Goal: Transaction & Acquisition: Purchase product/service

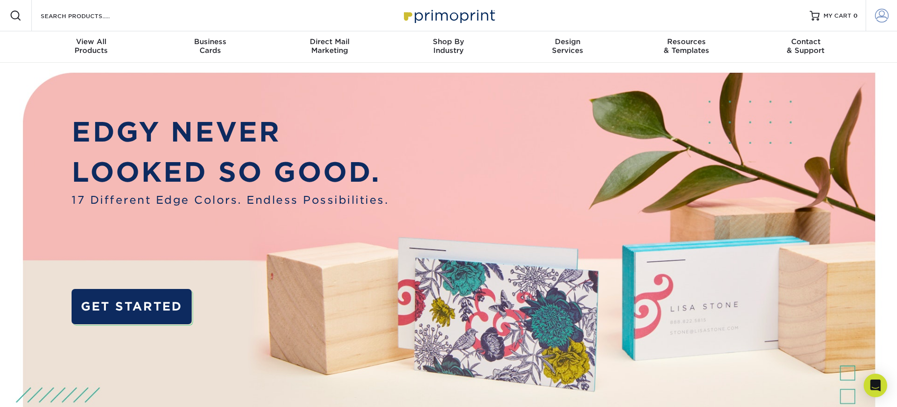
click at [873, 17] on link "Account" at bounding box center [880, 15] width 31 height 31
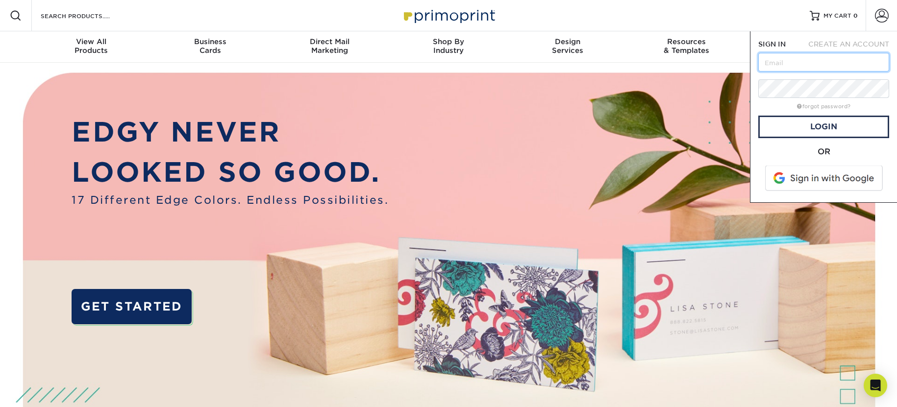
click at [813, 59] on input "text" at bounding box center [823, 62] width 131 height 19
type input "[EMAIL_ADDRESS][DOMAIN_NAME]"
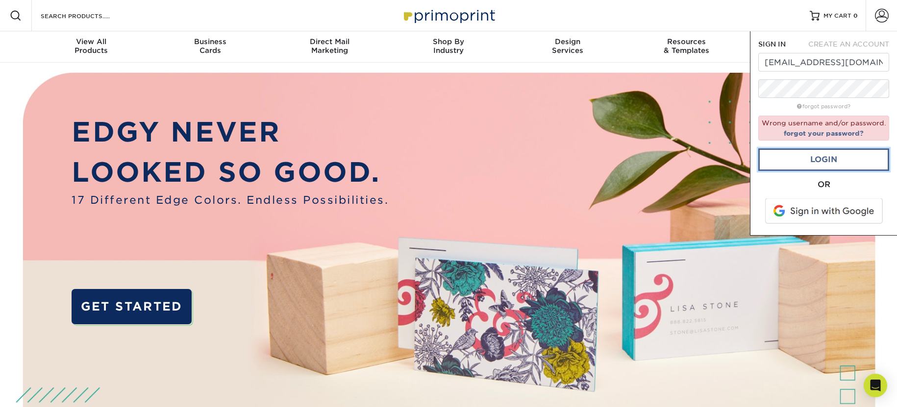
click at [855, 158] on link "Login" at bounding box center [823, 159] width 131 height 23
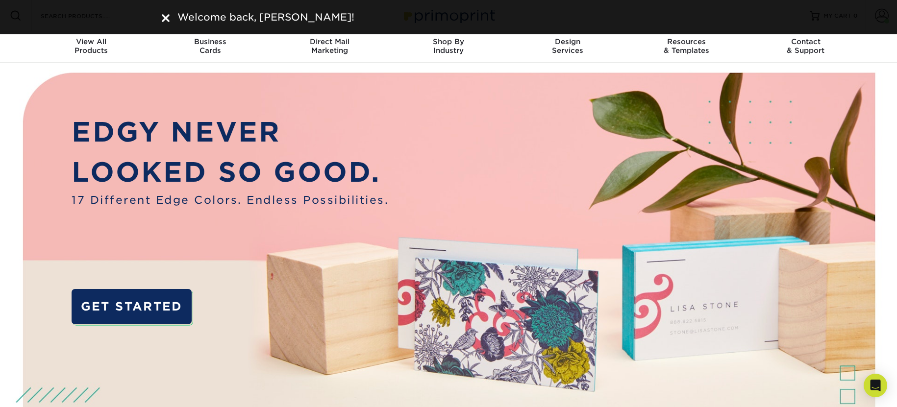
drag, startPoint x: 169, startPoint y: 19, endPoint x: 194, endPoint y: 19, distance: 25.5
click at [169, 19] on img at bounding box center [166, 18] width 8 height 8
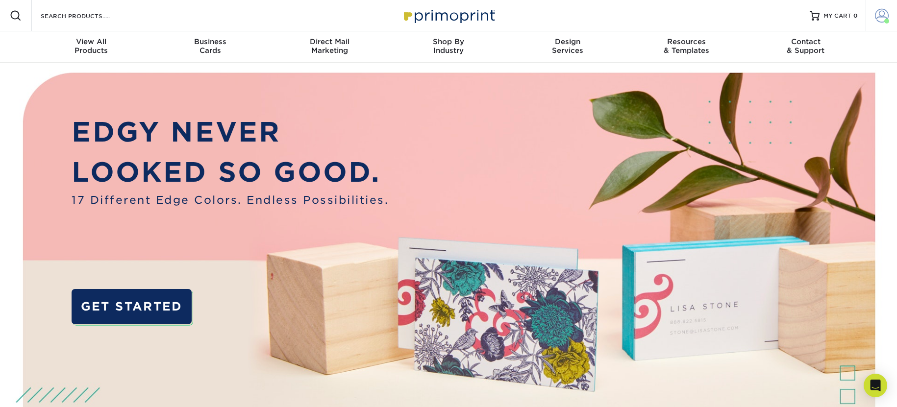
click at [875, 14] on span at bounding box center [882, 16] width 14 height 14
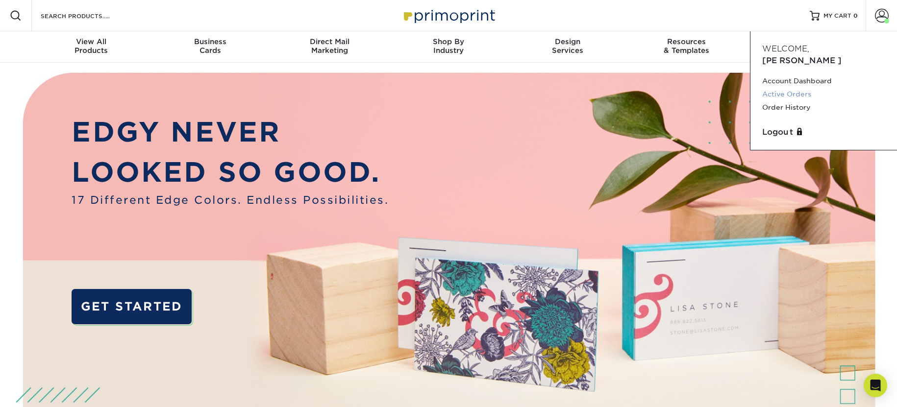
click at [794, 88] on link "Active Orders" at bounding box center [823, 94] width 123 height 13
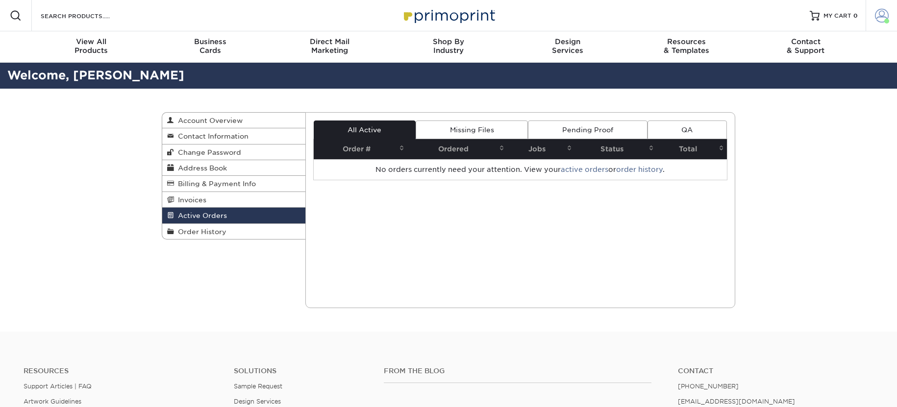
click at [886, 16] on span at bounding box center [882, 16] width 14 height 14
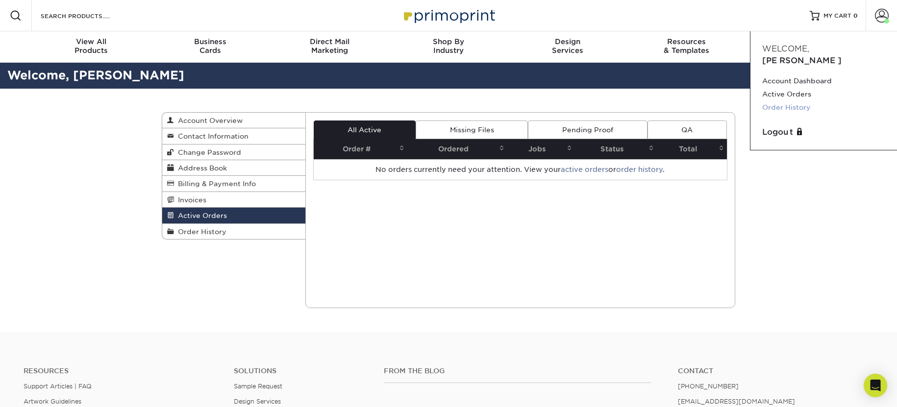
click at [792, 101] on link "Order History" at bounding box center [823, 107] width 123 height 13
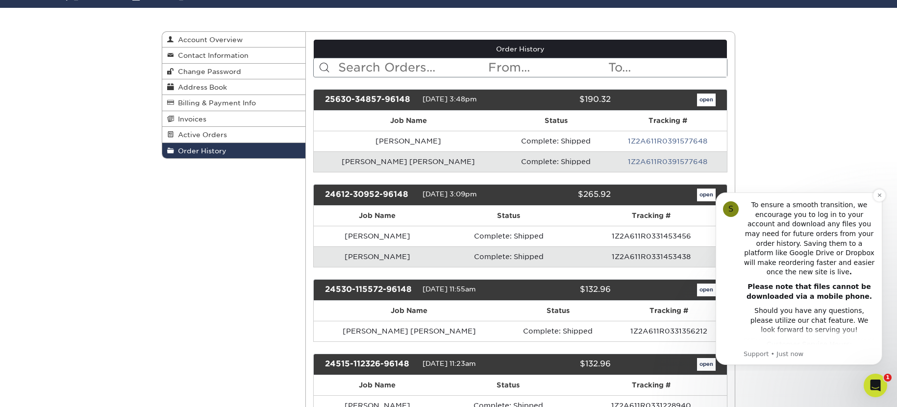
scroll to position [249, 0]
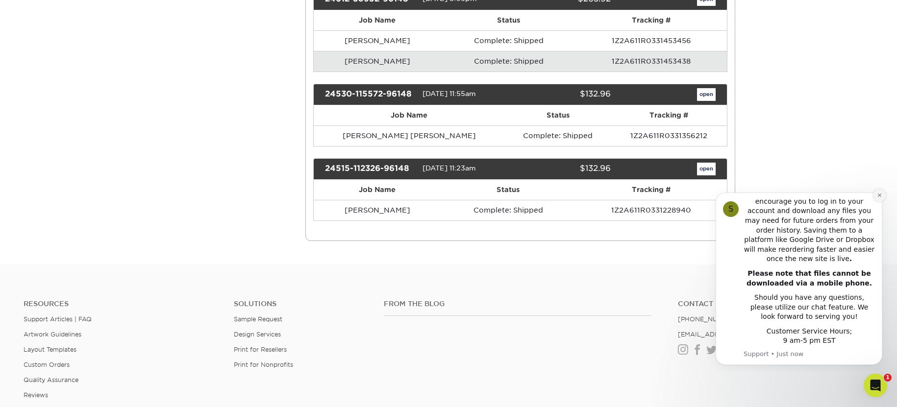
click at [877, 197] on icon "Dismiss notification" at bounding box center [879, 195] width 5 height 5
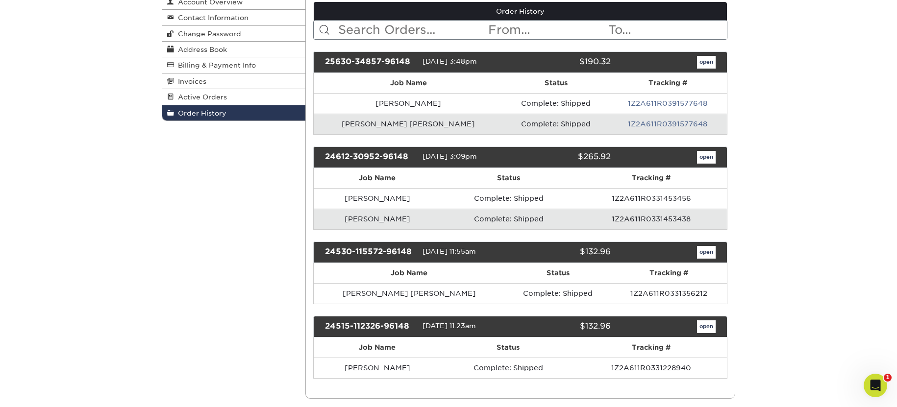
scroll to position [120, 0]
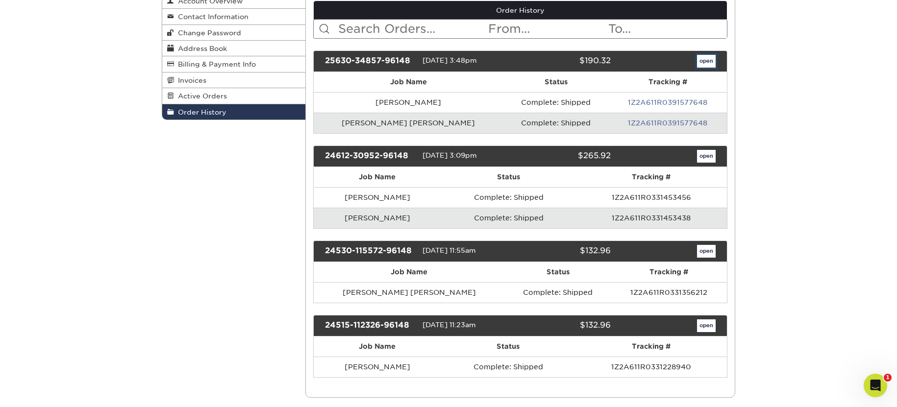
drag, startPoint x: 705, startPoint y: 63, endPoint x: 713, endPoint y: 70, distance: 10.4
click at [705, 63] on link "open" at bounding box center [706, 61] width 19 height 13
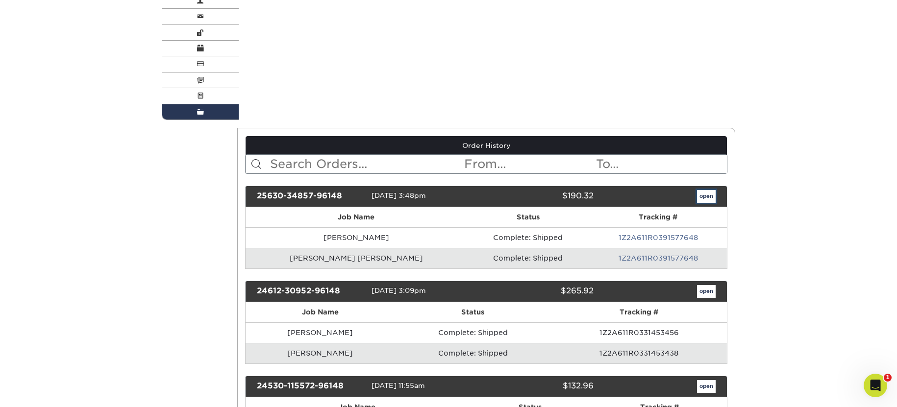
scroll to position [0, 0]
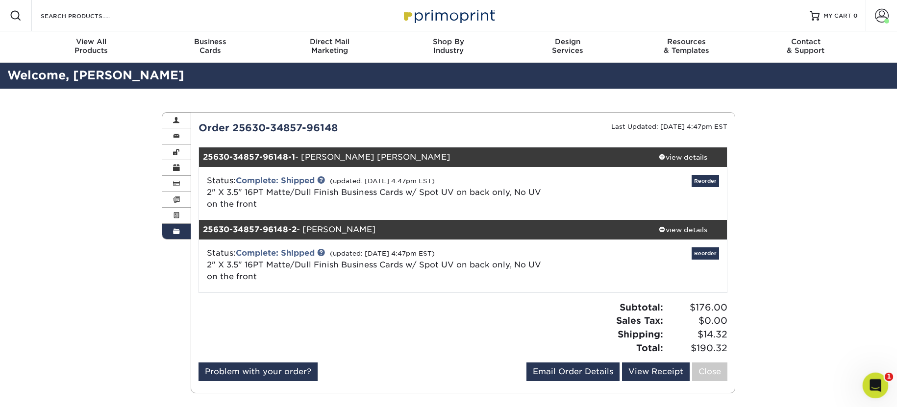
click at [873, 394] on div "Open Intercom Messenger" at bounding box center [874, 384] width 32 height 32
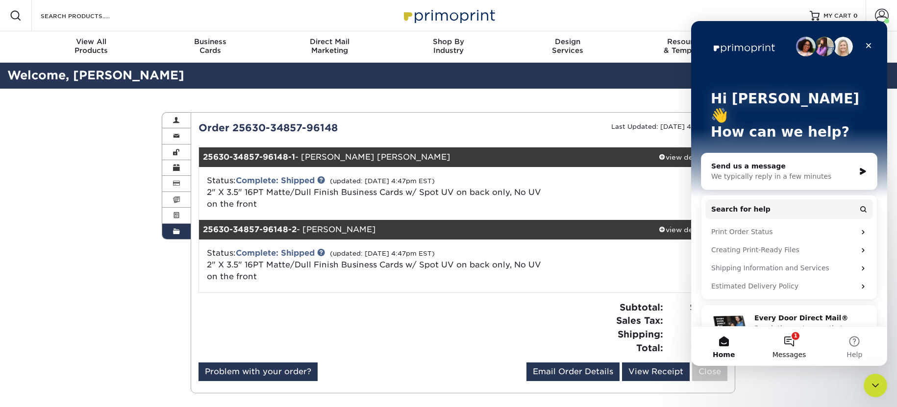
click at [796, 343] on button "1 Messages" at bounding box center [788, 346] width 65 height 39
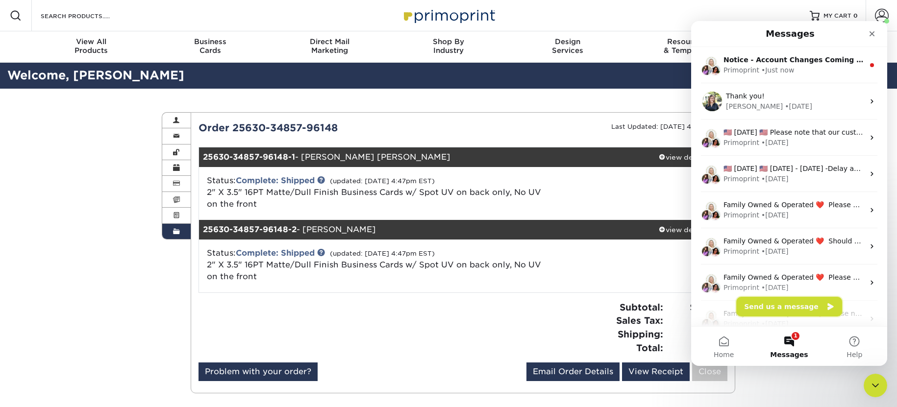
click at [797, 305] on button "Send us a message" at bounding box center [789, 307] width 106 height 20
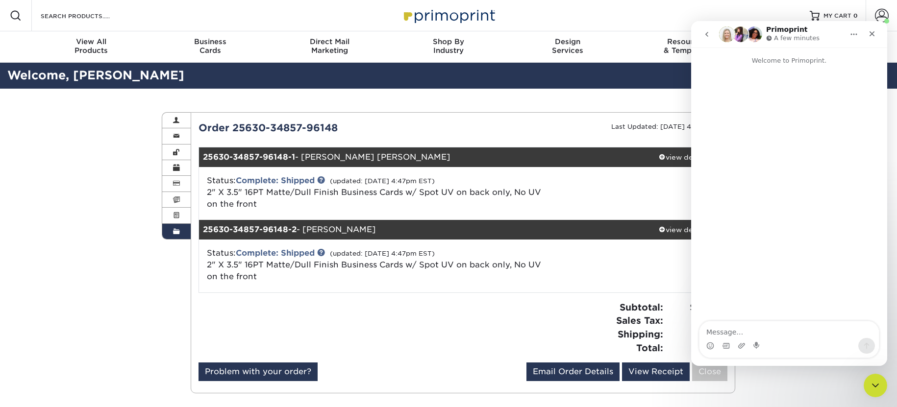
drag, startPoint x: 748, startPoint y: 321, endPoint x: 750, endPoint y: 328, distance: 7.0
click at [750, 328] on textarea "Message…" at bounding box center [788, 329] width 179 height 17
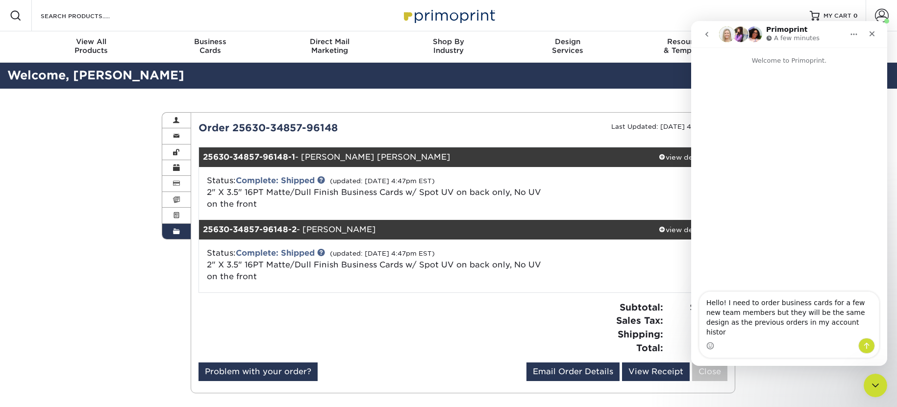
type textarea "Hello! I need to order business cards for a few new team members but they will …"
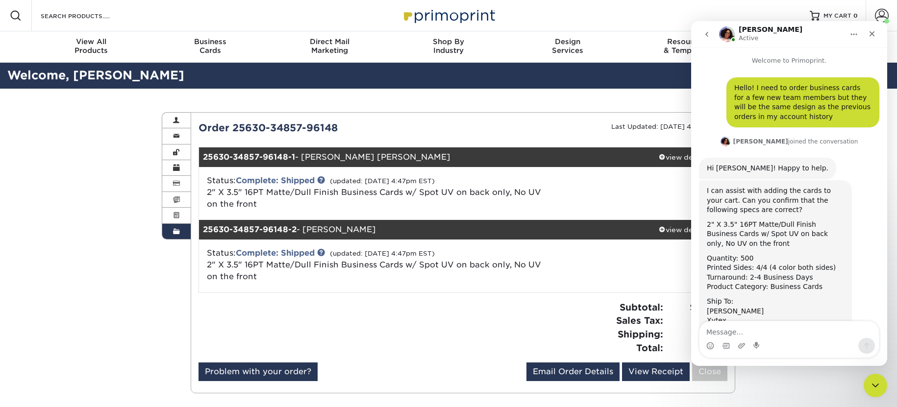
scroll to position [50, 0]
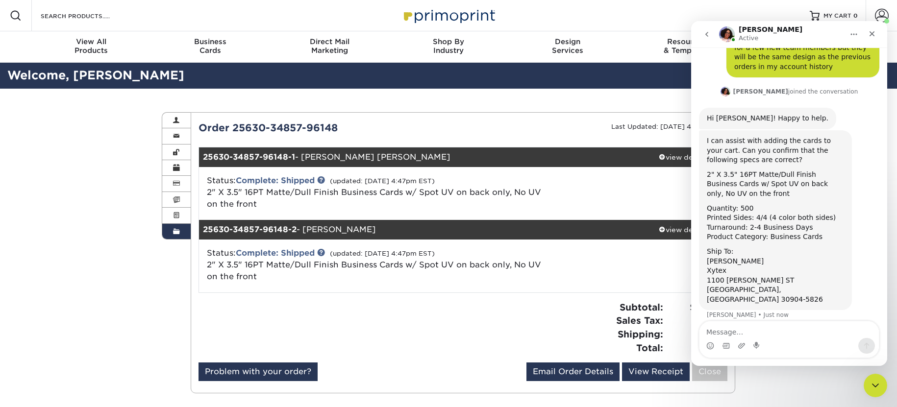
click at [760, 330] on textarea "Message…" at bounding box center [788, 329] width 179 height 17
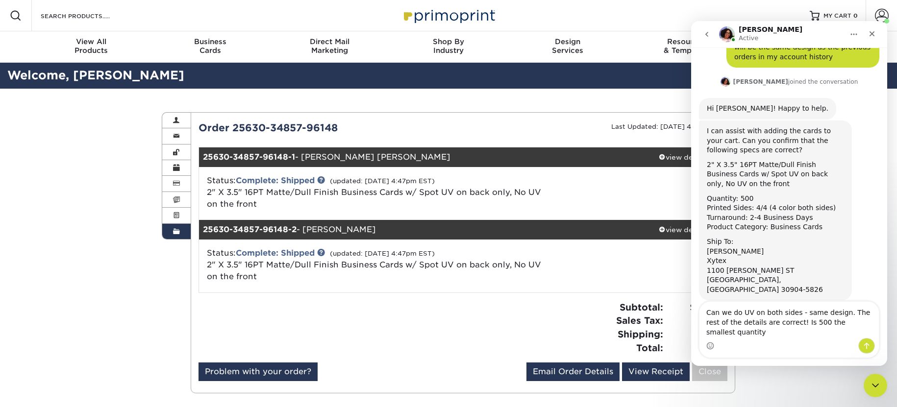
scroll to position [70, 0]
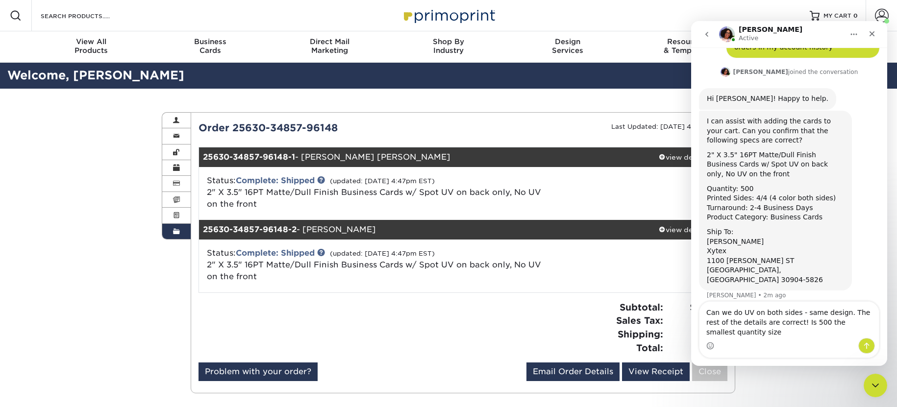
type textarea "Can we do UV on both sides - same design. The rest of the details are correct! …"
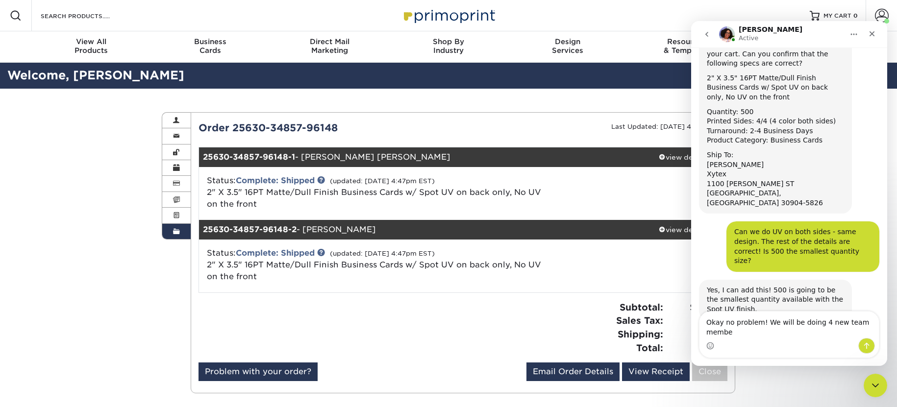
scroll to position [156, 0]
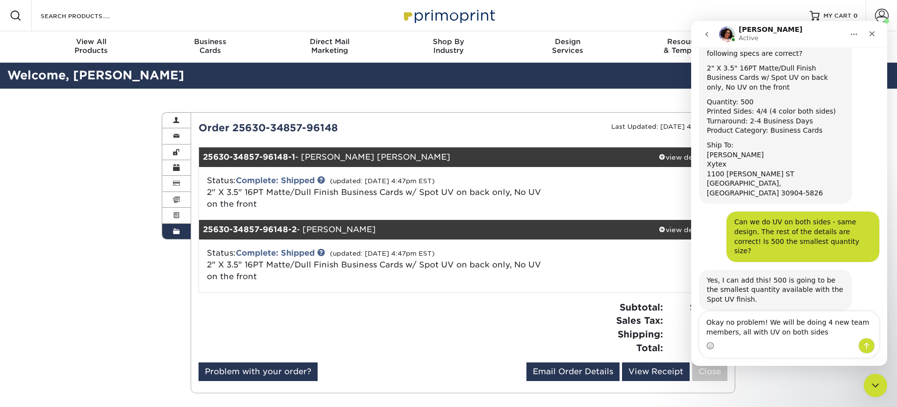
type textarea "Okay no problem! We will be doing 4 new team members, all with UV on both sides."
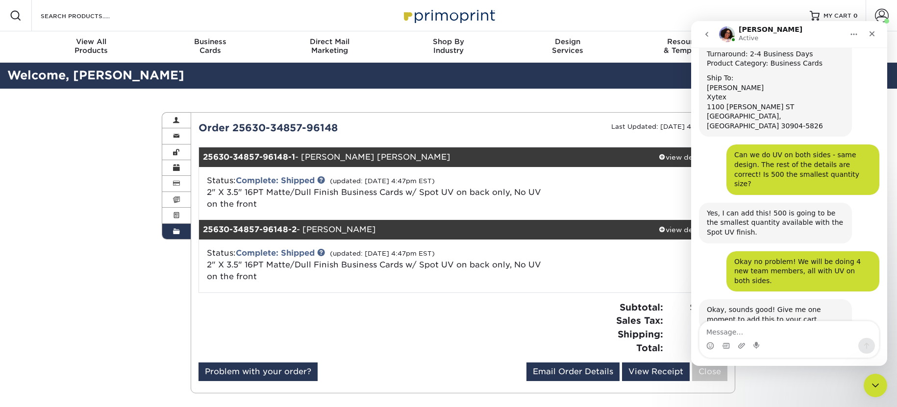
scroll to position [224, 0]
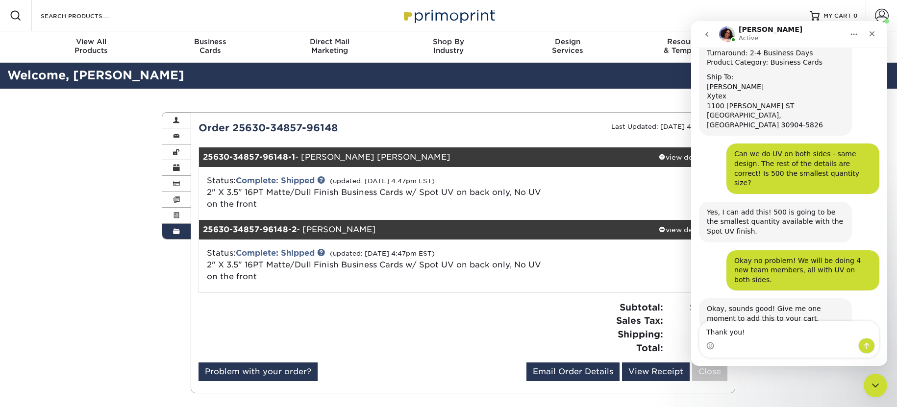
type textarea "Thank you!"
drag, startPoint x: 860, startPoint y: 346, endPoint x: 851, endPoint y: 344, distance: 9.8
click at [860, 346] on button "Send a message…" at bounding box center [866, 346] width 17 height 16
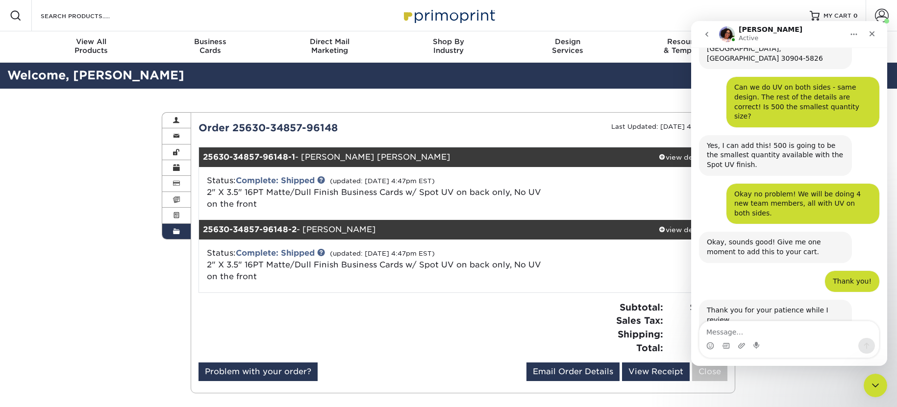
scroll to position [326, 0]
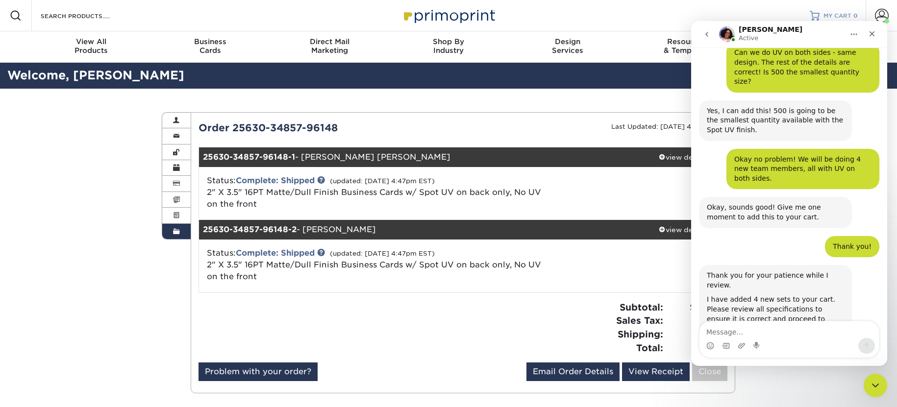
click at [837, 15] on span "MY CART" at bounding box center [837, 16] width 28 height 8
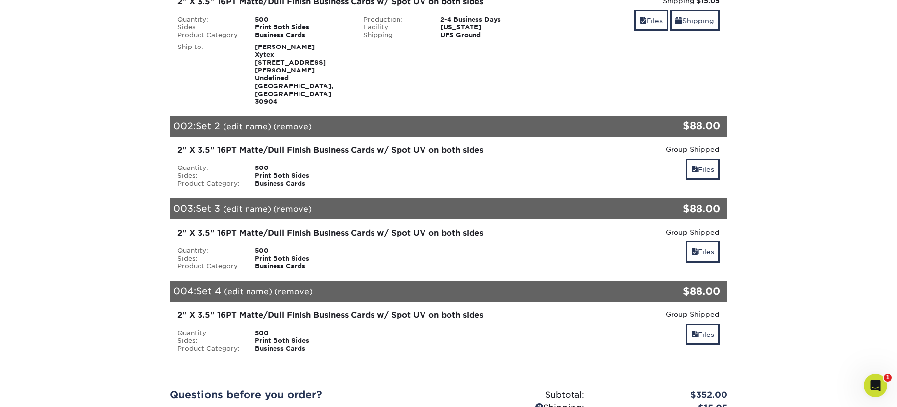
scroll to position [139, 0]
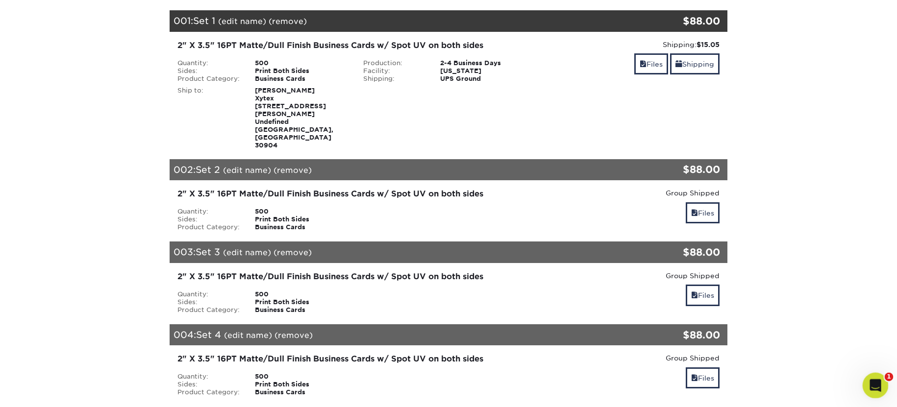
click at [884, 385] on div "Open Intercom Messenger" at bounding box center [874, 384] width 32 height 32
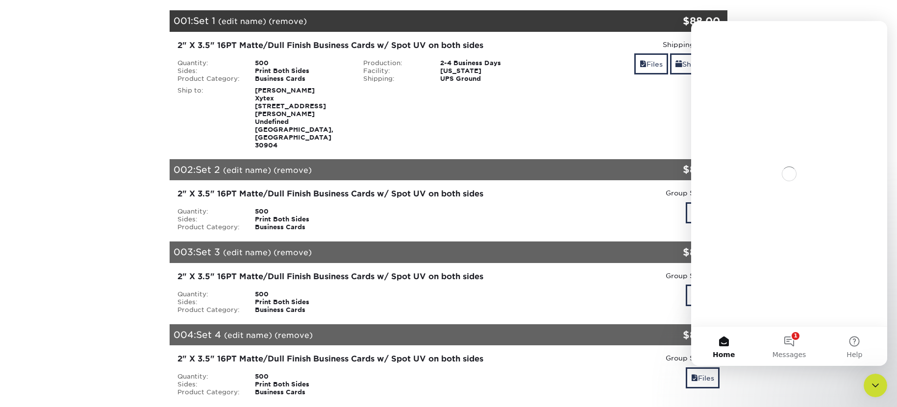
scroll to position [0, 0]
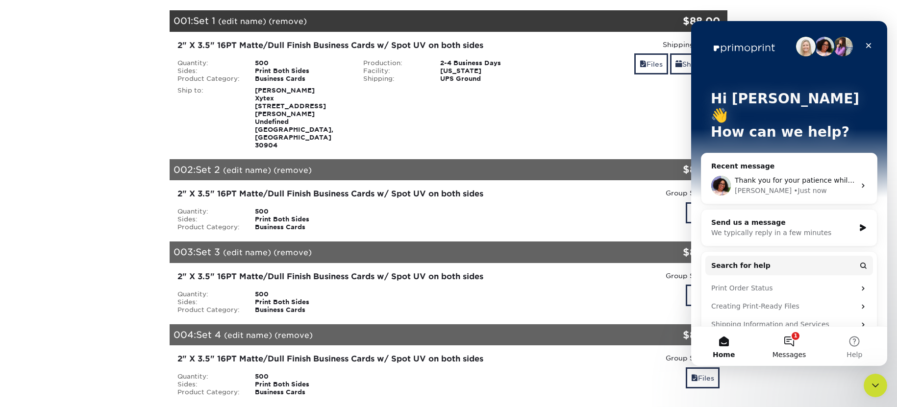
click at [789, 338] on button "1 Messages" at bounding box center [788, 346] width 65 height 39
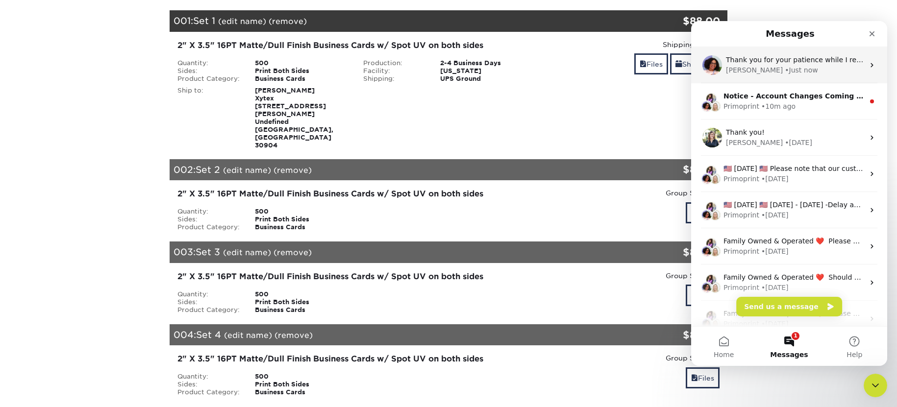
click at [783, 76] on div "Thank you for your patience while I review. I have added 4 new sets to your car…" at bounding box center [789, 65] width 196 height 36
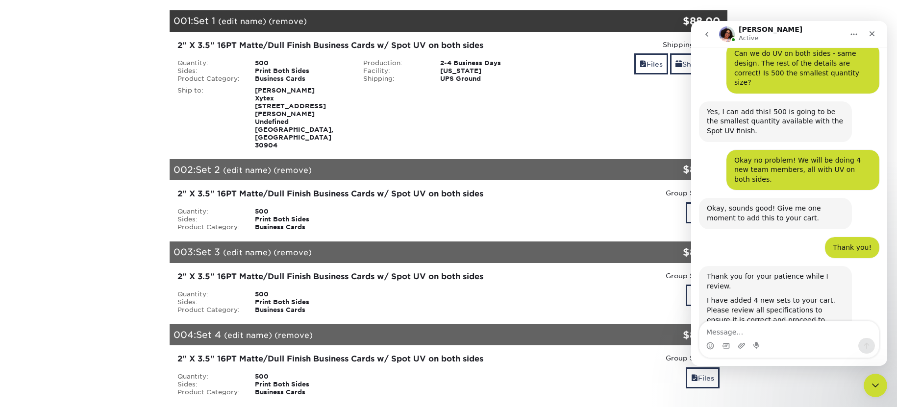
scroll to position [326, 0]
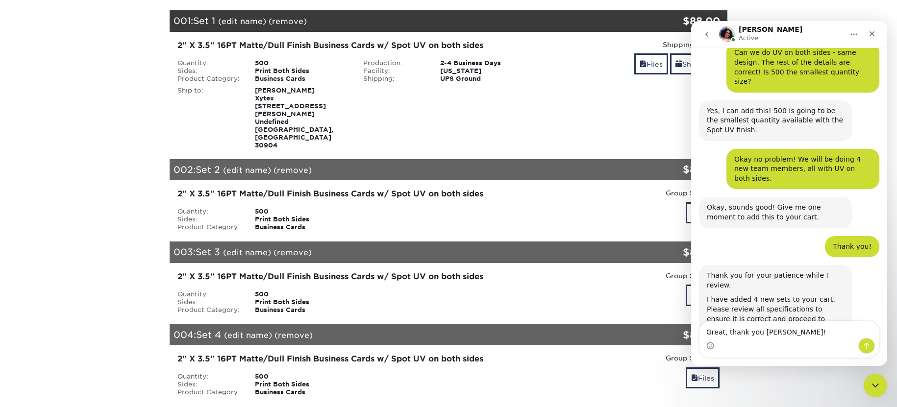
type textarea "Great, thank you Avery!"
click at [873, 345] on button "Send a message…" at bounding box center [866, 346] width 17 height 16
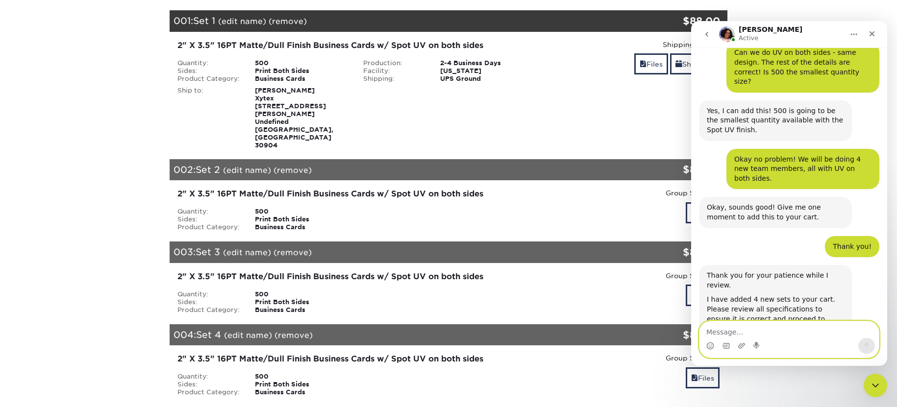
scroll to position [355, 0]
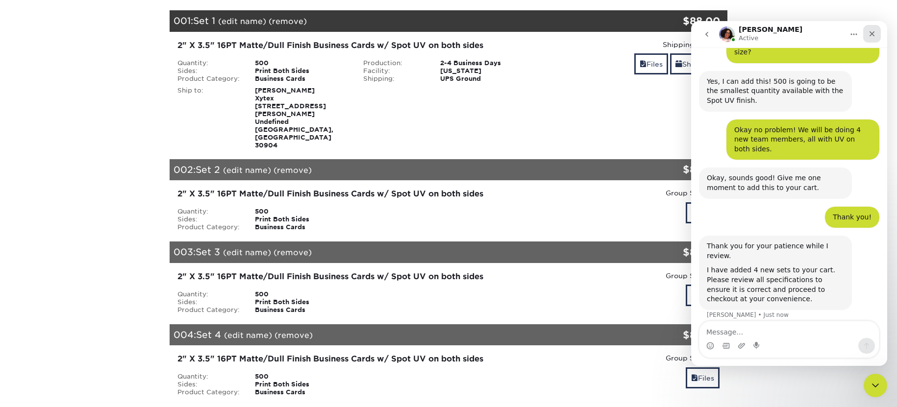
click at [875, 36] on icon "Close" at bounding box center [872, 34] width 8 height 8
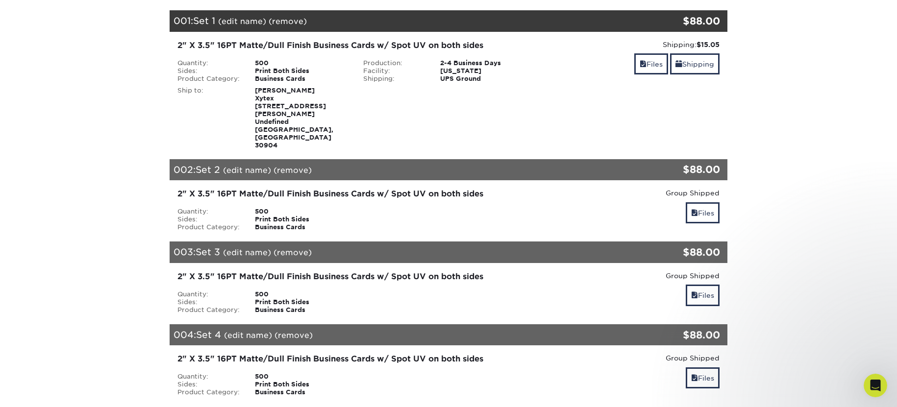
click at [266, 20] on link "(edit name)" at bounding box center [242, 21] width 48 height 9
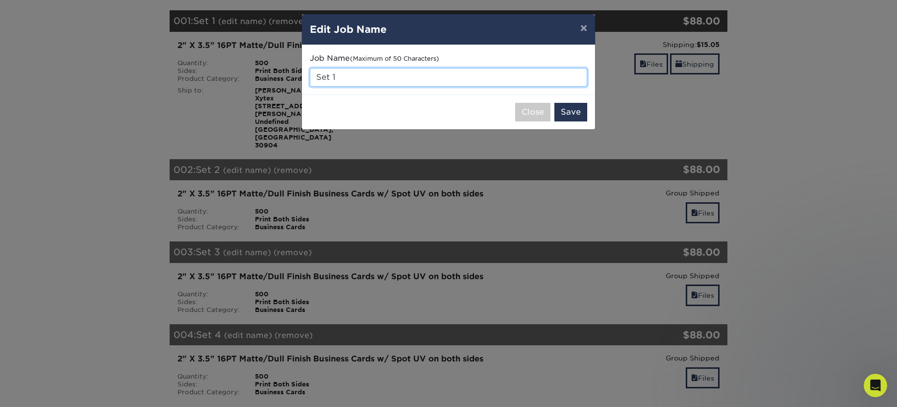
drag, startPoint x: 350, startPoint y: 79, endPoint x: 289, endPoint y: 78, distance: 61.3
click at [289, 78] on div "× Edit Job Name Job Name (Maximum of 50 Characters) Set 1 Close Save" at bounding box center [448, 203] width 897 height 407
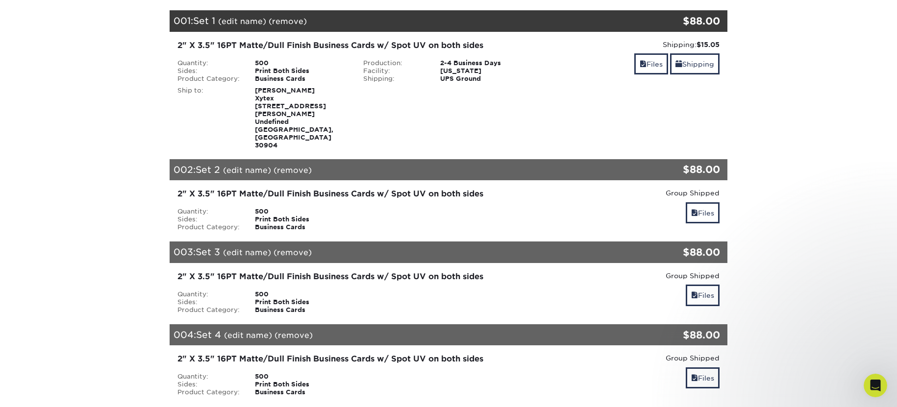
click at [239, 24] on link "(edit name)" at bounding box center [242, 21] width 48 height 9
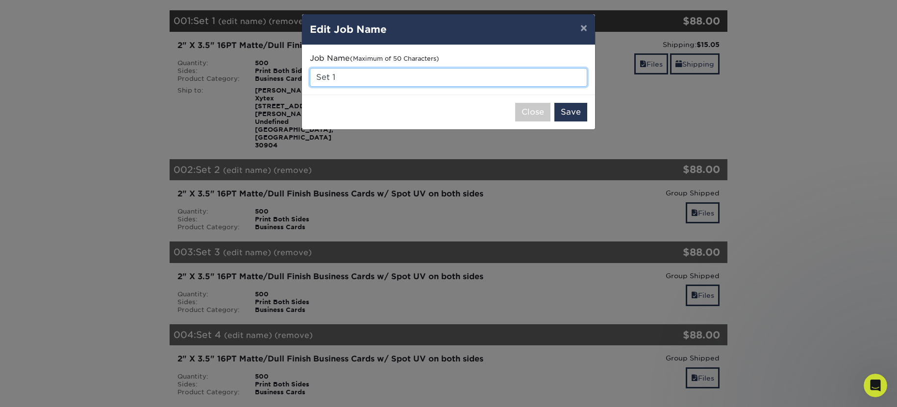
click at [332, 74] on input "Set 1" at bounding box center [448, 77] width 277 height 19
drag, startPoint x: 323, startPoint y: 74, endPoint x: 312, endPoint y: 74, distance: 11.8
click at [312, 74] on input "Set 1" at bounding box center [448, 77] width 277 height 19
type input "Amy Hobbs"
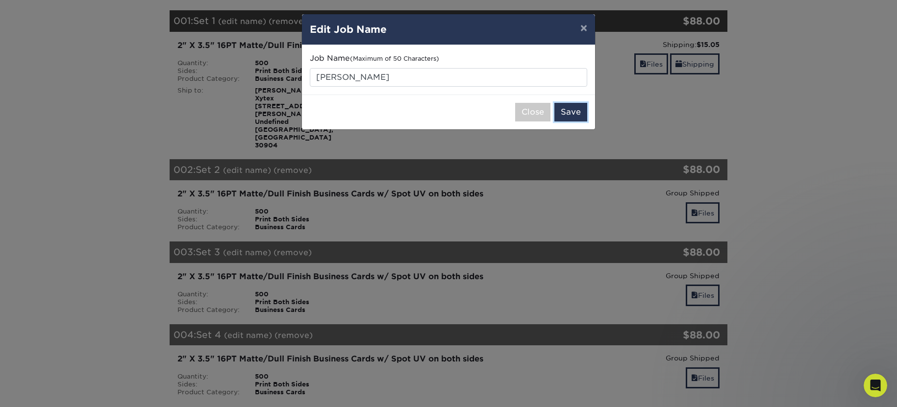
drag, startPoint x: 578, startPoint y: 114, endPoint x: 591, endPoint y: 114, distance: 12.3
click at [578, 114] on button "Save" at bounding box center [570, 112] width 33 height 19
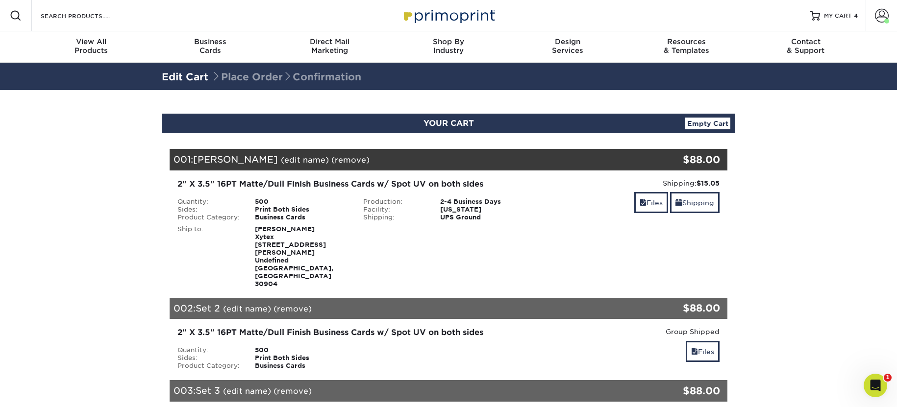
click at [249, 304] on link "(edit name)" at bounding box center [247, 308] width 48 height 9
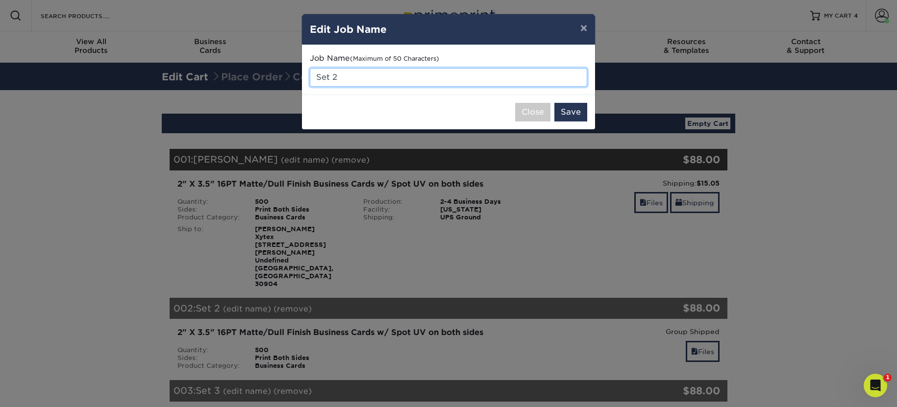
drag, startPoint x: 340, startPoint y: 75, endPoint x: 314, endPoint y: 75, distance: 25.5
click at [314, 75] on input "Set 2" at bounding box center [448, 77] width 277 height 19
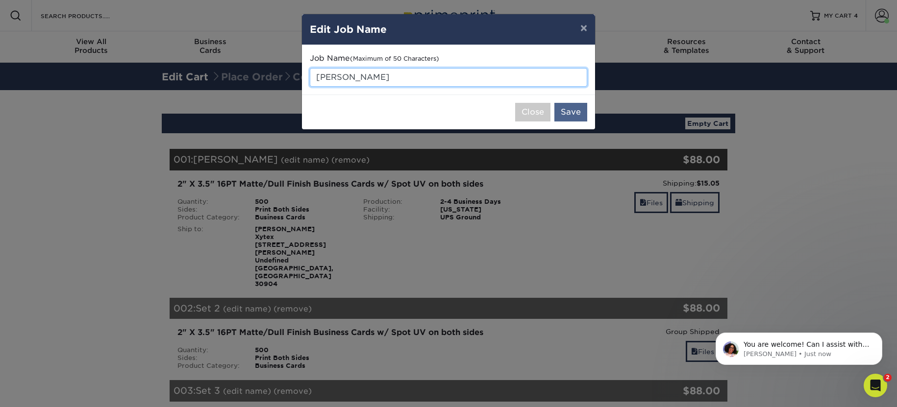
type input "[PERSON_NAME]"
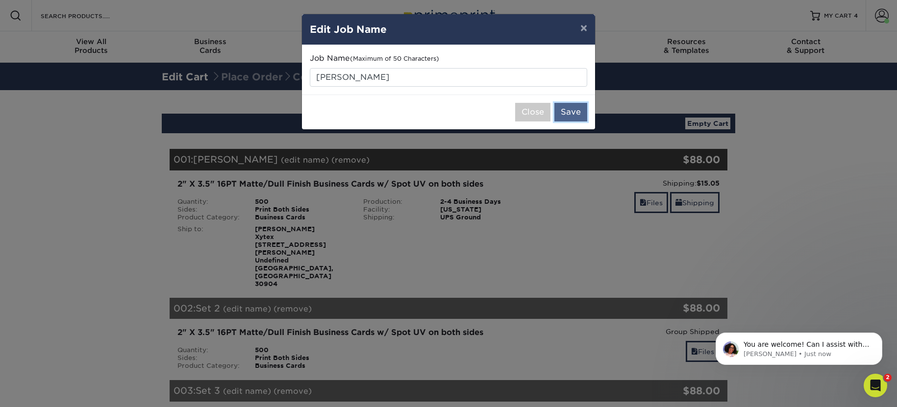
click at [568, 120] on button "Save" at bounding box center [570, 112] width 33 height 19
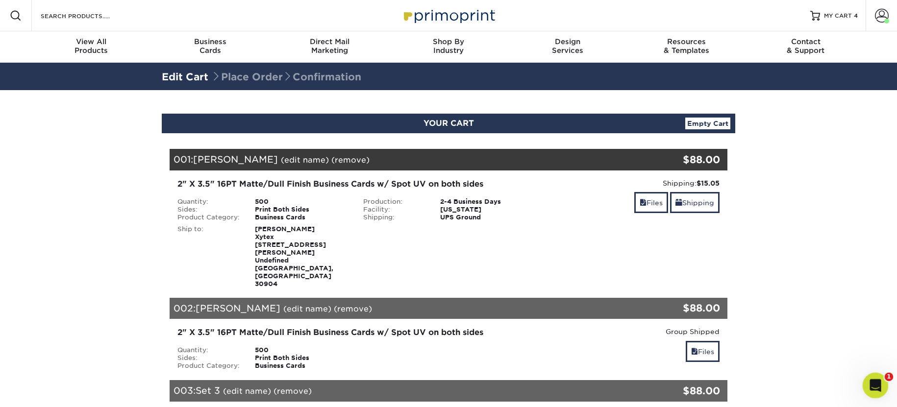
click at [869, 383] on icon "Open Intercom Messenger" at bounding box center [874, 384] width 16 height 16
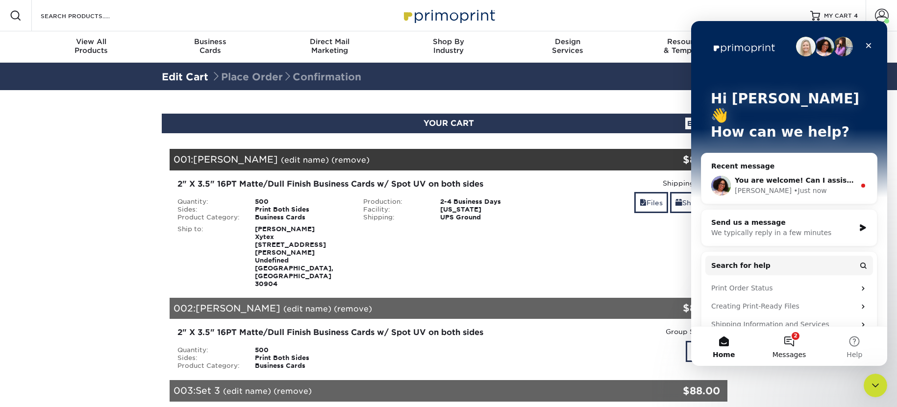
click at [787, 349] on button "2 Messages" at bounding box center [788, 346] width 65 height 39
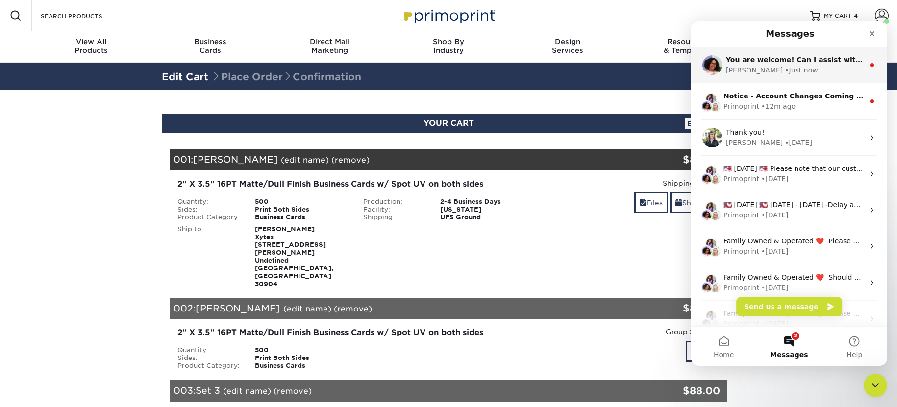
click at [785, 70] on div "• Just now" at bounding box center [801, 70] width 33 height 10
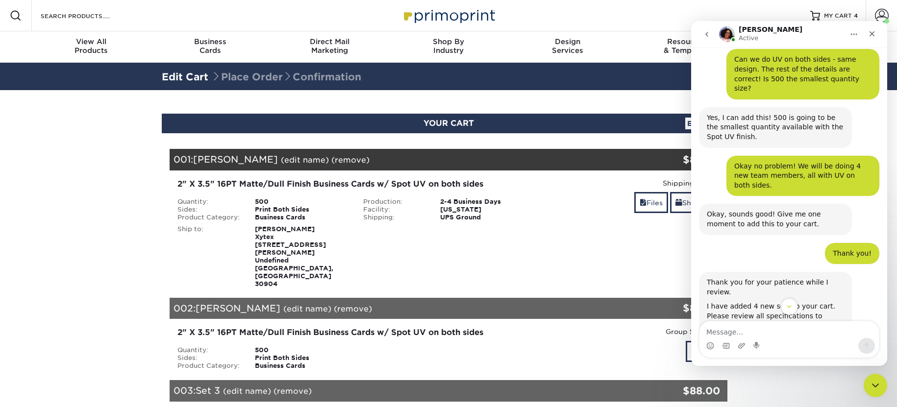
scroll to position [394, 0]
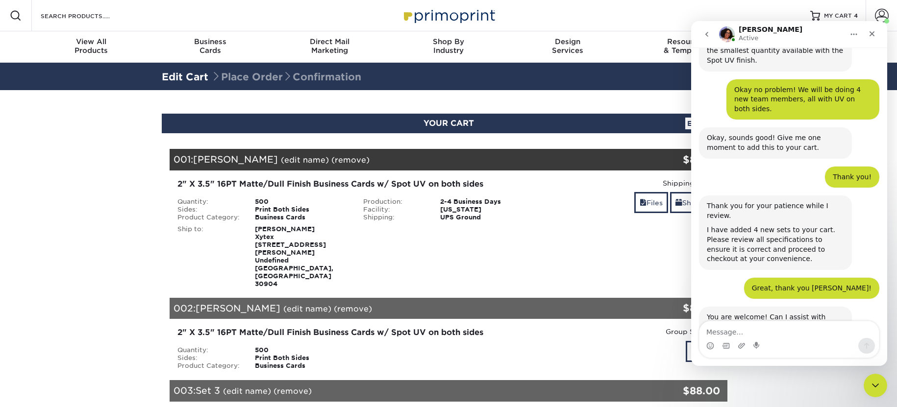
click at [767, 337] on textarea "Message…" at bounding box center [788, 329] width 179 height 17
type textarea "Not at this time!"
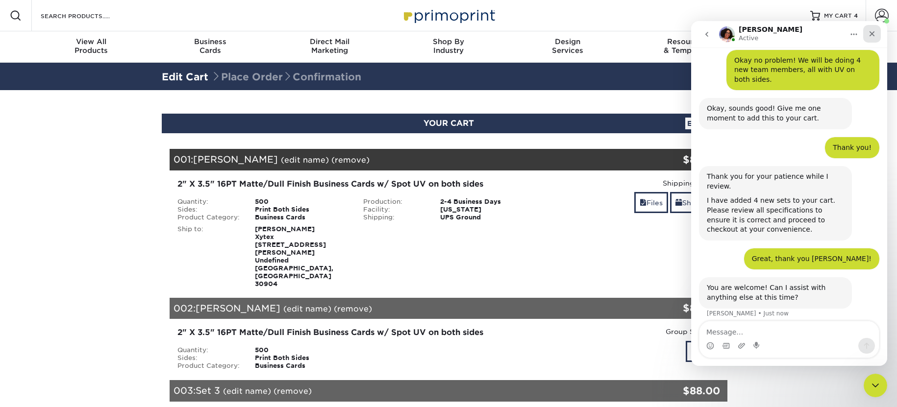
click at [870, 31] on icon "Close" at bounding box center [871, 33] width 5 height 5
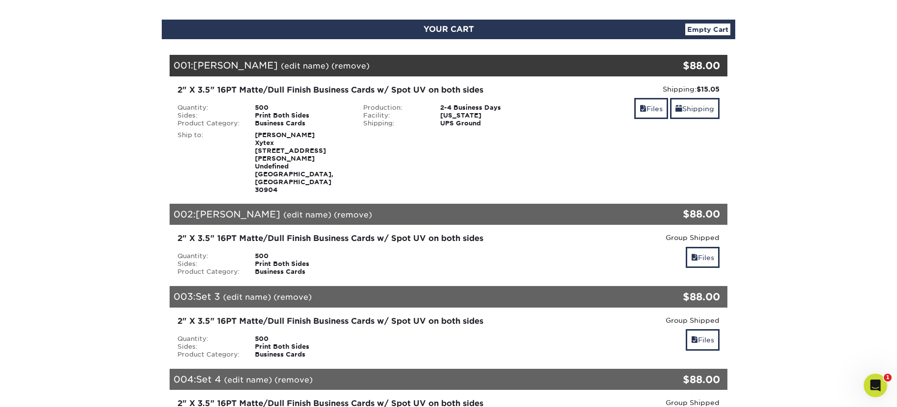
scroll to position [105, 0]
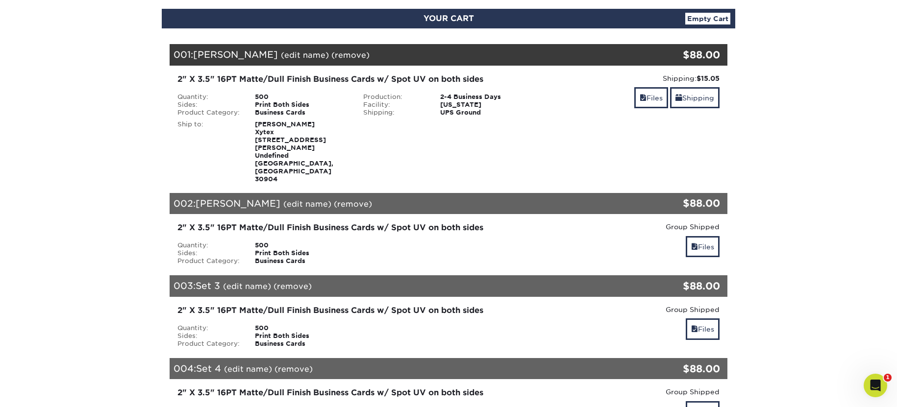
click at [234, 282] on link "(edit name)" at bounding box center [247, 286] width 48 height 9
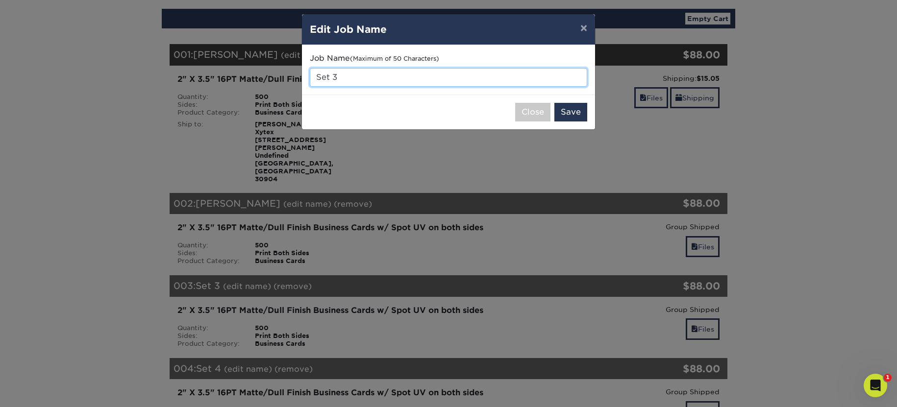
drag, startPoint x: 354, startPoint y: 75, endPoint x: 296, endPoint y: 74, distance: 57.8
click at [296, 74] on div "× Edit Job Name Job Name (Maximum of 50 Characters) Set 3 Close Save" at bounding box center [448, 203] width 897 height 407
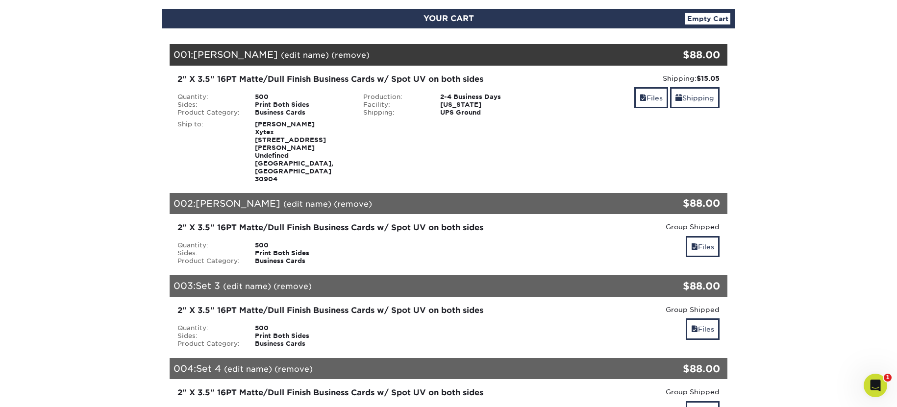
scroll to position [461, 0]
click at [250, 282] on link "(edit name)" at bounding box center [247, 286] width 48 height 9
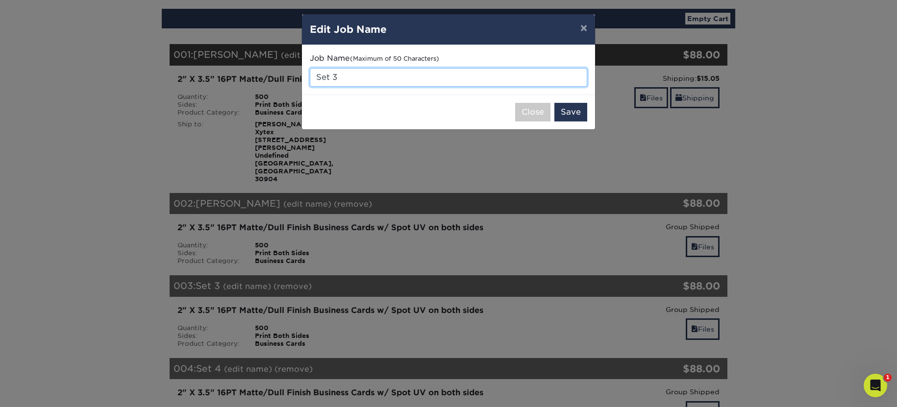
drag, startPoint x: 338, startPoint y: 78, endPoint x: 310, endPoint y: 77, distance: 27.9
click at [310, 77] on input "Set 3" at bounding box center [448, 77] width 277 height 19
type input "s"
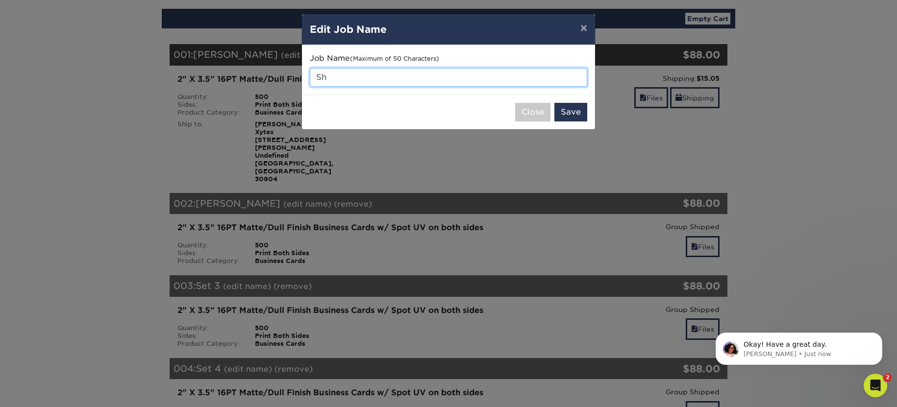
scroll to position [452, 0]
type input "[PERSON_NAME] [PERSON_NAME]"
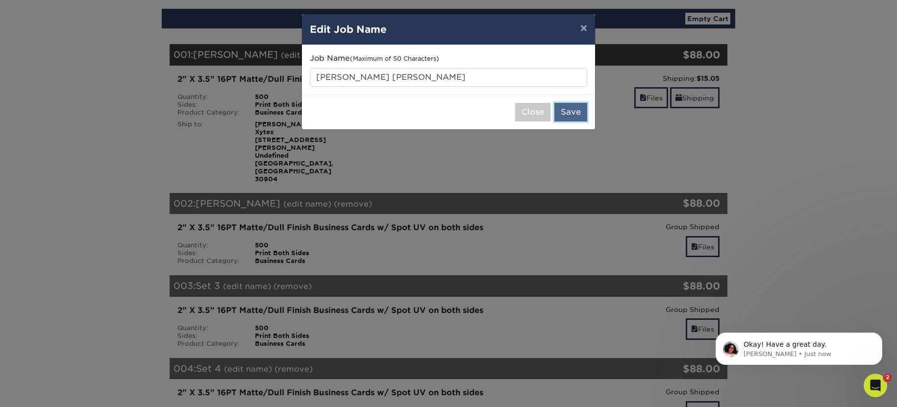
click at [570, 116] on button "Save" at bounding box center [570, 112] width 33 height 19
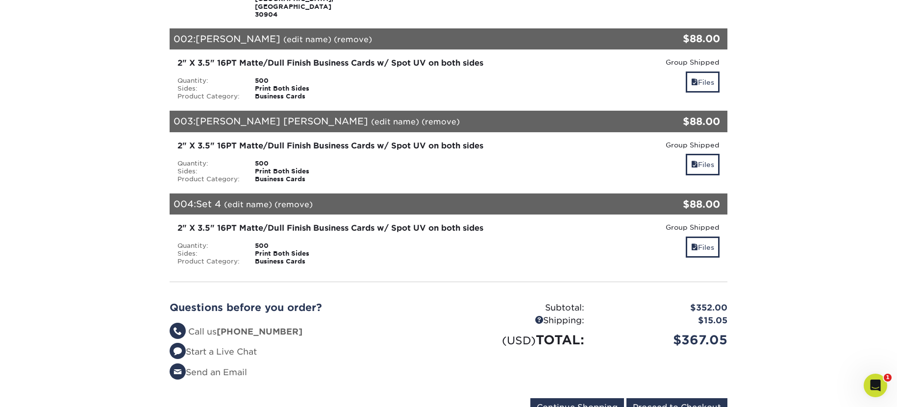
click at [246, 200] on link "(edit name)" at bounding box center [248, 204] width 48 height 9
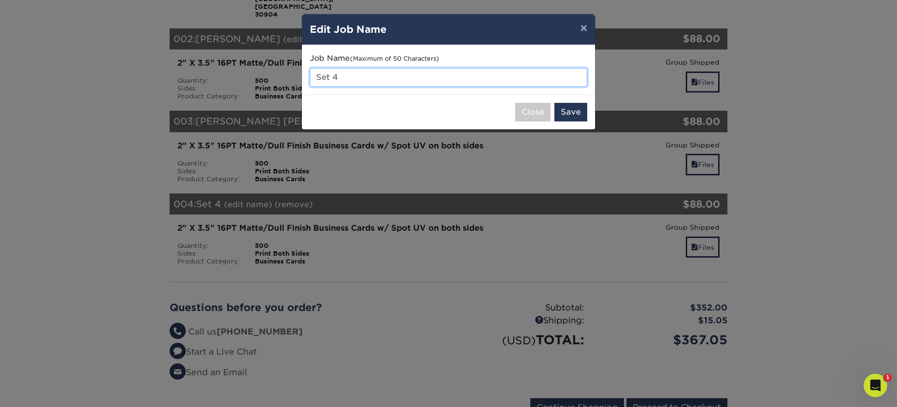
drag, startPoint x: 334, startPoint y: 77, endPoint x: 296, endPoint y: 74, distance: 37.8
click at [296, 74] on div "× Edit Job Name Job Name (Maximum of 50 Characters) Set 4 Close Save" at bounding box center [448, 203] width 897 height 407
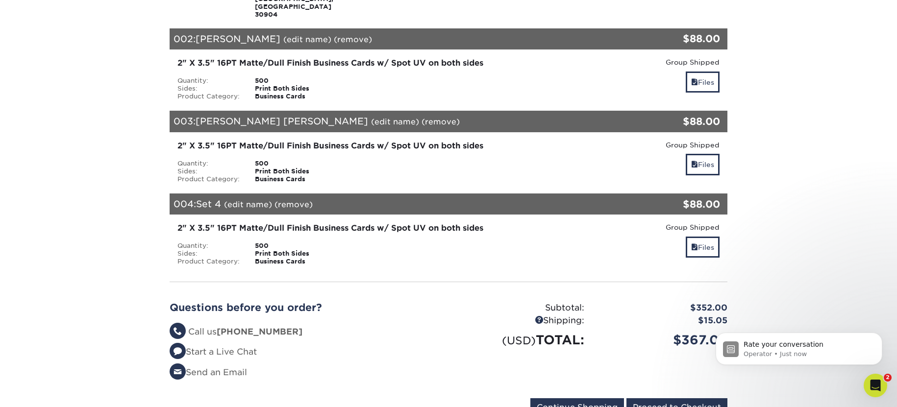
click at [248, 200] on link "(edit name)" at bounding box center [248, 204] width 48 height 9
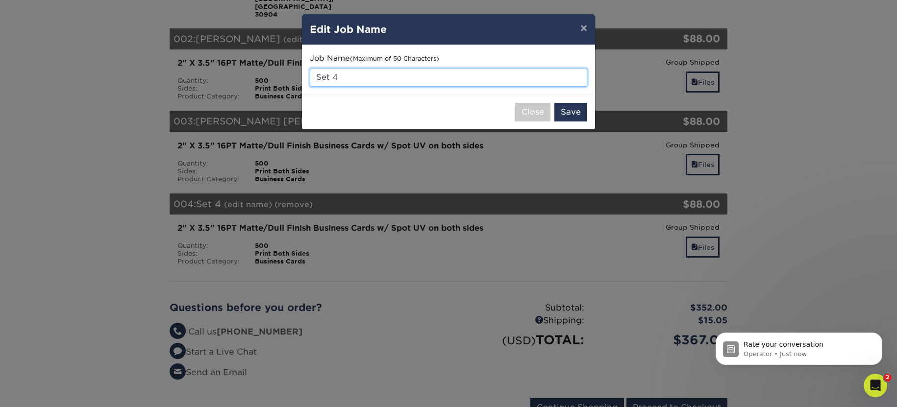
click at [382, 75] on input "Set 4" at bounding box center [448, 77] width 277 height 19
type input "S"
type input "j"
type input "[PERSON_NAME]"
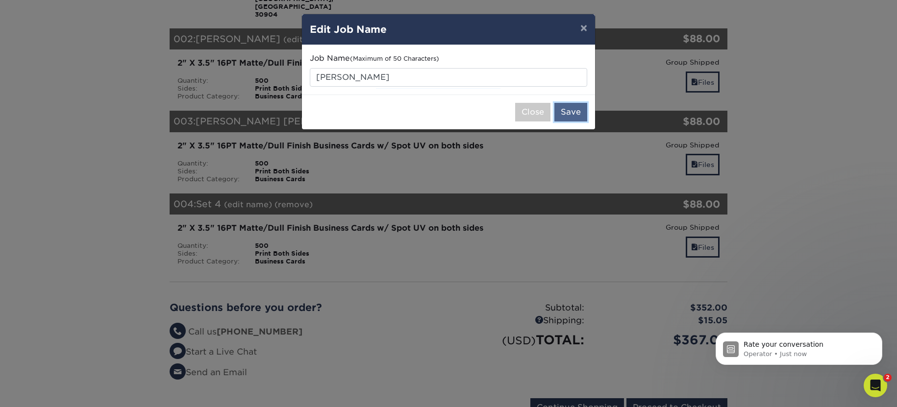
click at [574, 117] on button "Save" at bounding box center [570, 112] width 33 height 19
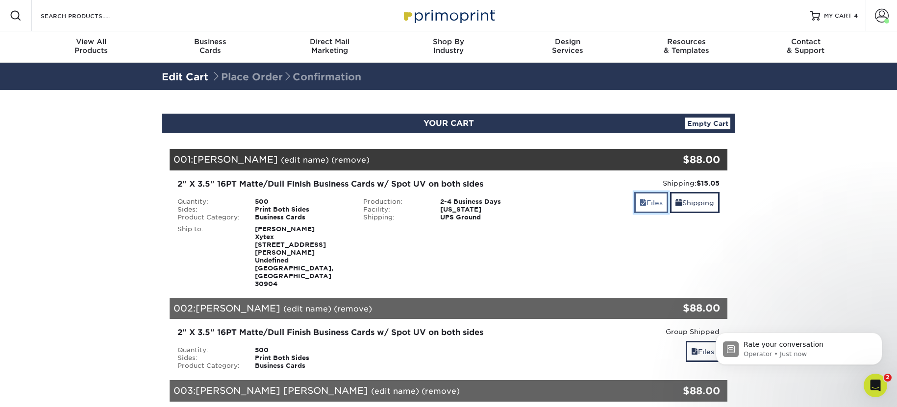
click at [648, 202] on link "Files" at bounding box center [651, 202] width 34 height 21
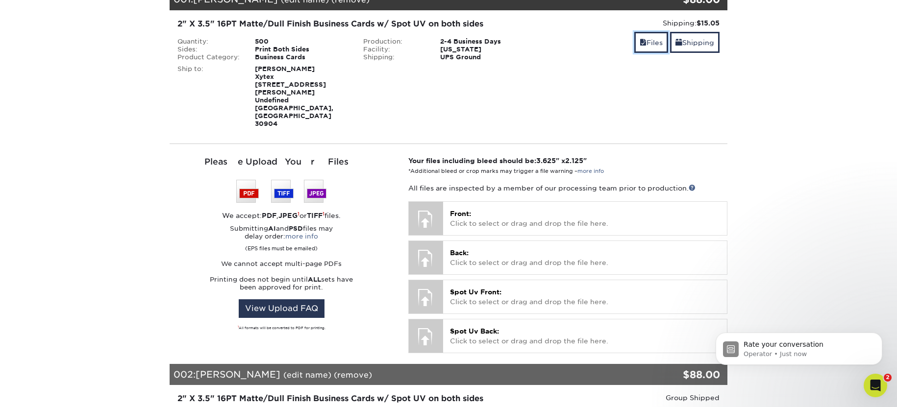
scroll to position [174, 0]
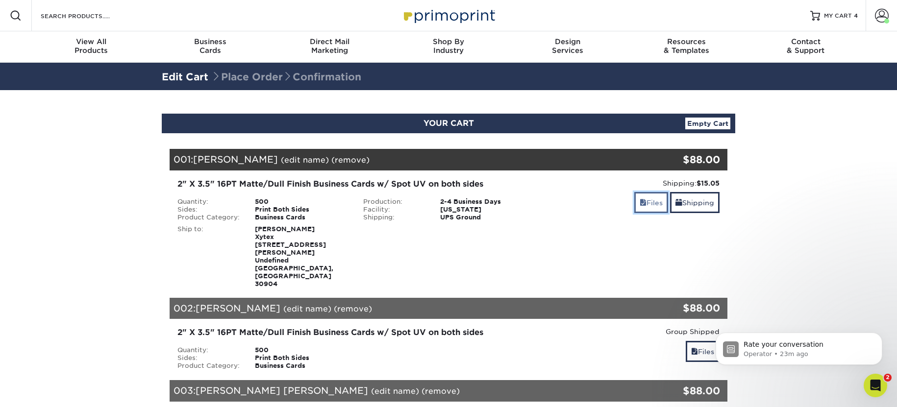
click at [648, 206] on link "Files" at bounding box center [651, 202] width 34 height 21
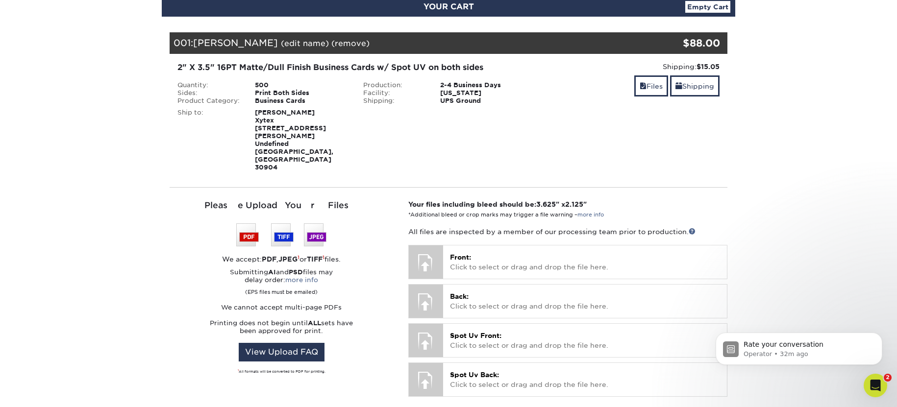
scroll to position [119, 0]
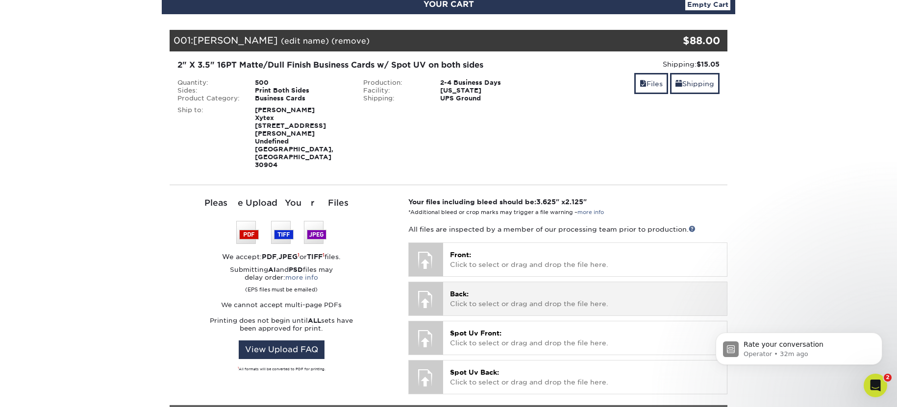
click at [458, 289] on p "Back: Click to select or drag and drop the file here." at bounding box center [585, 299] width 270 height 20
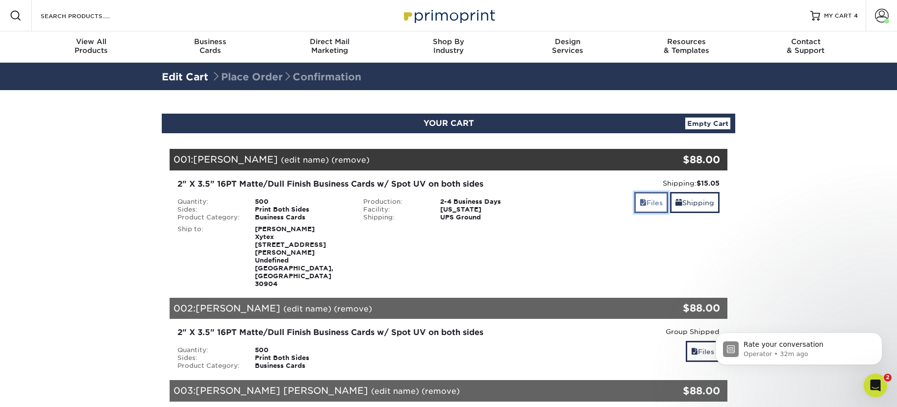
click at [651, 204] on link "Files" at bounding box center [651, 202] width 34 height 21
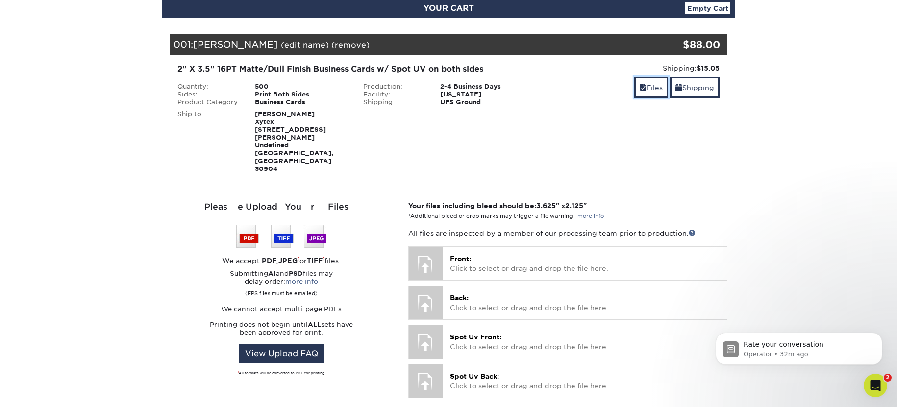
scroll to position [120, 0]
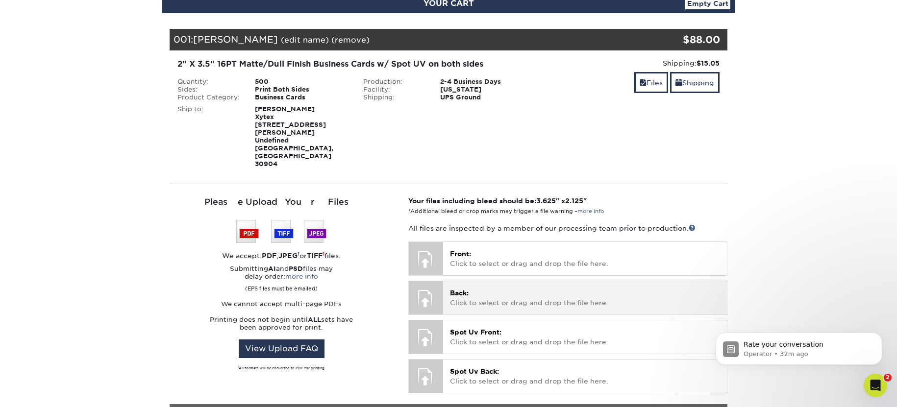
click at [507, 288] on p "Back: Click to select or drag and drop the file here." at bounding box center [585, 298] width 270 height 20
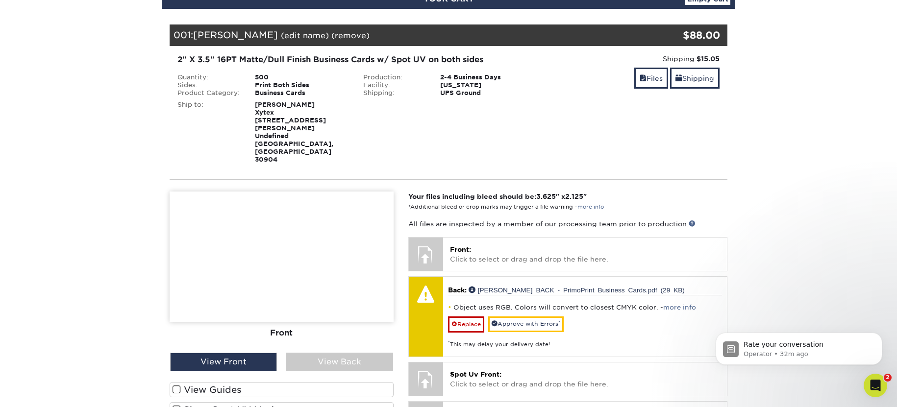
scroll to position [151, 0]
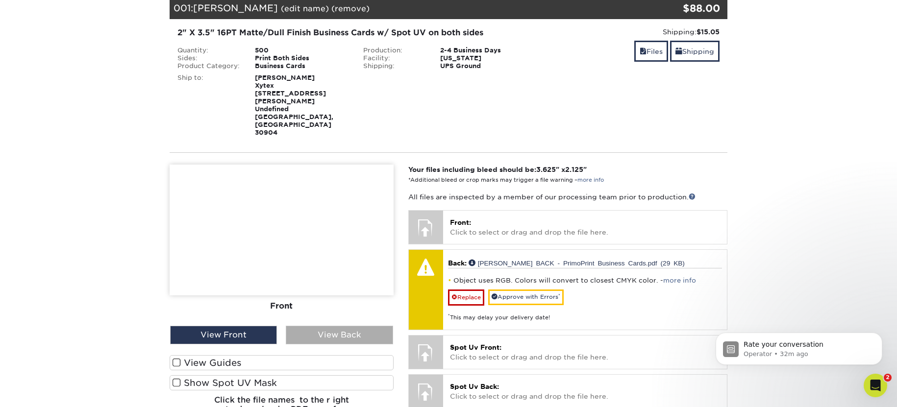
click at [388, 326] on div "View Back" at bounding box center [339, 335] width 107 height 19
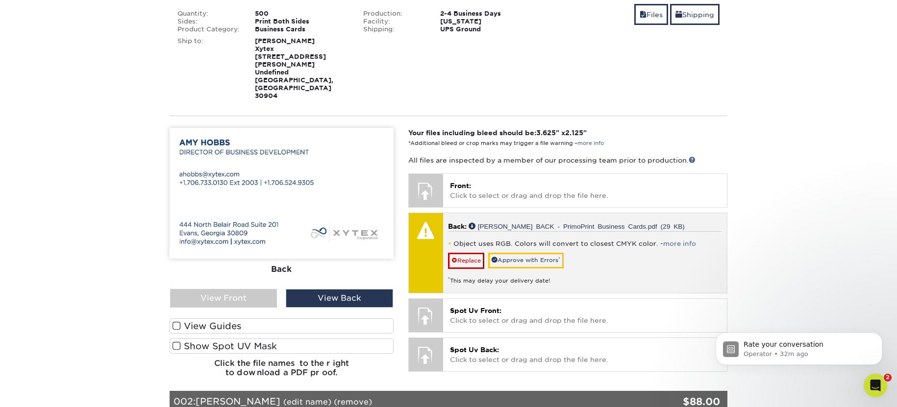
scroll to position [216, 0]
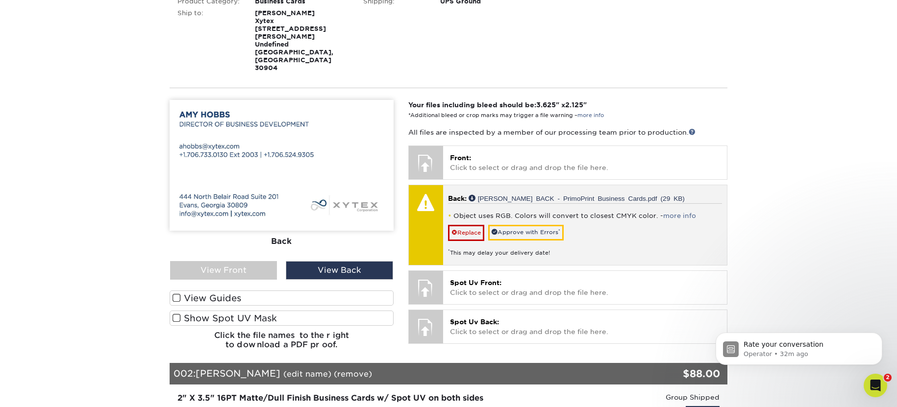
click at [422, 206] on div at bounding box center [426, 225] width 34 height 80
click at [528, 225] on link "Approve with Errors *" at bounding box center [525, 232] width 75 height 15
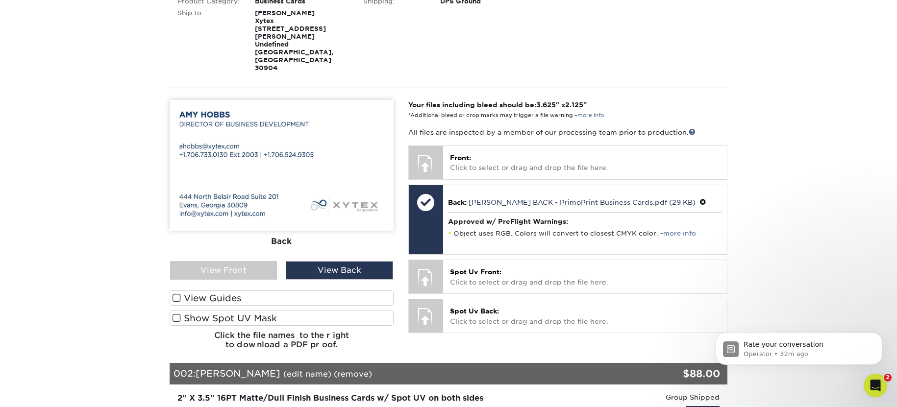
click at [195, 311] on label "Show Spot UV Mask" at bounding box center [282, 318] width 224 height 15
click at [0, 0] on input "Show Spot UV Mask" at bounding box center [0, 0] width 0 height 0
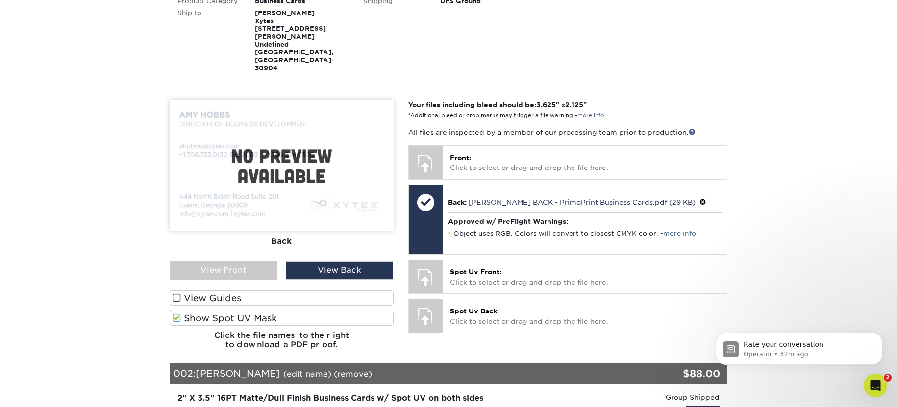
click at [253, 311] on label "Show Spot UV Mask" at bounding box center [282, 318] width 224 height 15
click at [0, 0] on input "Show Spot UV Mask" at bounding box center [0, 0] width 0 height 0
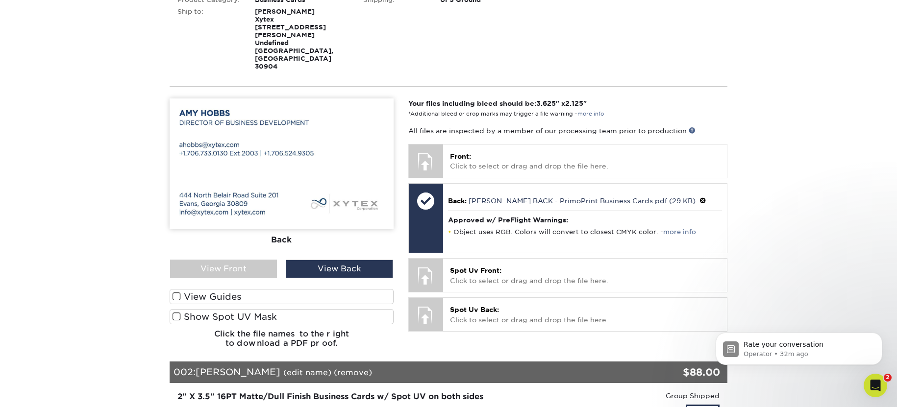
click at [307, 289] on label "View Guides" at bounding box center [282, 296] width 224 height 15
click at [0, 0] on input "View Guides" at bounding box center [0, 0] width 0 height 0
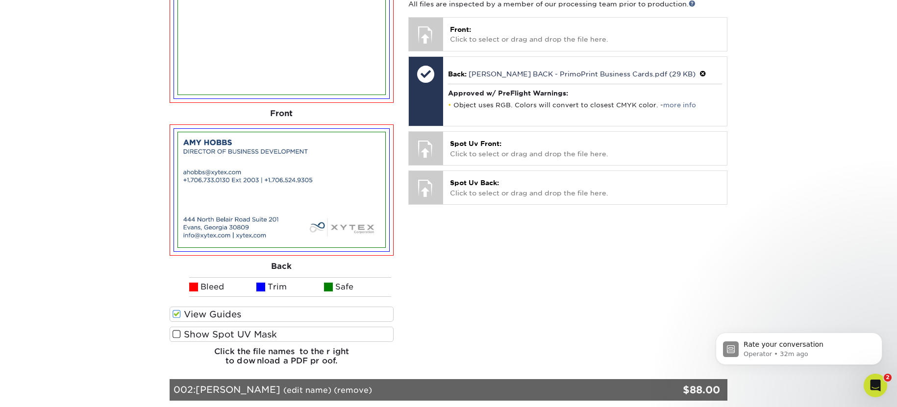
scroll to position [365, 0]
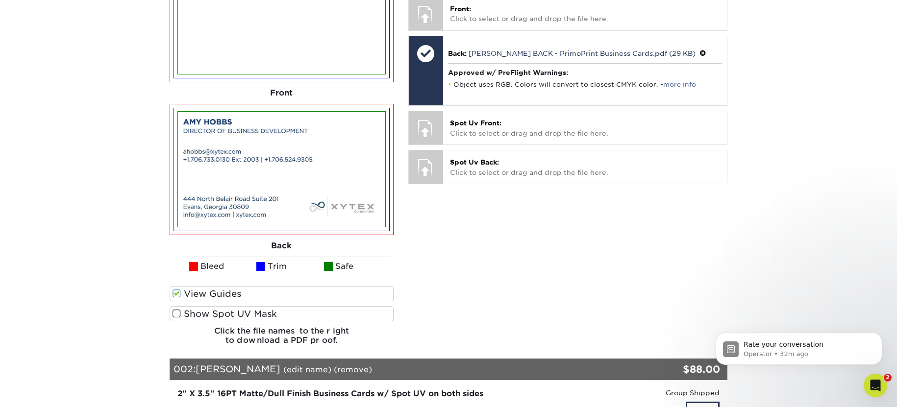
click at [292, 306] on label "Show Spot UV Mask" at bounding box center [282, 313] width 224 height 15
click at [0, 0] on input "Show Spot UV Mask" at bounding box center [0, 0] width 0 height 0
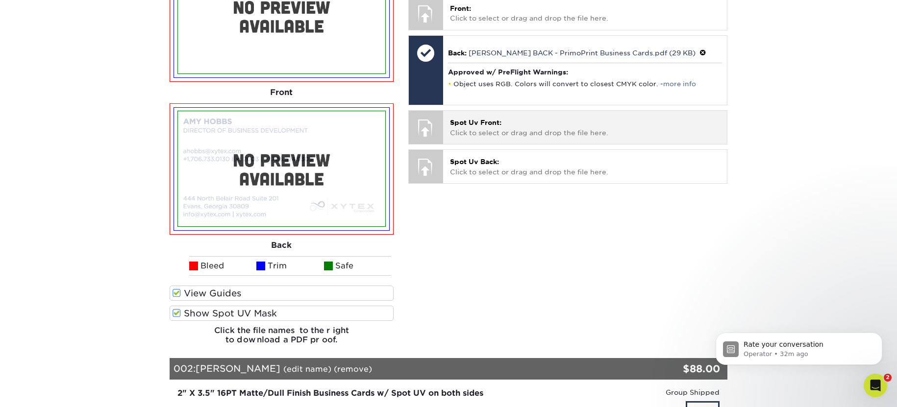
click at [550, 118] on p "Spot Uv Front: Click to select or drag and drop the file here." at bounding box center [585, 128] width 270 height 20
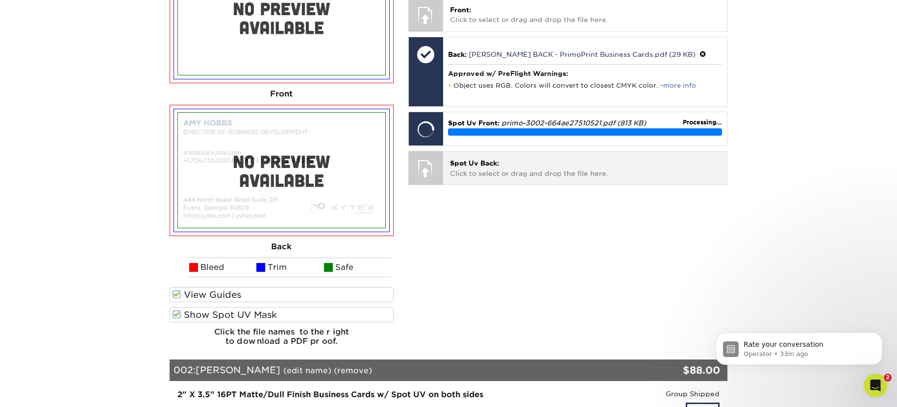
click at [530, 158] on p "Spot Uv Back: Click to select or drag and drop the file here." at bounding box center [585, 168] width 270 height 20
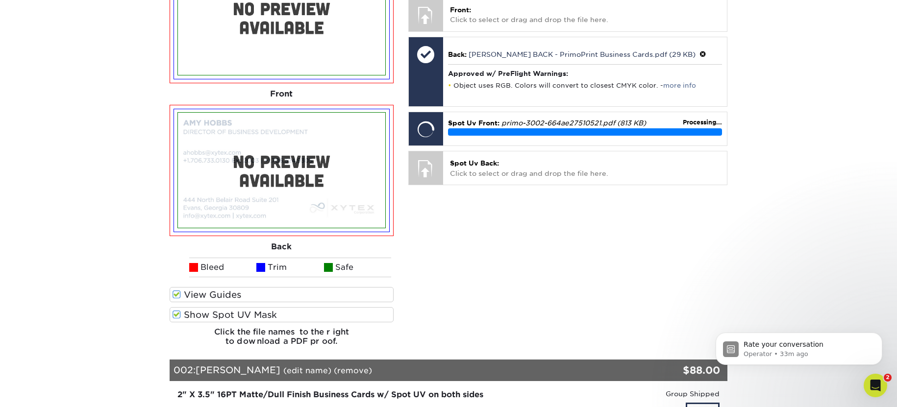
scroll to position [364, 0]
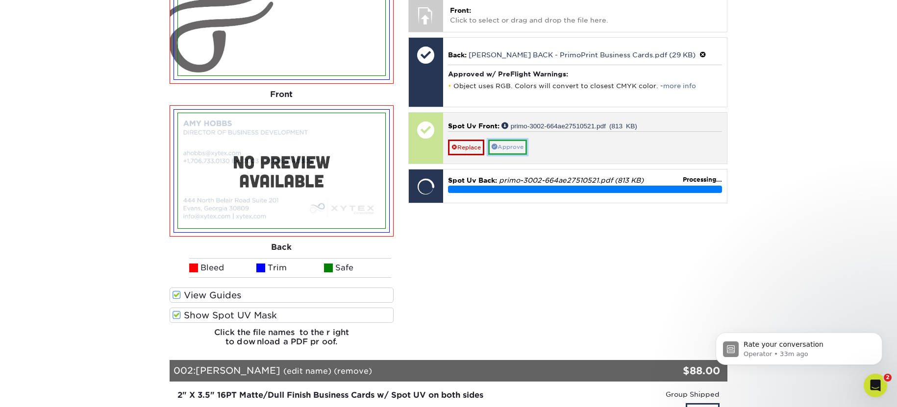
click at [515, 140] on link "Approve" at bounding box center [507, 147] width 39 height 15
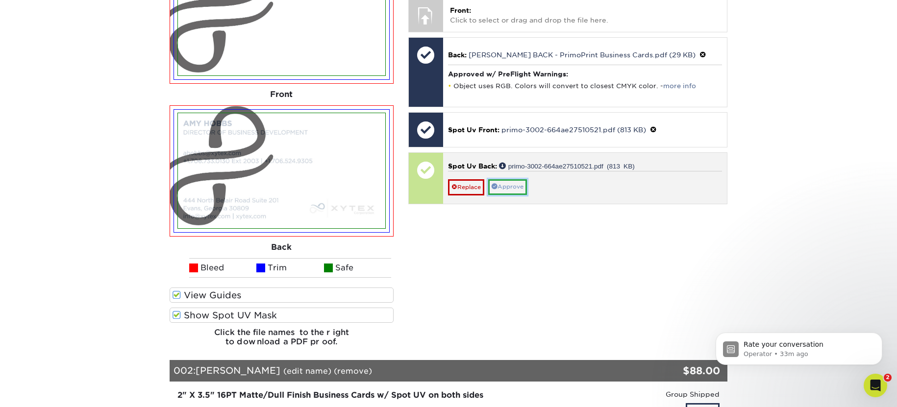
click at [514, 179] on link "Approve" at bounding box center [507, 186] width 39 height 15
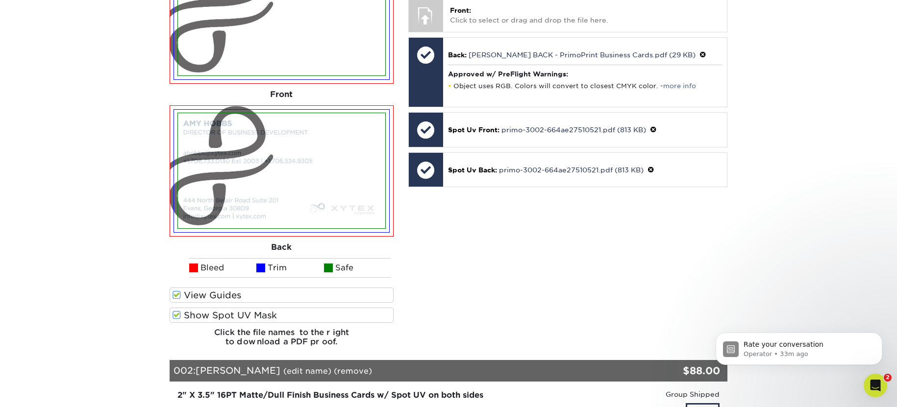
drag, startPoint x: 177, startPoint y: 273, endPoint x: 228, endPoint y: 272, distance: 51.0
click at [177, 291] on span at bounding box center [176, 295] width 8 height 9
click at [0, 0] on input "View Guides" at bounding box center [0, 0] width 0 height 0
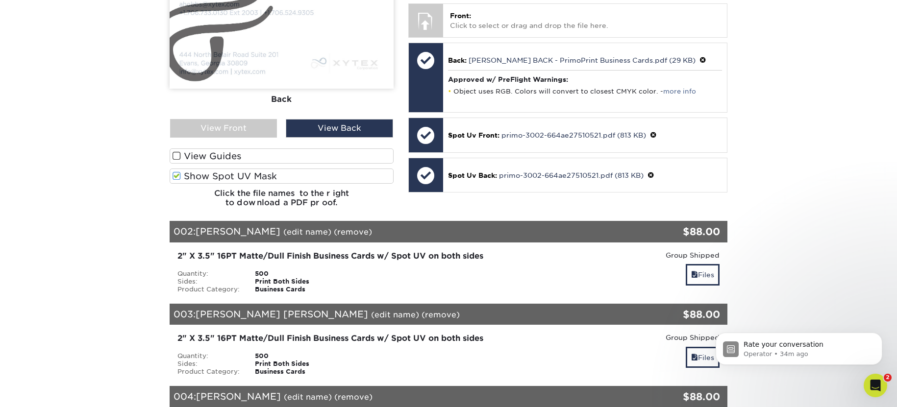
scroll to position [368, 0]
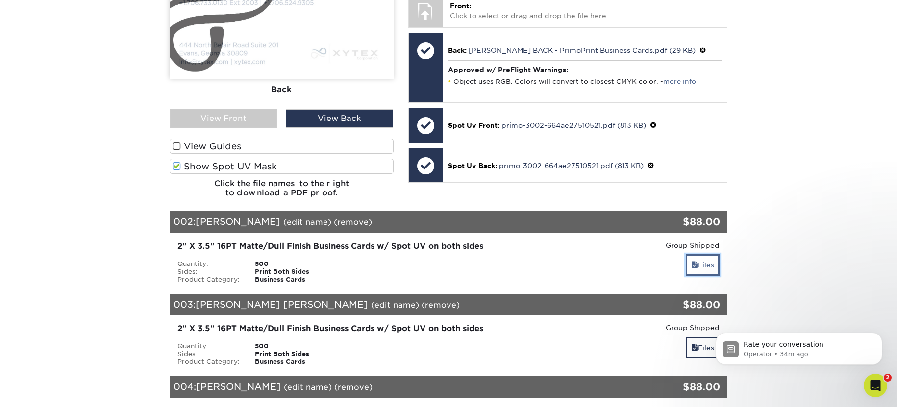
click at [700, 254] on link "Files" at bounding box center [703, 264] width 34 height 21
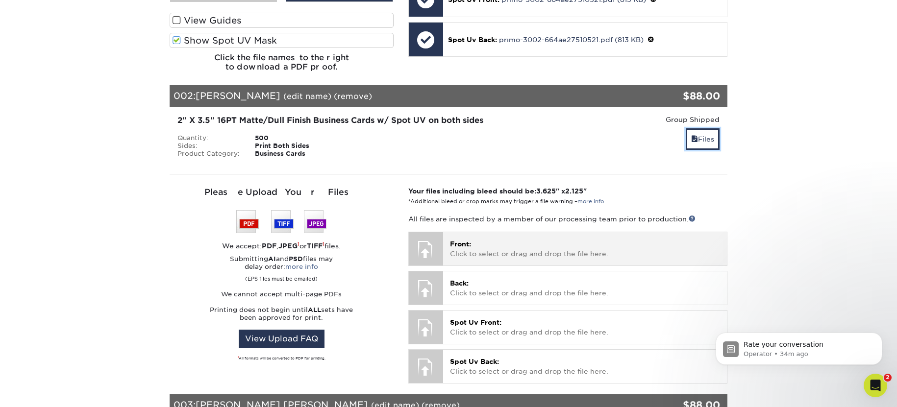
scroll to position [495, 0]
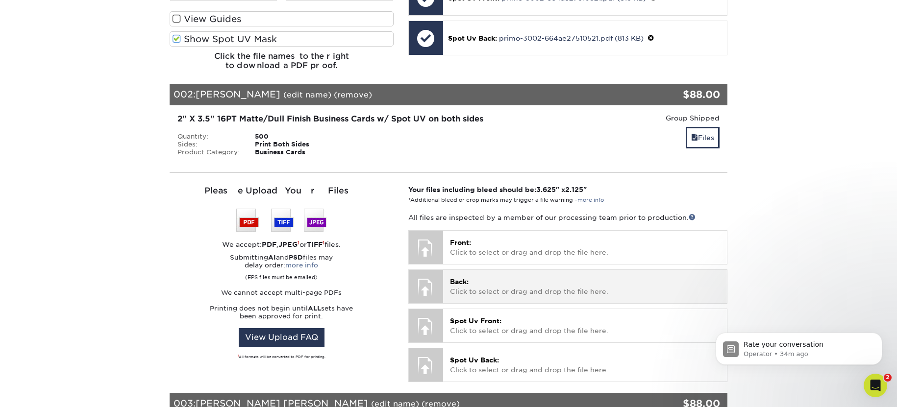
click at [544, 277] on p "Back: Click to select or drag and drop the file here." at bounding box center [585, 287] width 270 height 20
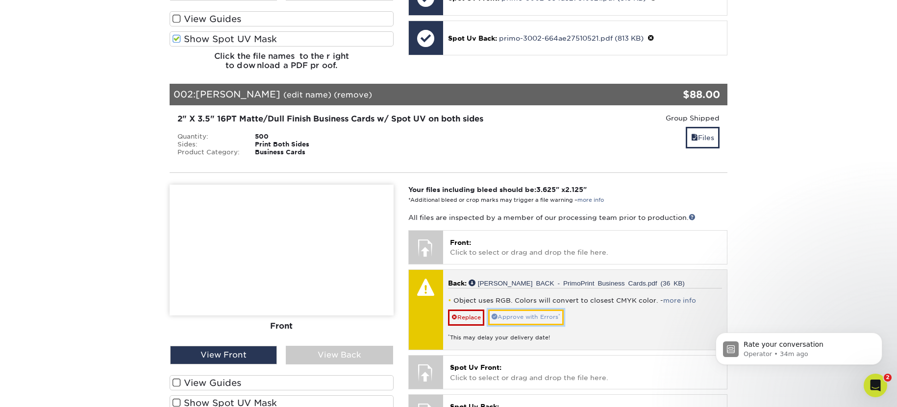
click at [520, 310] on link "Approve with Errors *" at bounding box center [525, 317] width 75 height 15
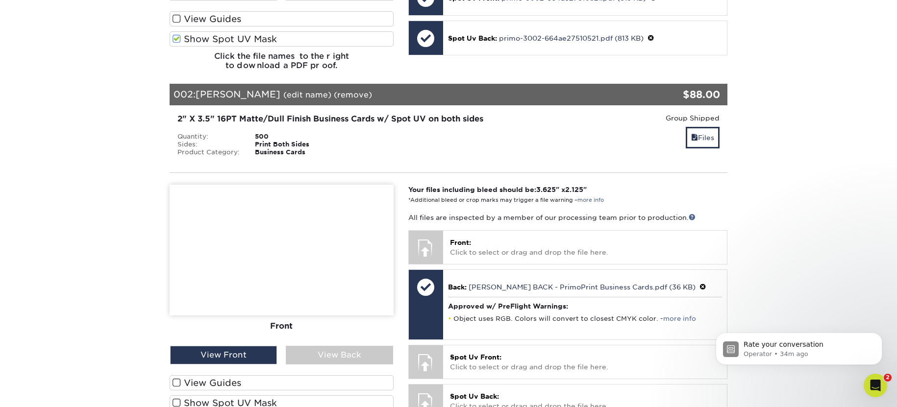
click at [296, 395] on label "Show Spot UV Mask" at bounding box center [282, 402] width 224 height 15
click at [0, 0] on input "Show Spot UV Mask" at bounding box center [0, 0] width 0 height 0
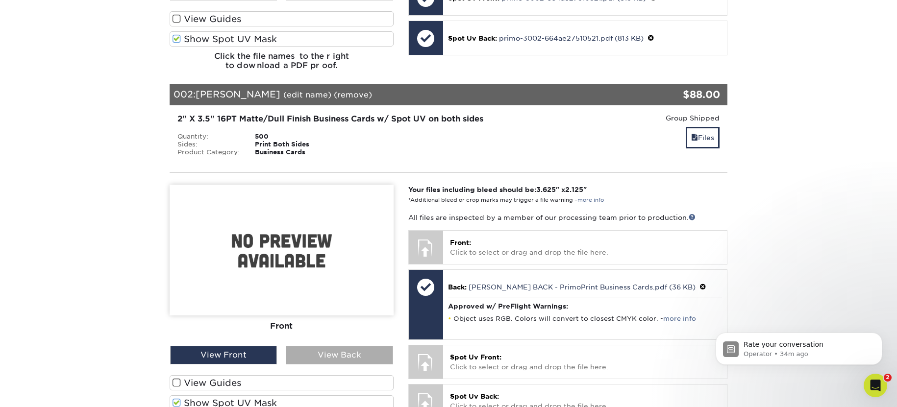
click at [345, 346] on div "View Back" at bounding box center [339, 355] width 107 height 19
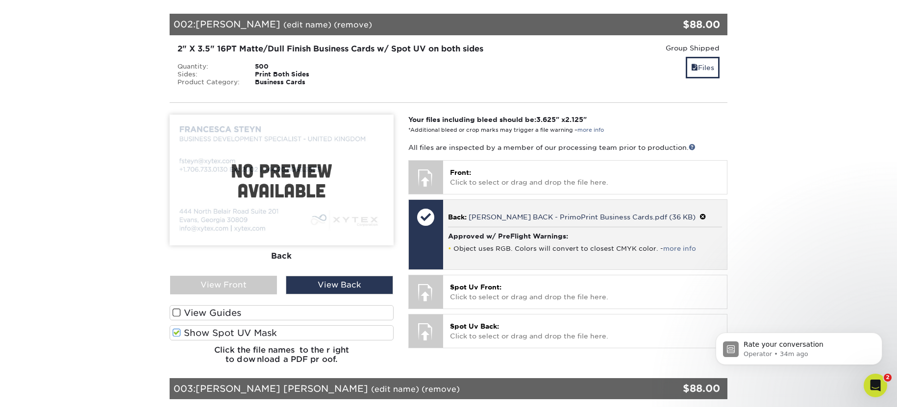
scroll to position [566, 0]
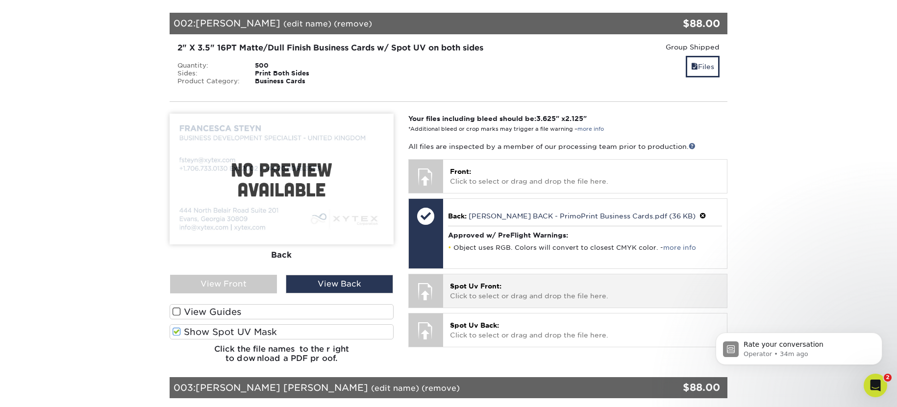
click at [524, 281] on p "Spot Uv Front: Click to select or drag and drop the file here." at bounding box center [585, 291] width 270 height 20
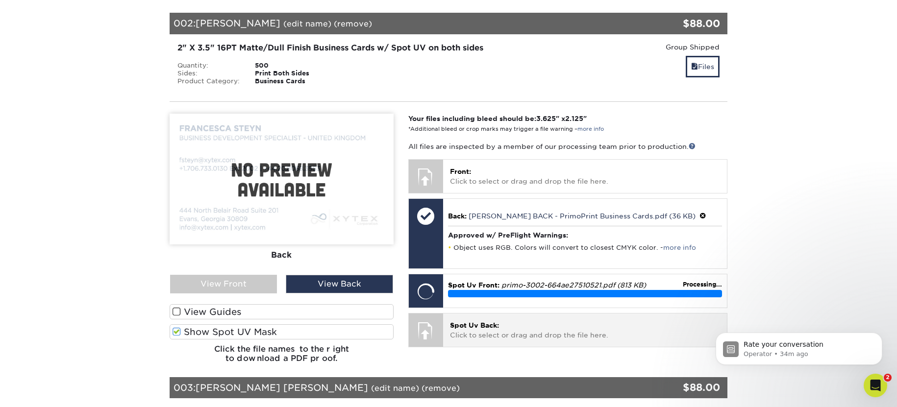
click at [514, 320] on p "Spot Uv Back: Click to select or drag and drop the file here." at bounding box center [585, 330] width 270 height 20
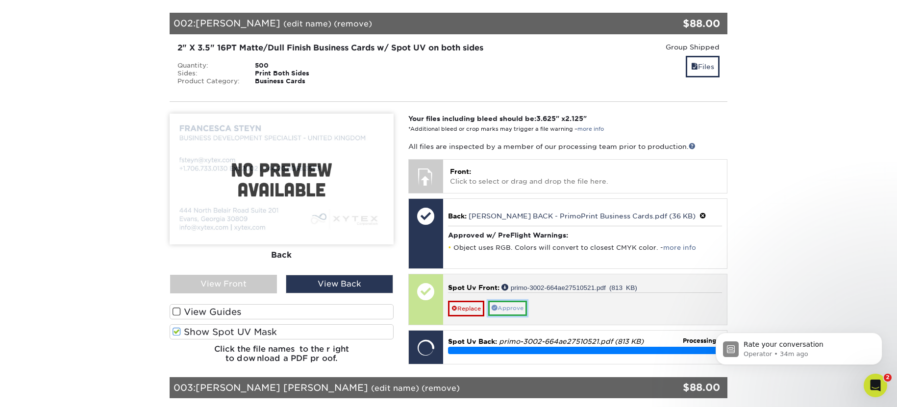
click at [505, 301] on link "Approve" at bounding box center [507, 308] width 39 height 15
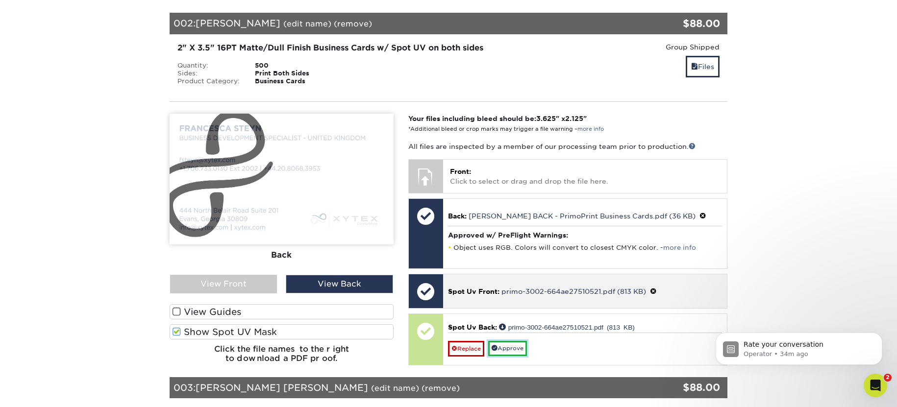
drag, startPoint x: 506, startPoint y: 320, endPoint x: 658, endPoint y: 266, distance: 161.4
click at [506, 341] on link "Approve" at bounding box center [507, 348] width 39 height 15
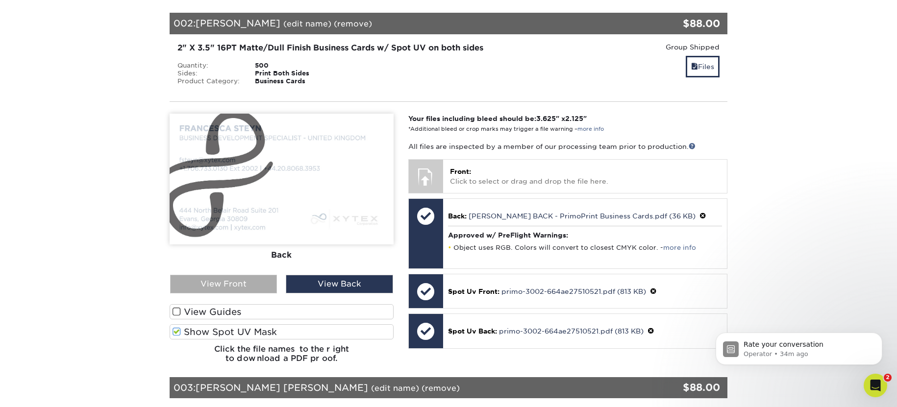
click at [265, 275] on div "View Front" at bounding box center [223, 284] width 107 height 19
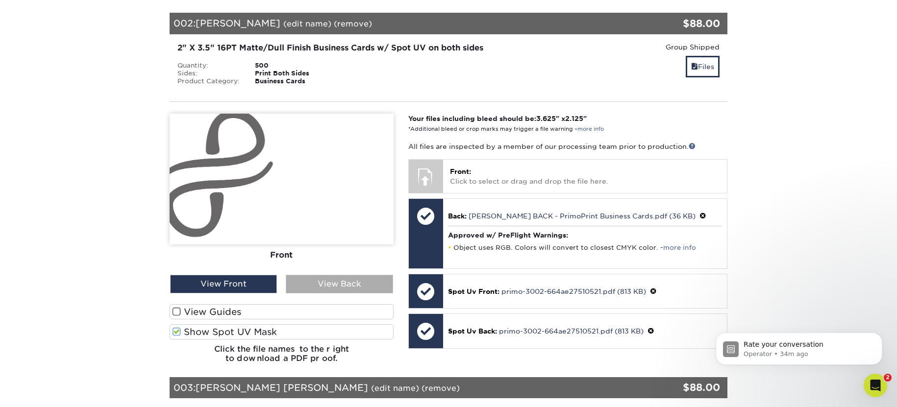
click at [341, 275] on div "View Back" at bounding box center [339, 284] width 107 height 19
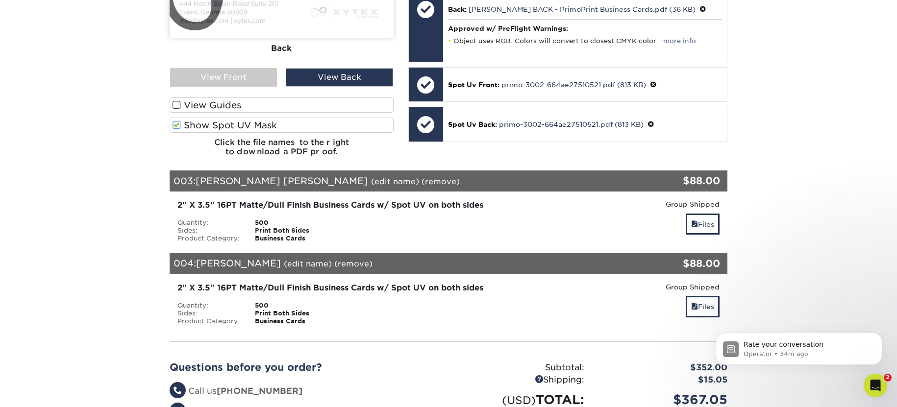
scroll to position [770, 0]
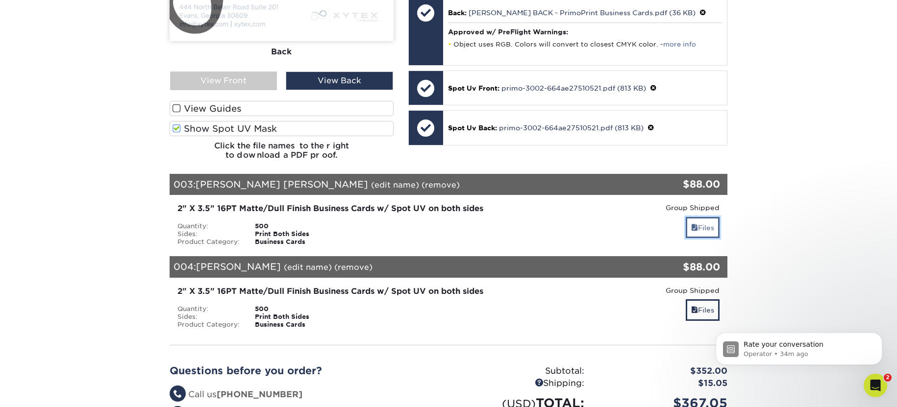
click at [712, 217] on link "Files" at bounding box center [703, 227] width 34 height 21
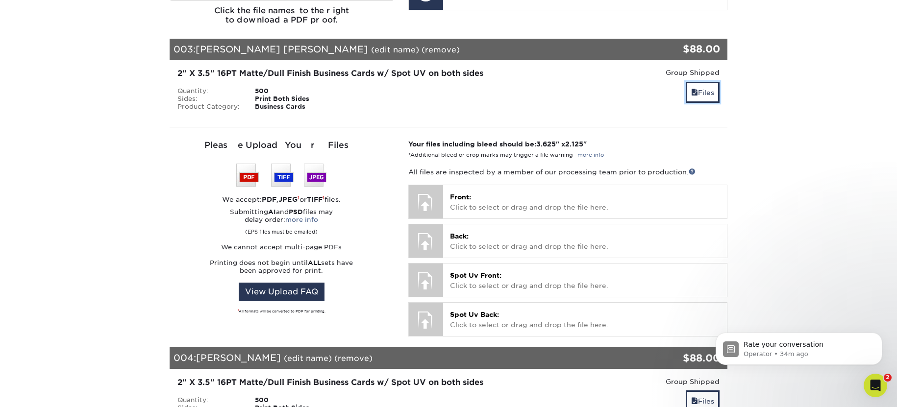
scroll to position [904, 0]
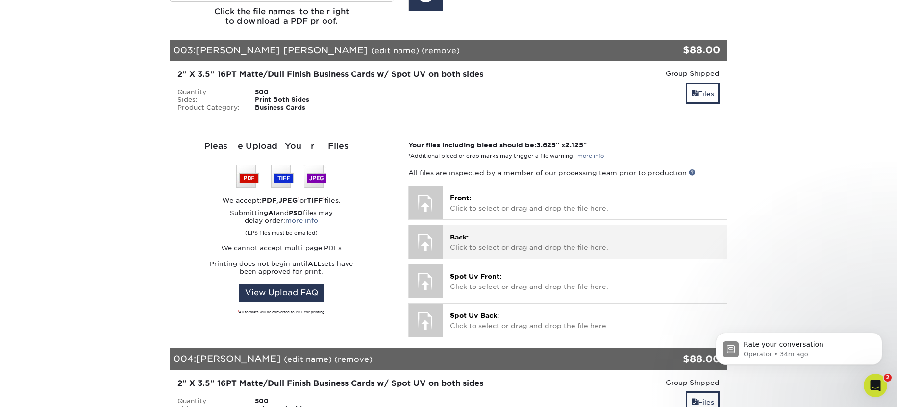
click at [517, 232] on p "Back: Click to select or drag and drop the file here." at bounding box center [585, 242] width 270 height 20
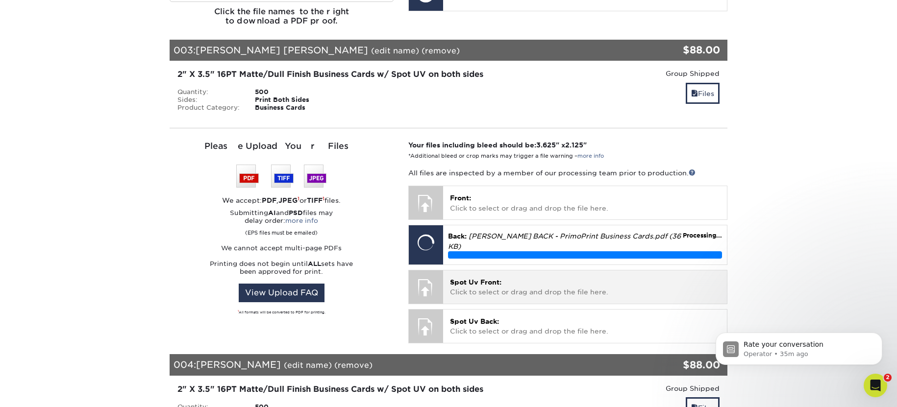
click at [588, 277] on p "Spot Uv Front: Click to select or drag and drop the file here." at bounding box center [585, 287] width 270 height 20
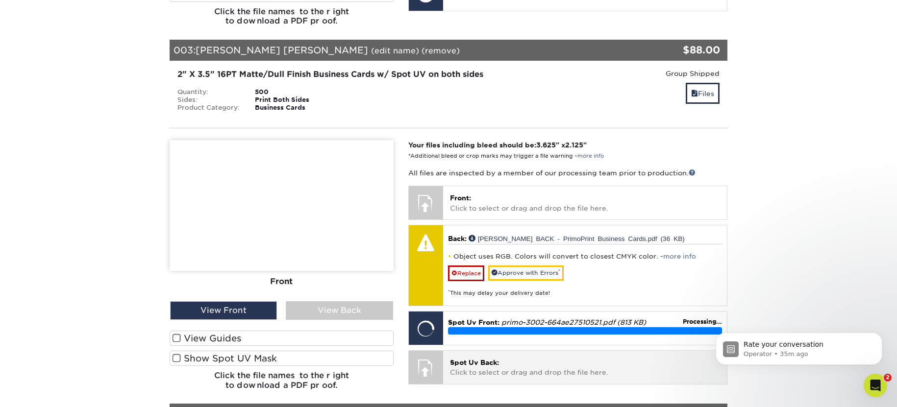
click at [547, 358] on p "Spot Uv Back: Click to select or drag and drop the file here." at bounding box center [585, 368] width 270 height 20
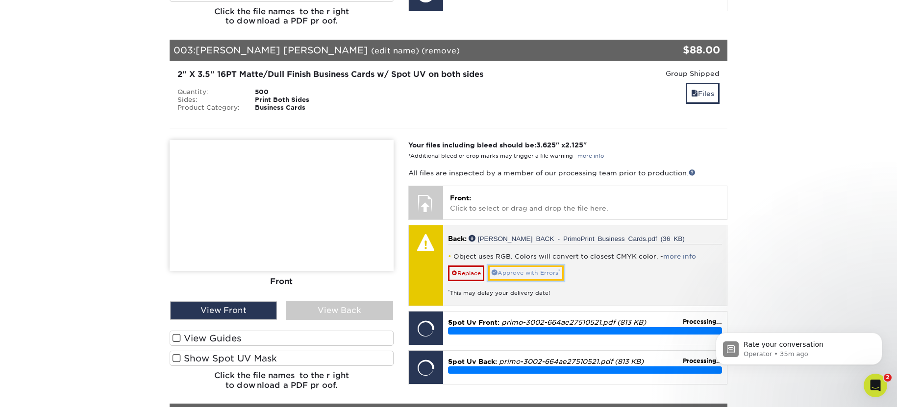
click at [541, 266] on link "Approve with Errors *" at bounding box center [525, 273] width 75 height 15
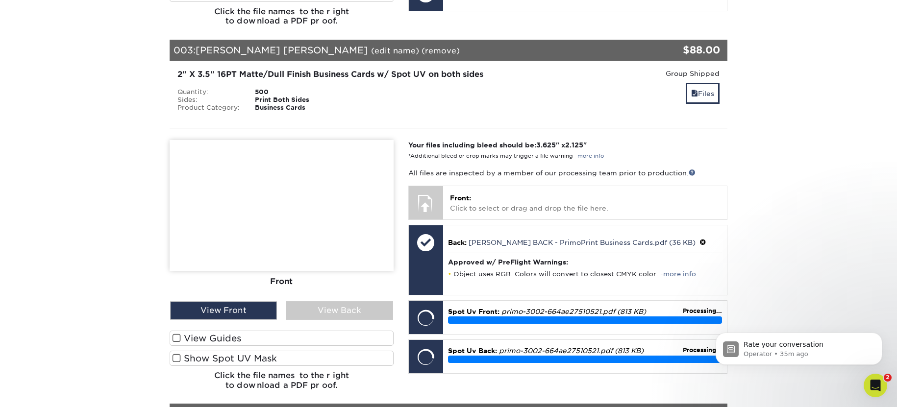
drag, startPoint x: 350, startPoint y: 287, endPoint x: 395, endPoint y: 288, distance: 45.6
click at [350, 301] on div "View Back" at bounding box center [339, 310] width 107 height 19
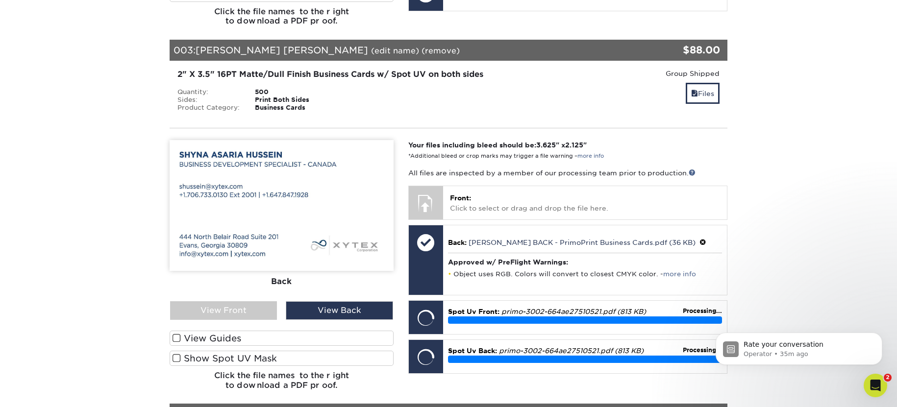
click at [327, 351] on label "Show Spot UV Mask" at bounding box center [282, 358] width 224 height 15
click at [0, 0] on input "Show Spot UV Mask" at bounding box center [0, 0] width 0 height 0
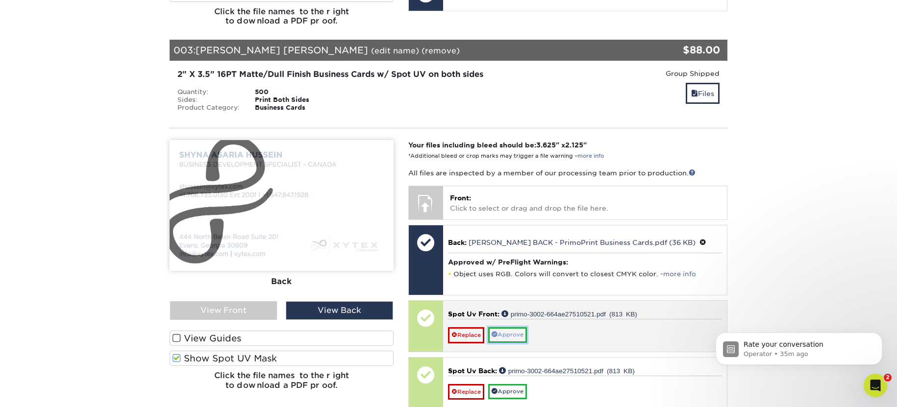
click at [521, 327] on link "Approve" at bounding box center [507, 334] width 39 height 15
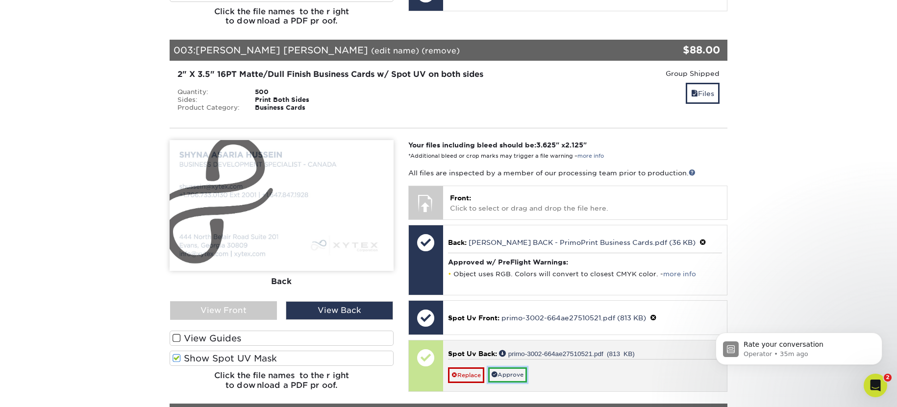
click at [517, 368] on link "Approve" at bounding box center [507, 375] width 39 height 15
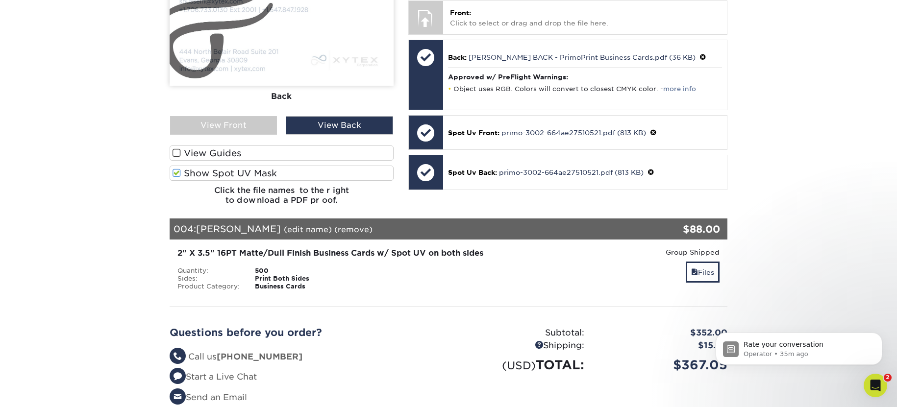
scroll to position [1244, 0]
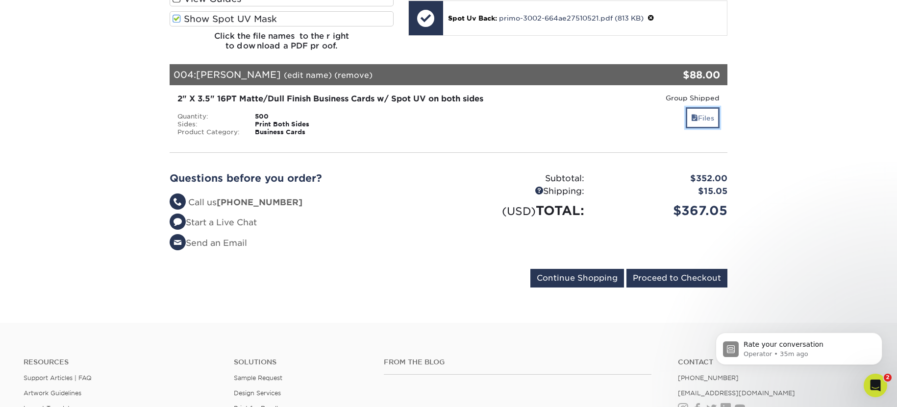
click at [700, 107] on link "Files" at bounding box center [703, 117] width 34 height 21
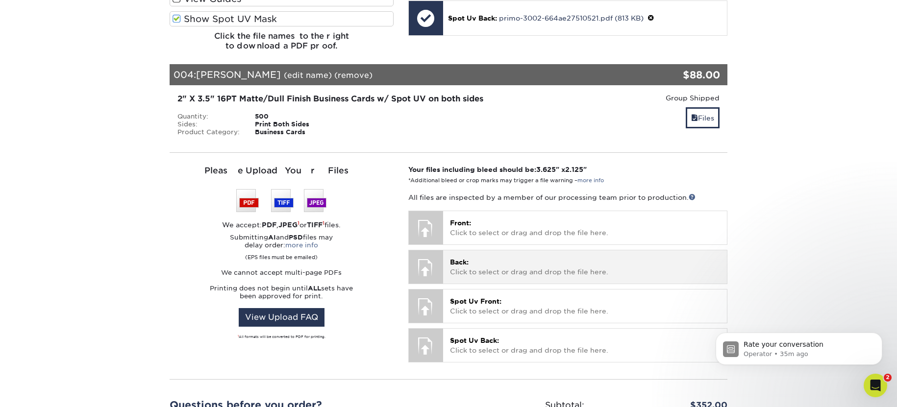
click at [507, 257] on p "Back: Click to select or drag and drop the file here." at bounding box center [585, 267] width 270 height 20
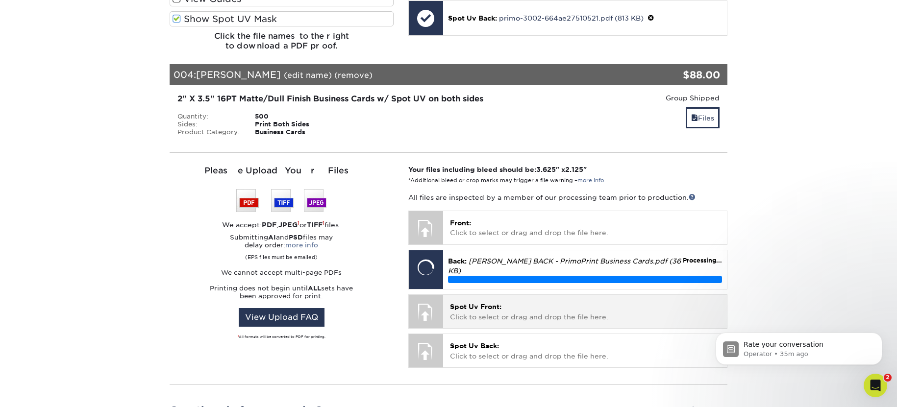
click at [530, 302] on p "Spot Uv Front: Click to select or drag and drop the file here." at bounding box center [585, 312] width 270 height 20
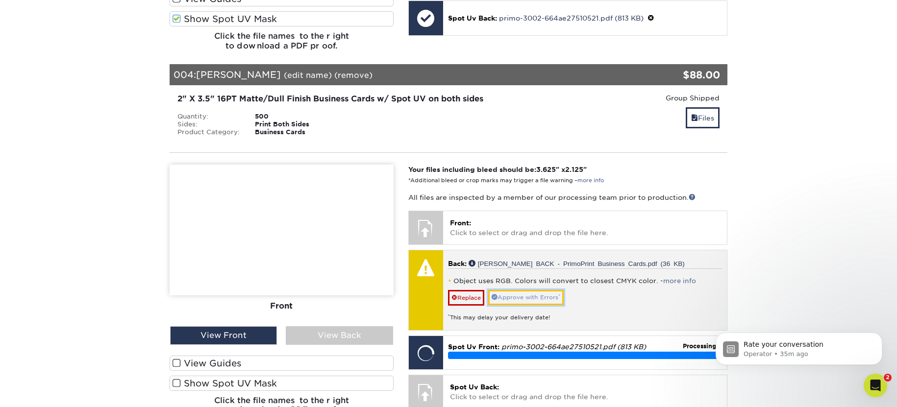
click at [537, 290] on link "Approve with Errors *" at bounding box center [525, 297] width 75 height 15
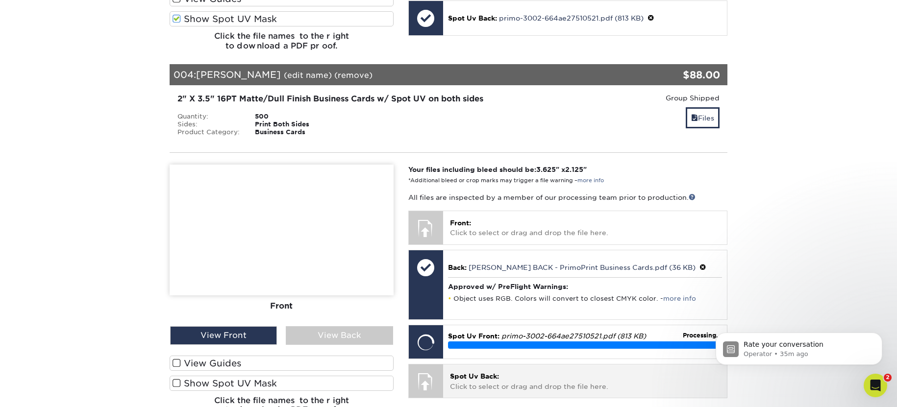
click at [502, 371] on p "Spot Uv Back: Click to select or drag and drop the file here." at bounding box center [585, 381] width 270 height 20
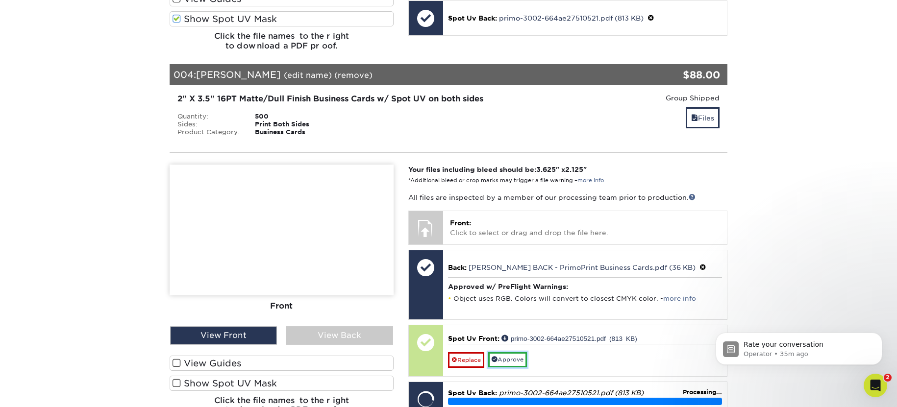
click at [518, 352] on link "Approve" at bounding box center [507, 359] width 39 height 15
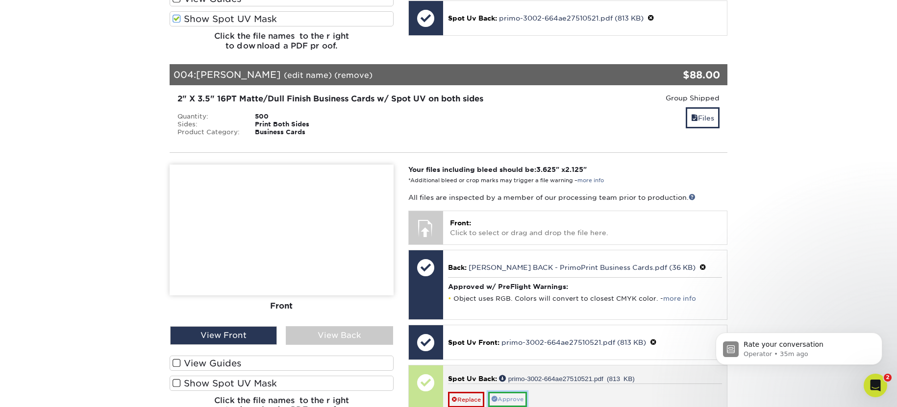
click at [513, 392] on link "Approve" at bounding box center [507, 399] width 39 height 15
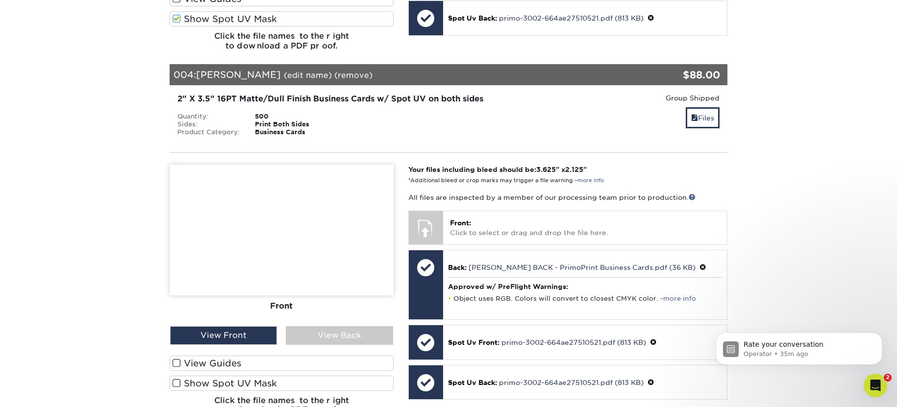
click at [262, 376] on label "Show Spot UV Mask" at bounding box center [282, 383] width 224 height 15
click at [0, 0] on input "Show Spot UV Mask" at bounding box center [0, 0] width 0 height 0
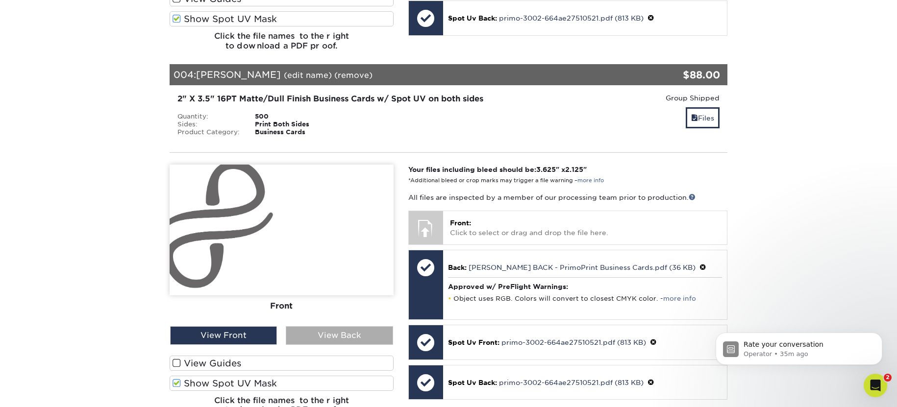
click at [344, 326] on div "View Back" at bounding box center [339, 335] width 107 height 19
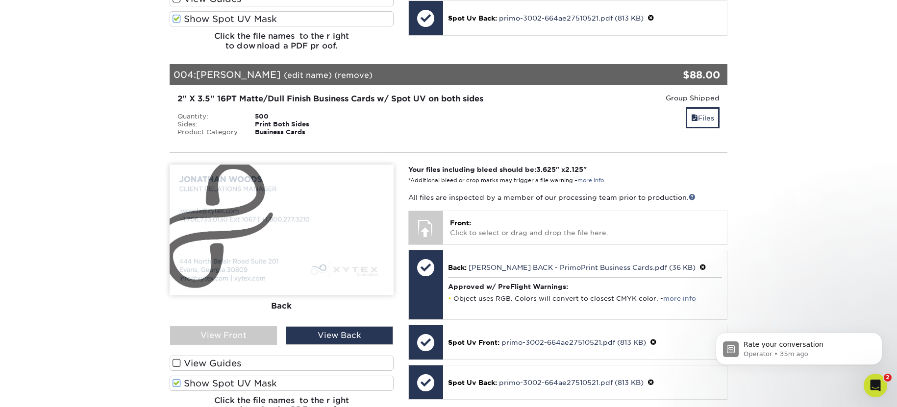
click at [235, 376] on label "Show Spot UV Mask" at bounding box center [282, 383] width 224 height 15
click at [0, 0] on input "Show Spot UV Mask" at bounding box center [0, 0] width 0 height 0
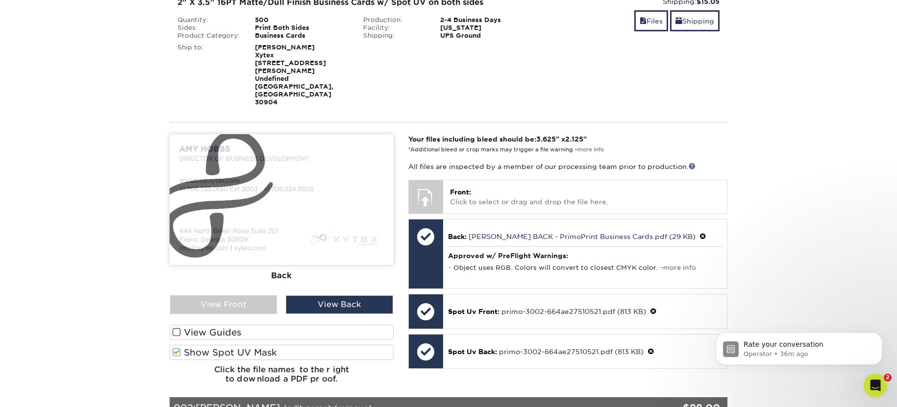
scroll to position [211, 0]
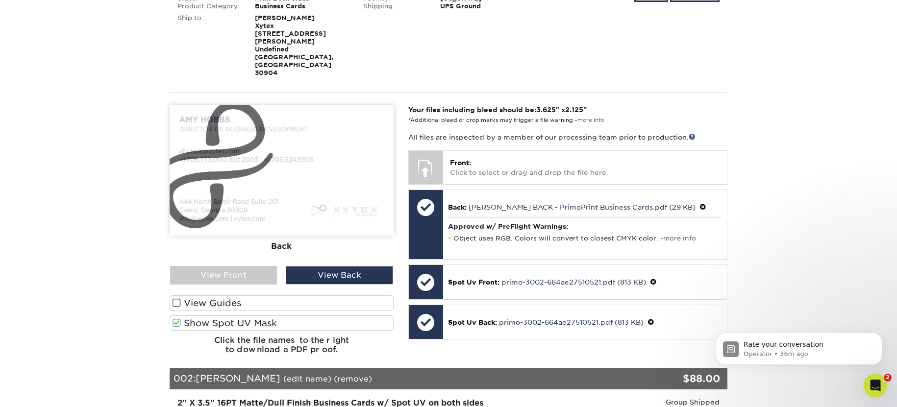
click at [284, 316] on label "Show Spot UV Mask" at bounding box center [282, 323] width 224 height 15
click at [0, 0] on input "Show Spot UV Mask" at bounding box center [0, 0] width 0 height 0
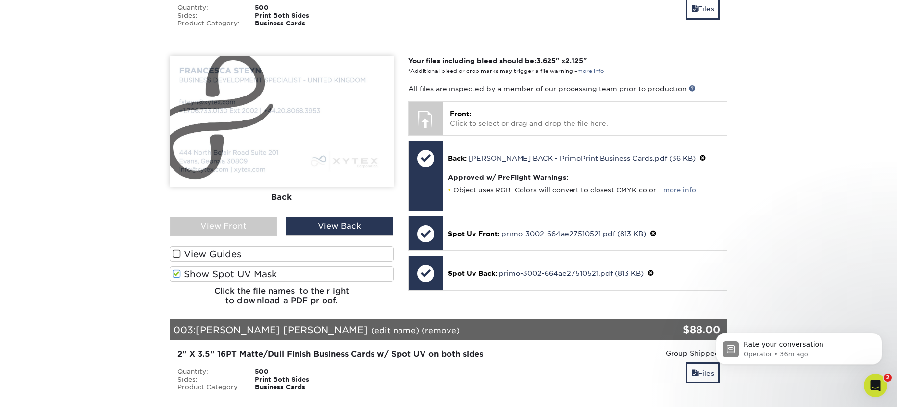
scroll to position [700, 0]
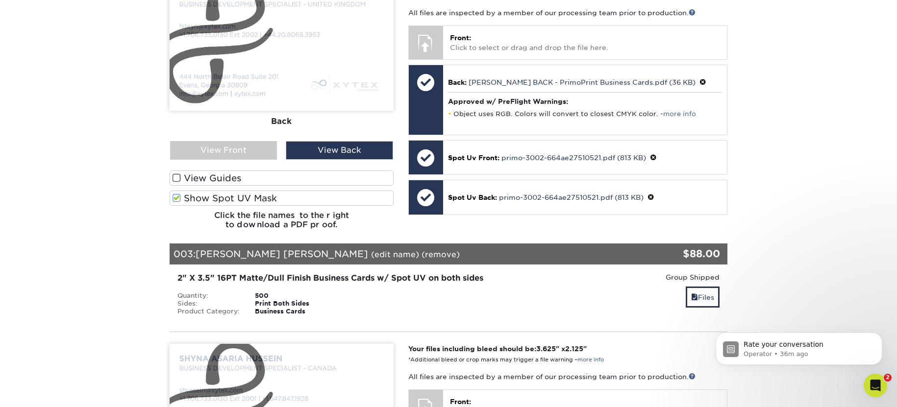
click at [301, 191] on label "Show Spot UV Mask" at bounding box center [282, 198] width 224 height 15
click at [0, 0] on input "Show Spot UV Mask" at bounding box center [0, 0] width 0 height 0
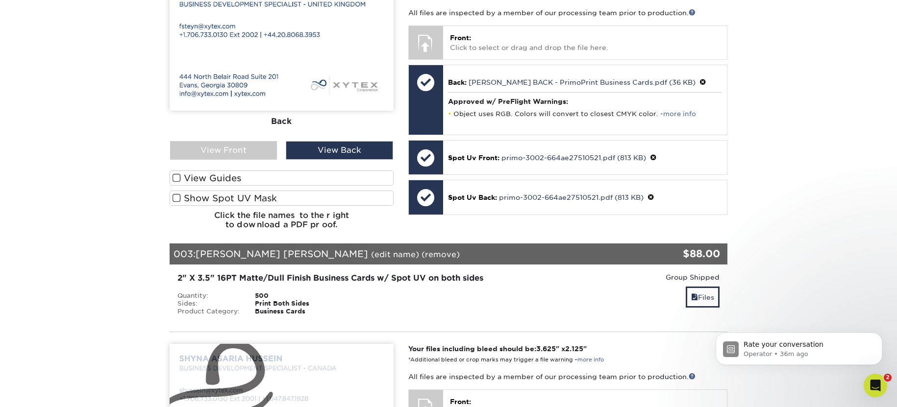
scroll to position [898, 0]
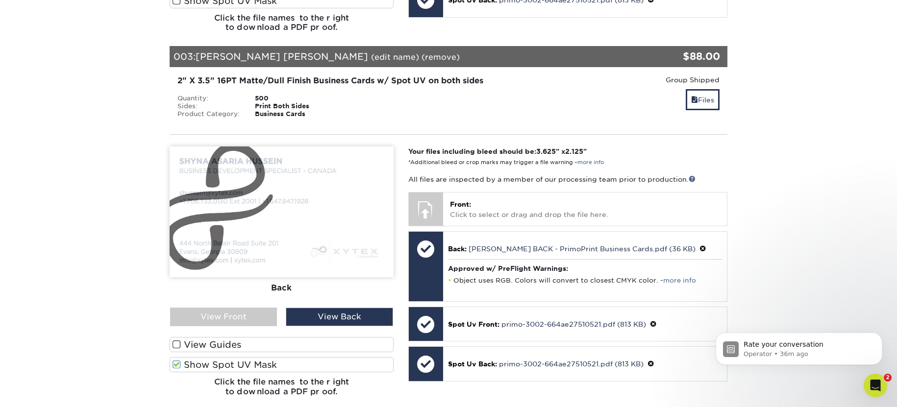
click at [281, 357] on label "Show Spot UV Mask" at bounding box center [282, 364] width 224 height 15
click at [0, 0] on input "Show Spot UV Mask" at bounding box center [0, 0] width 0 height 0
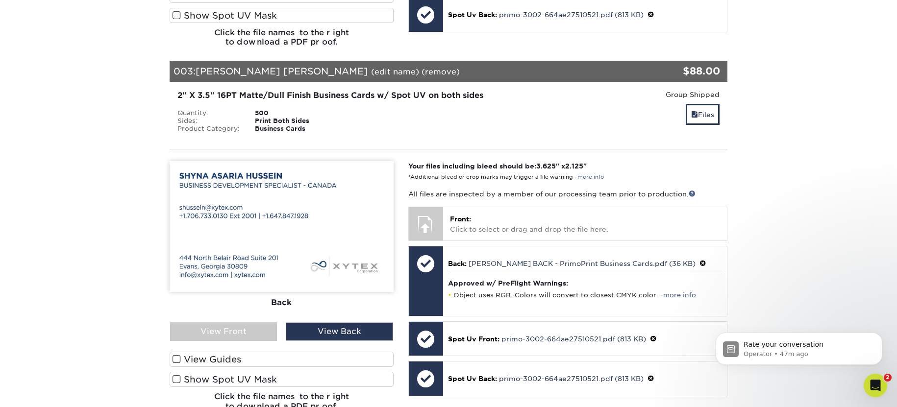
scroll to position [900, 0]
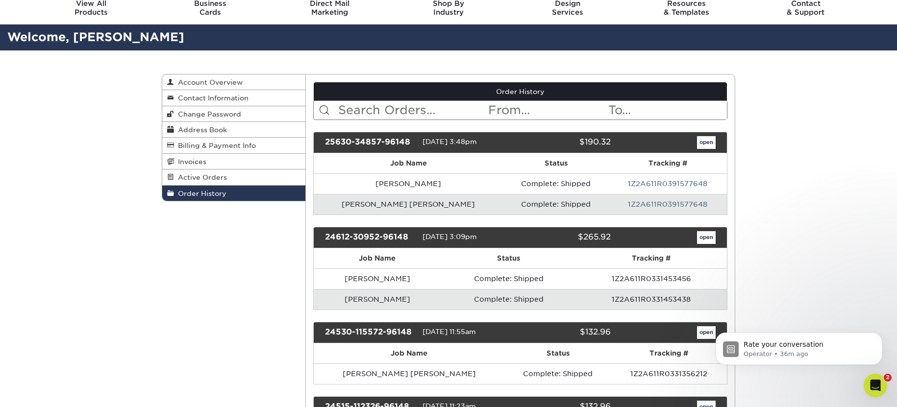
scroll to position [44, 0]
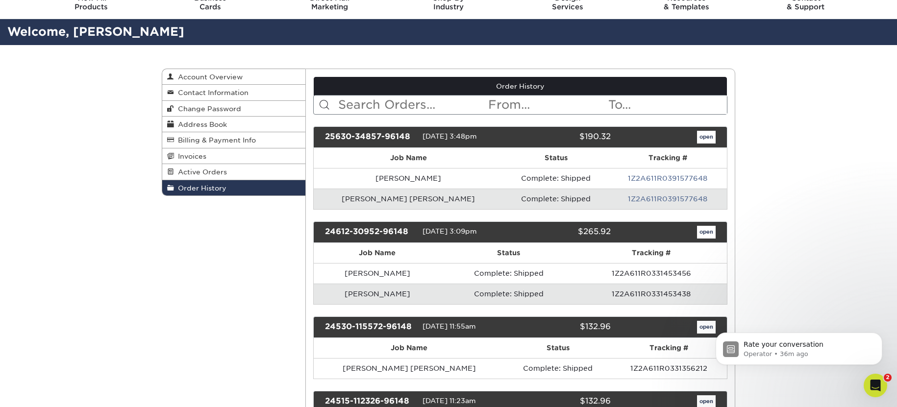
click at [609, 199] on td "1Z2A611R0391577648" at bounding box center [668, 199] width 118 height 21
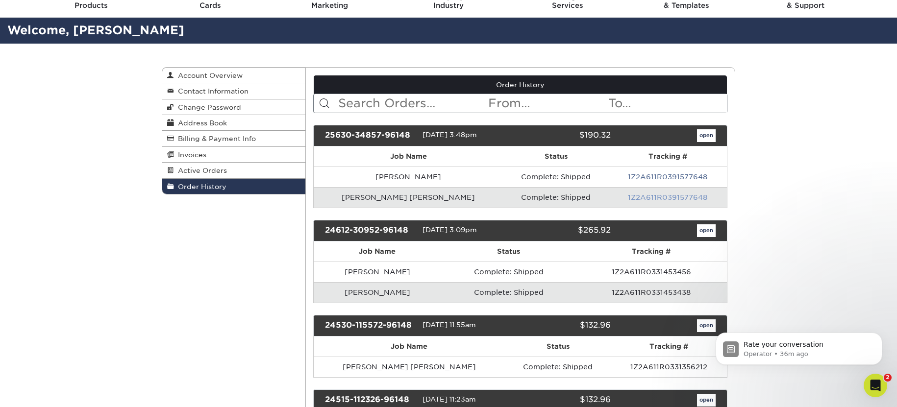
scroll to position [45, 0]
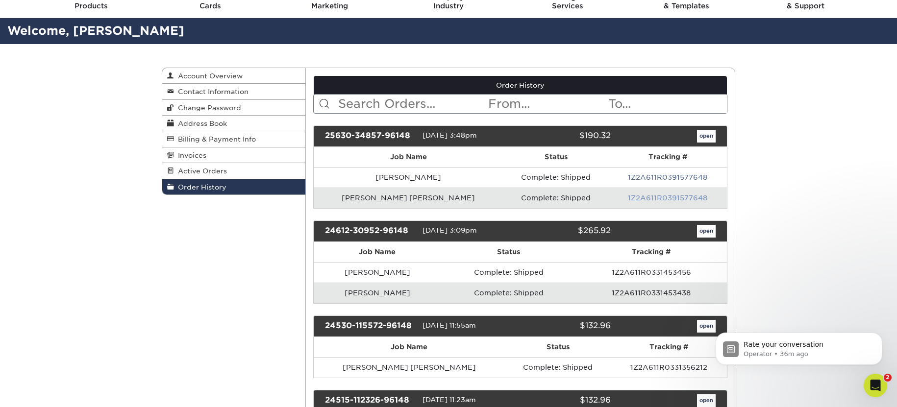
click at [628, 198] on link "1Z2A611R0391577648" at bounding box center [667, 198] width 79 height 8
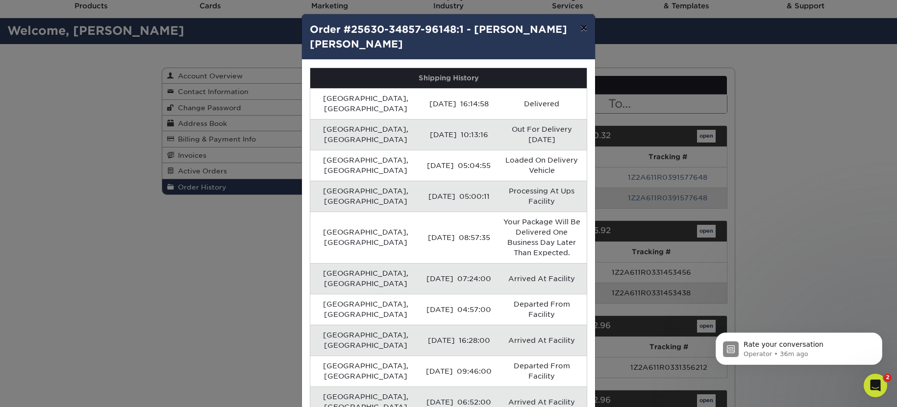
click at [582, 29] on button "×" at bounding box center [583, 27] width 23 height 27
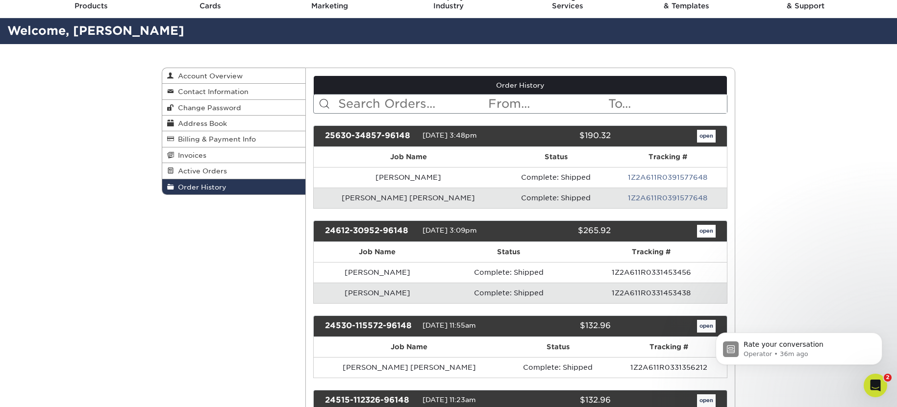
click at [371, 200] on td "[PERSON_NAME] [PERSON_NAME]" at bounding box center [409, 198] width 190 height 21
click at [714, 136] on link "open" at bounding box center [706, 136] width 19 height 13
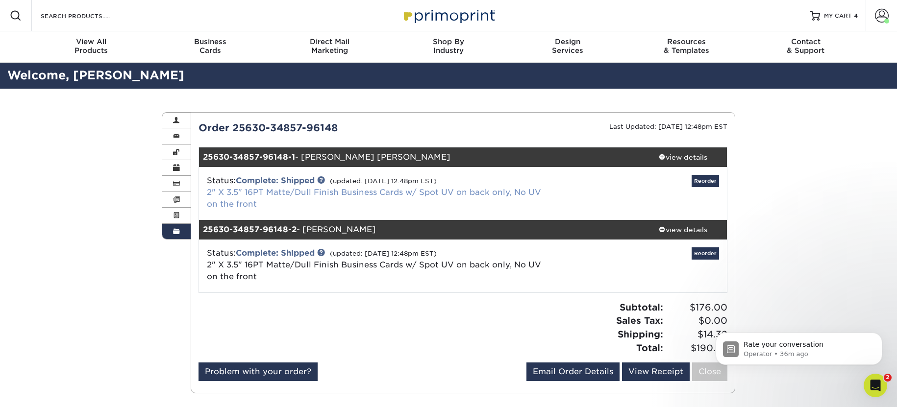
drag, startPoint x: 328, startPoint y: 197, endPoint x: 328, endPoint y: 192, distance: 5.4
click at [328, 197] on div "Status: Complete: Shipped (updated: [DATE] 12:48pm EST) 2" X 3.5" 16PT Matte/Du…" at bounding box center [374, 192] width 351 height 35
click at [328, 191] on link "2" X 3.5" 16PT Matte/Dull Finish Business Cards w/ Spot UV on back only, No UV …" at bounding box center [374, 198] width 334 height 21
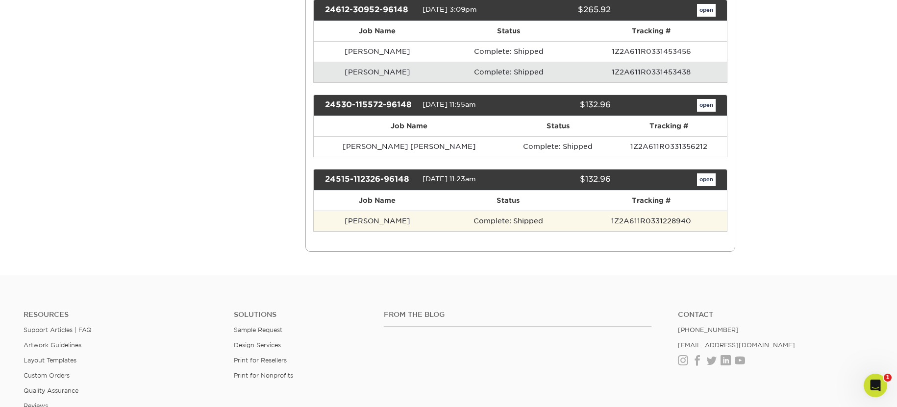
click at [573, 219] on td "Complete: Shipped" at bounding box center [508, 221] width 134 height 21
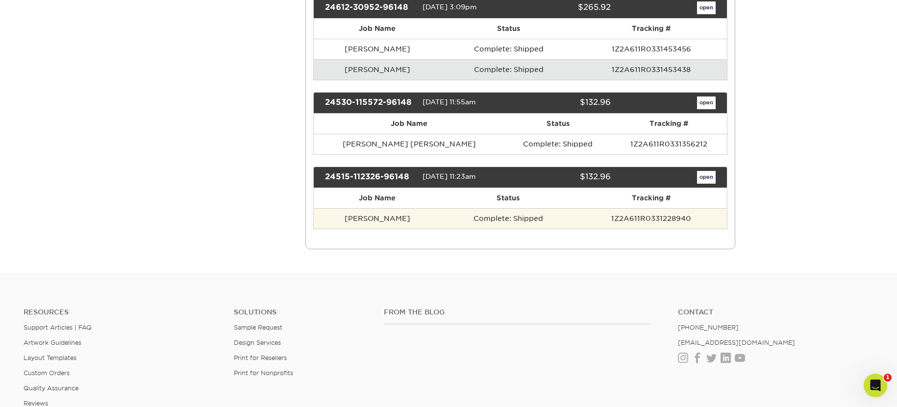
click at [568, 221] on td "Complete: Shipped" at bounding box center [508, 218] width 134 height 21
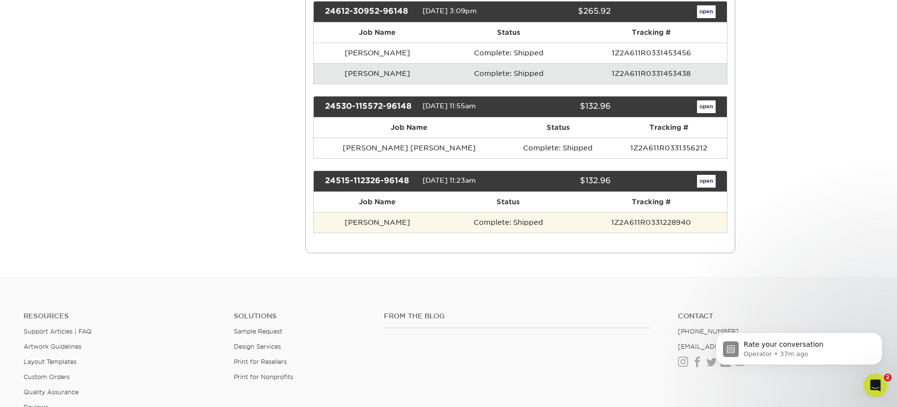
click at [367, 226] on td "[PERSON_NAME]" at bounding box center [377, 222] width 127 height 21
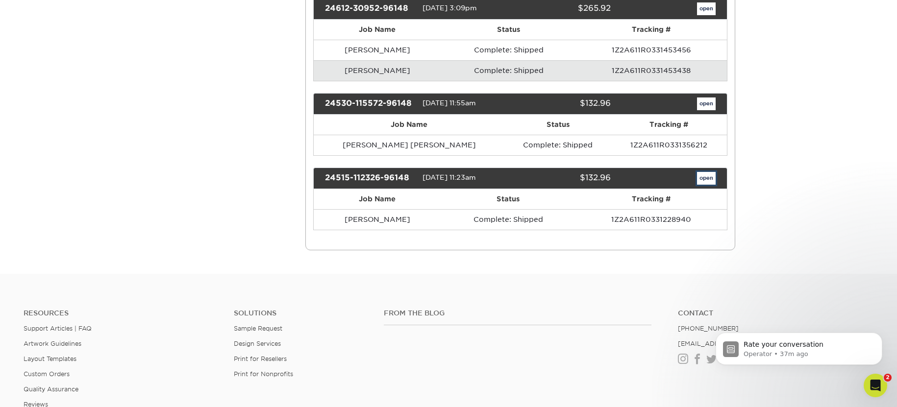
drag, startPoint x: 712, startPoint y: 181, endPoint x: 770, endPoint y: 184, distance: 57.9
click at [712, 181] on link "open" at bounding box center [706, 178] width 19 height 13
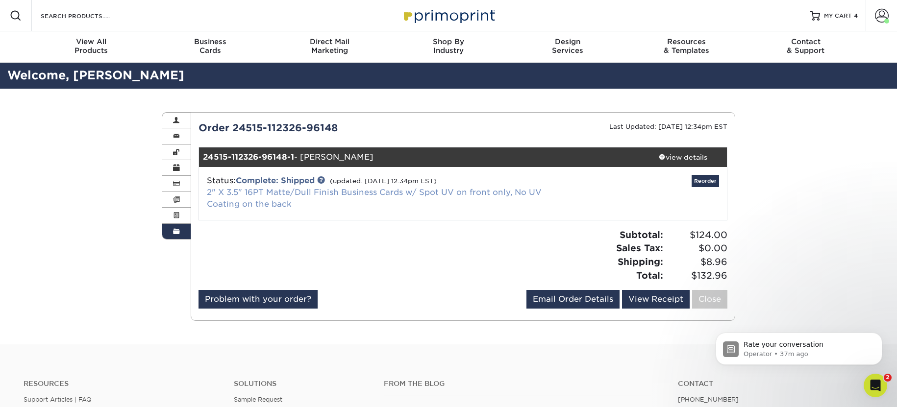
click at [272, 195] on link "2" X 3.5" 16PT Matte/Dull Finish Business Cards w/ Spot UV on front only, No UV…" at bounding box center [374, 198] width 335 height 21
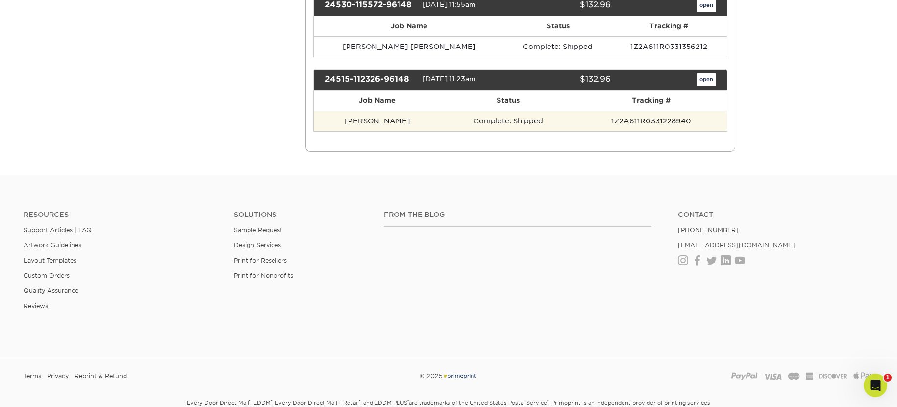
click at [405, 118] on td "[PERSON_NAME]" at bounding box center [377, 121] width 127 height 21
click at [483, 125] on td "Complete: Shipped" at bounding box center [508, 121] width 134 height 21
click at [566, 126] on td "Complete: Shipped" at bounding box center [508, 121] width 134 height 21
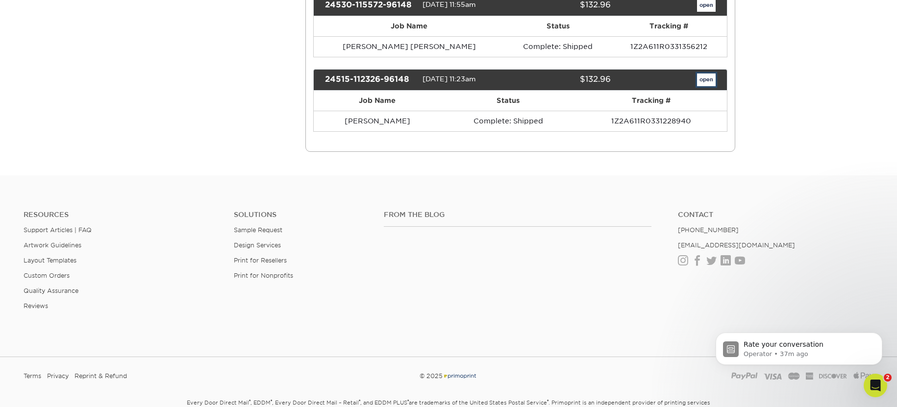
click at [708, 76] on link "open" at bounding box center [706, 80] width 19 height 13
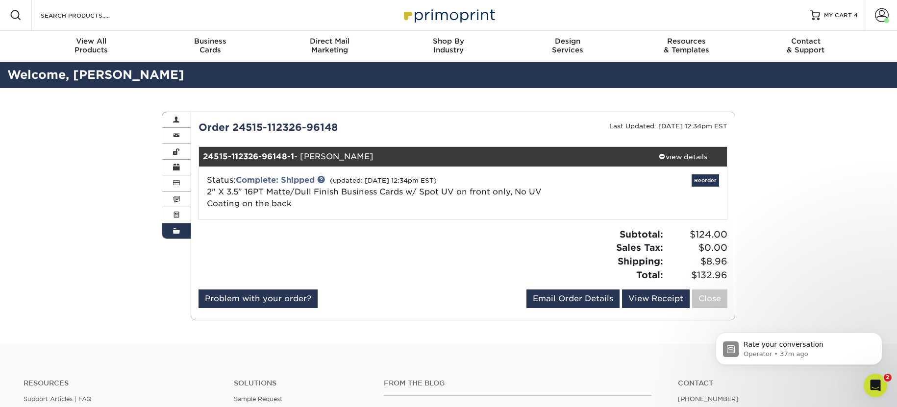
click at [270, 156] on strong "24515-112326-96148-1" at bounding box center [248, 156] width 91 height 9
click at [178, 213] on span at bounding box center [176, 215] width 7 height 8
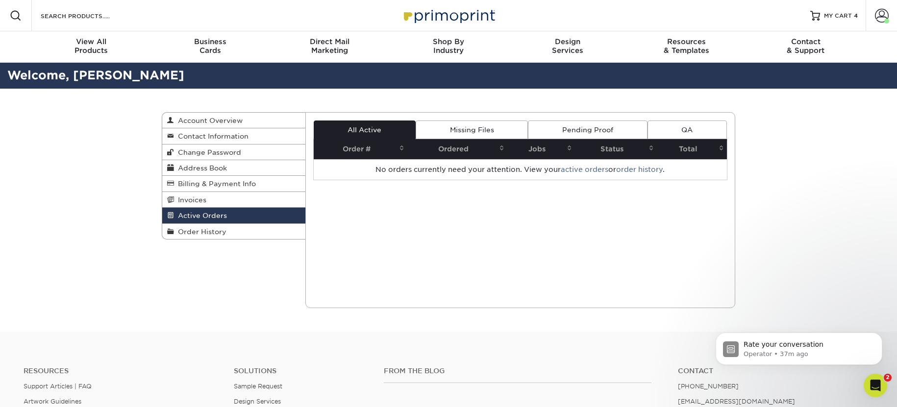
click at [511, 135] on link "Missing Files" at bounding box center [472, 130] width 112 height 19
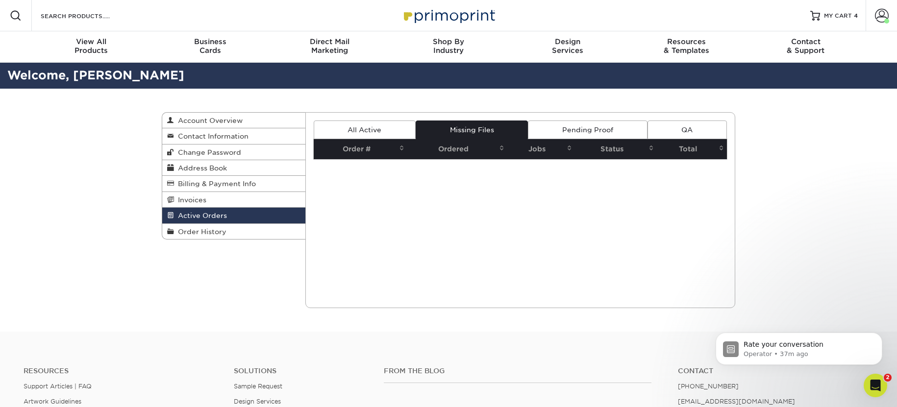
click at [602, 131] on link "Pending Proof" at bounding box center [587, 130] width 119 height 19
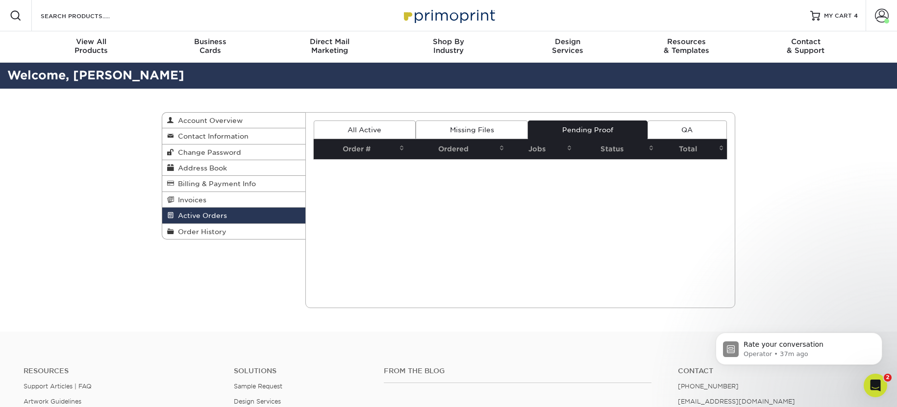
click at [701, 133] on link "QA" at bounding box center [686, 130] width 79 height 19
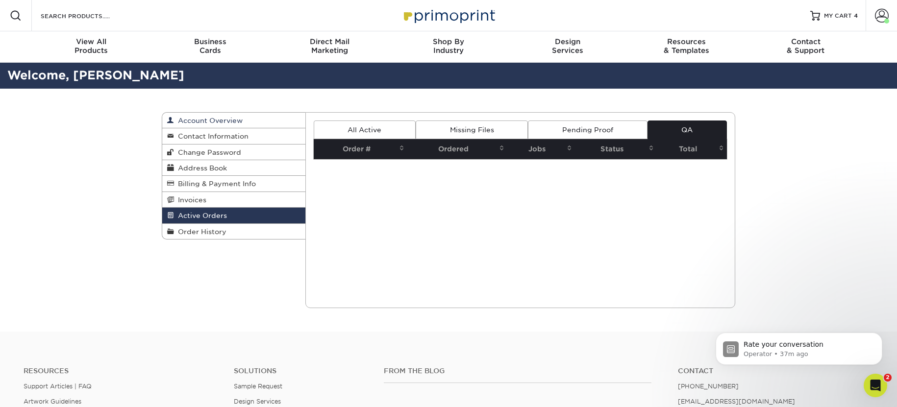
click at [226, 123] on span "Account Overview" at bounding box center [208, 121] width 69 height 8
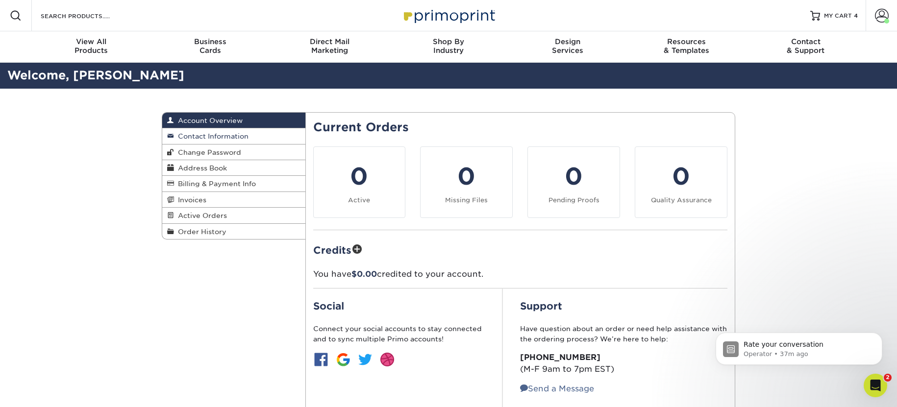
click at [262, 136] on link "Contact Information" at bounding box center [233, 136] width 143 height 16
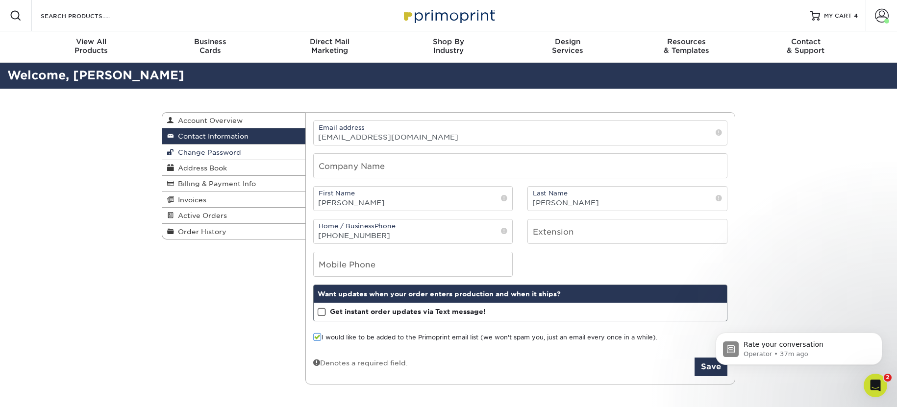
click at [262, 154] on link "Change Password" at bounding box center [233, 153] width 143 height 16
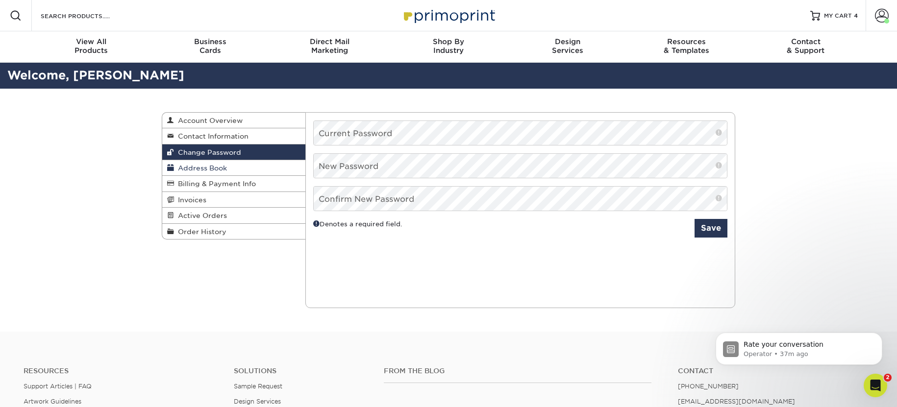
click at [254, 174] on link "Address Book" at bounding box center [233, 168] width 143 height 16
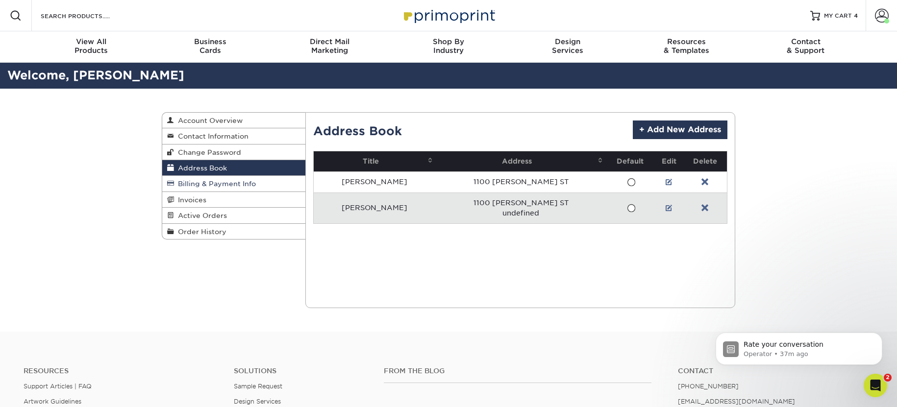
click at [255, 182] on link "Billing & Payment Info" at bounding box center [233, 184] width 143 height 16
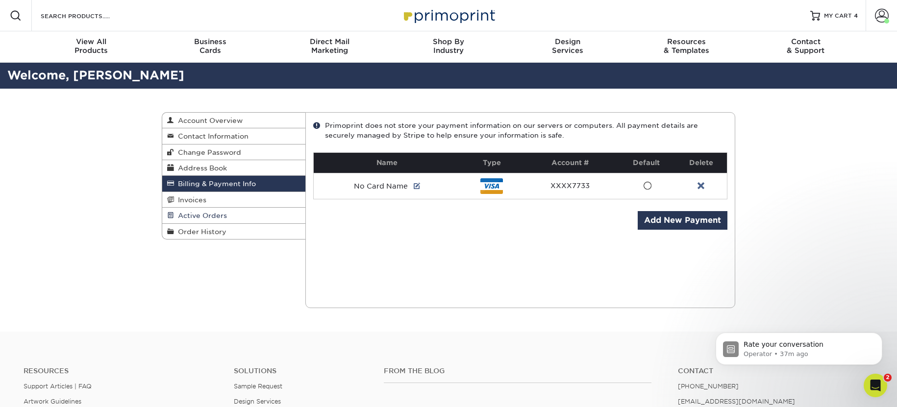
drag, startPoint x: 246, startPoint y: 200, endPoint x: 247, endPoint y: 209, distance: 8.9
click at [246, 200] on link "Invoices" at bounding box center [233, 200] width 143 height 16
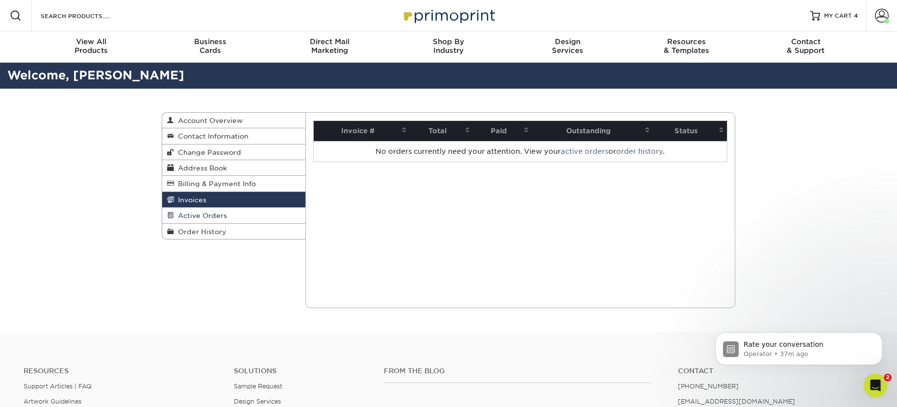
drag, startPoint x: 247, startPoint y: 216, endPoint x: 245, endPoint y: 222, distance: 5.9
click at [247, 216] on link "Active Orders" at bounding box center [233, 216] width 143 height 16
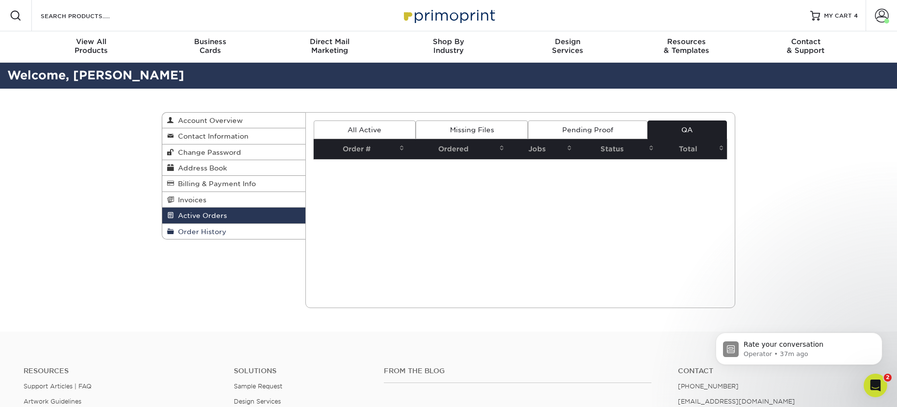
click at [244, 230] on link "Order History" at bounding box center [233, 231] width 143 height 15
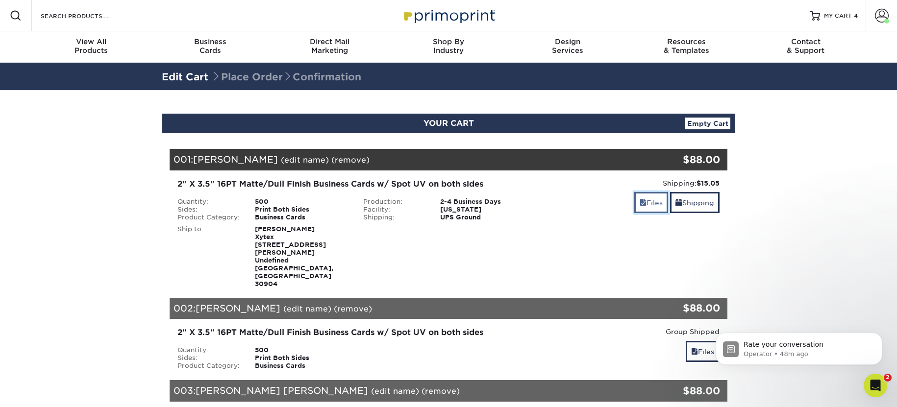
click at [634, 203] on link "Files" at bounding box center [651, 202] width 34 height 21
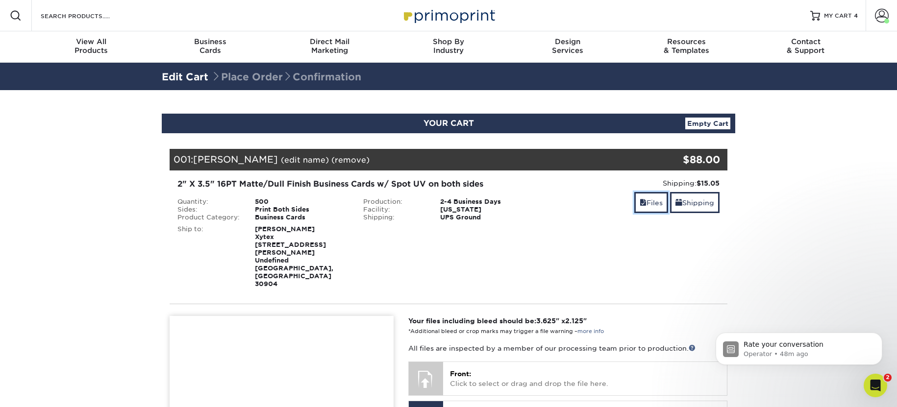
scroll to position [111, 0]
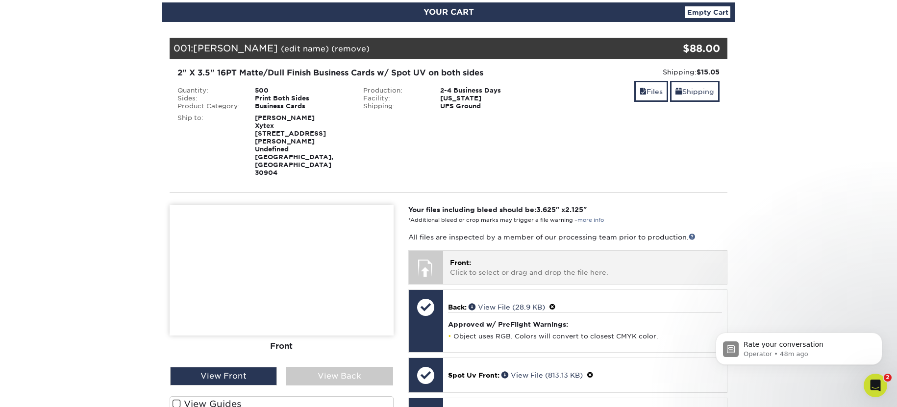
click at [543, 258] on p "Front: Click to select or drag and drop the file here." at bounding box center [585, 268] width 270 height 20
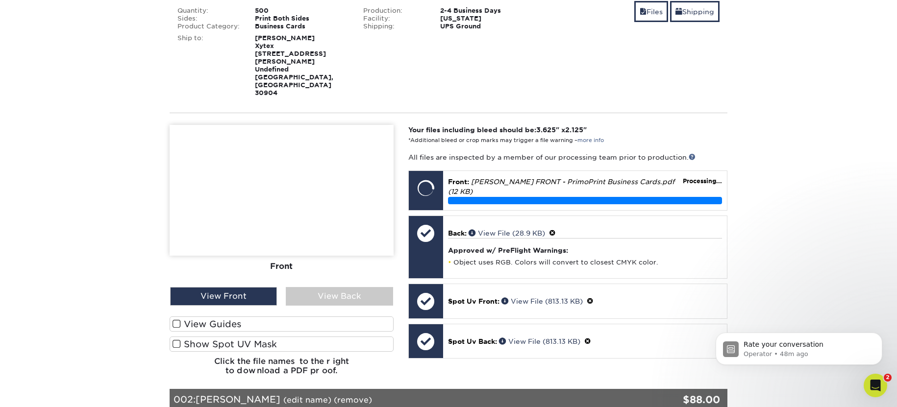
scroll to position [195, 0]
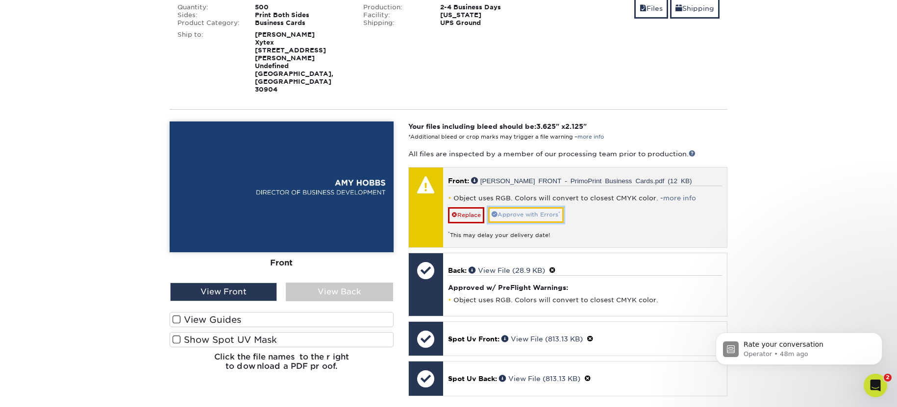
click at [547, 207] on link "Approve with Errors *" at bounding box center [525, 214] width 75 height 15
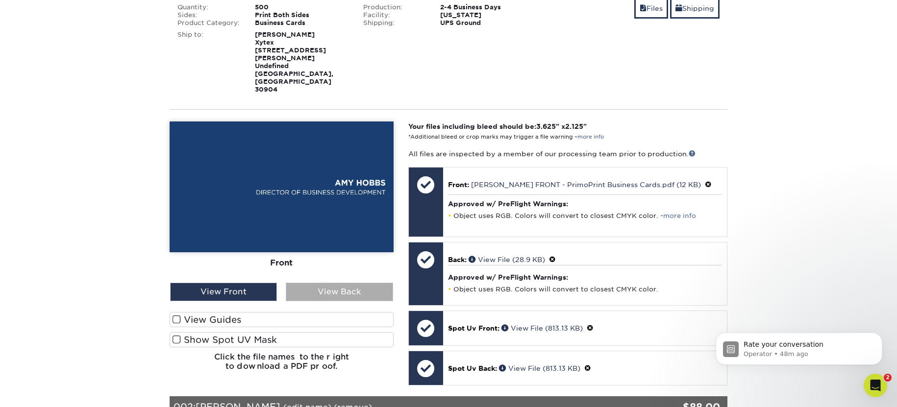
click at [349, 283] on div "View Back" at bounding box center [339, 292] width 107 height 19
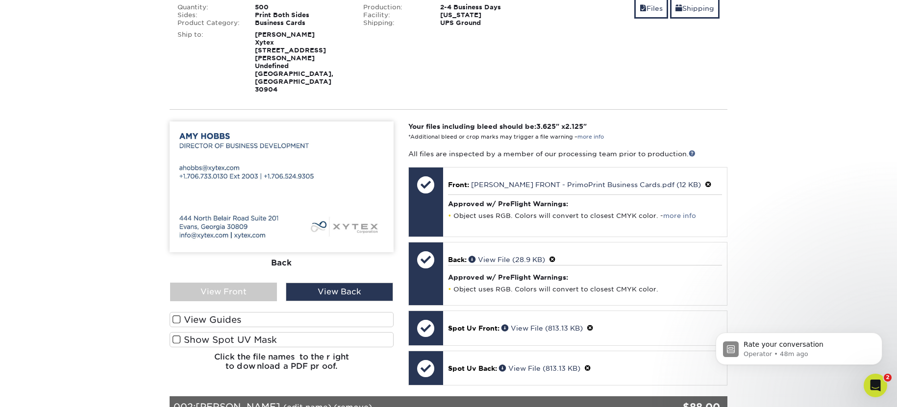
drag, startPoint x: 216, startPoint y: 272, endPoint x: 229, endPoint y: 288, distance: 20.2
click at [216, 283] on div "View Front" at bounding box center [223, 292] width 107 height 19
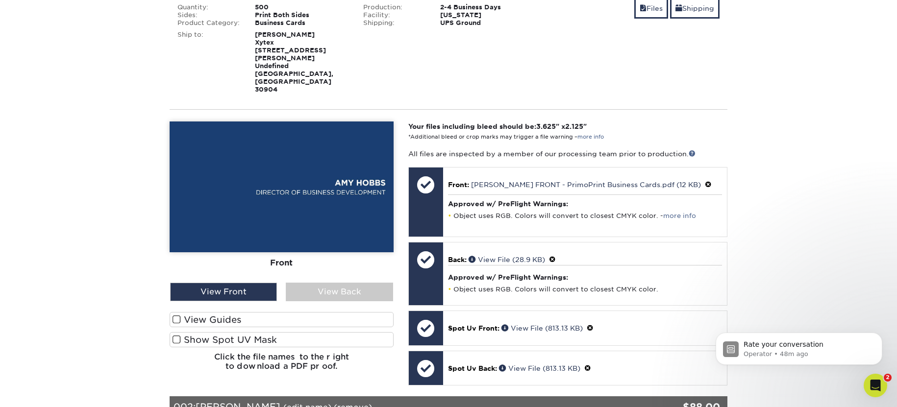
click at [232, 332] on label "Show Spot UV Mask" at bounding box center [282, 339] width 224 height 15
click at [0, 0] on input "Show Spot UV Mask" at bounding box center [0, 0] width 0 height 0
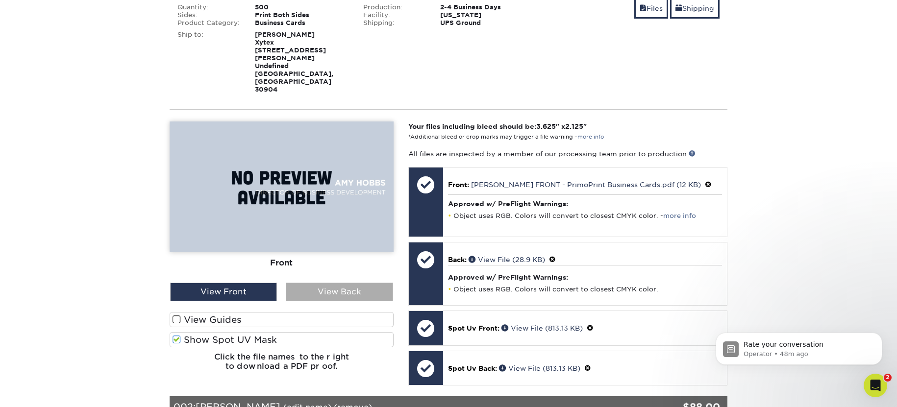
click at [320, 283] on div "View Back" at bounding box center [339, 292] width 107 height 19
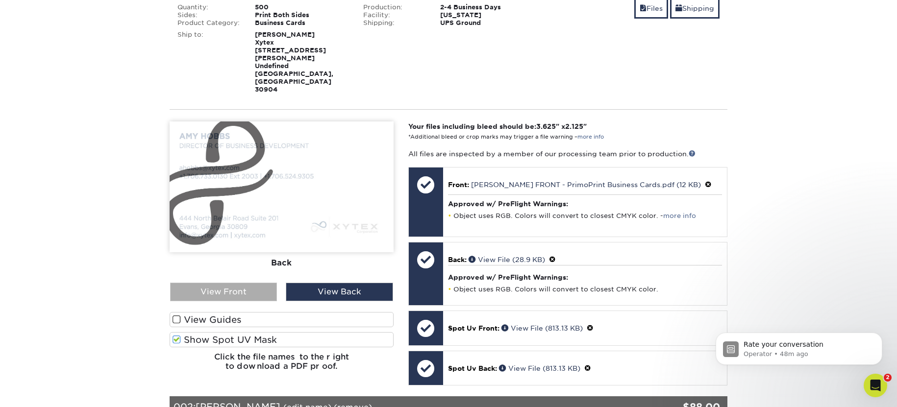
click at [260, 283] on div "View Front" at bounding box center [223, 292] width 107 height 19
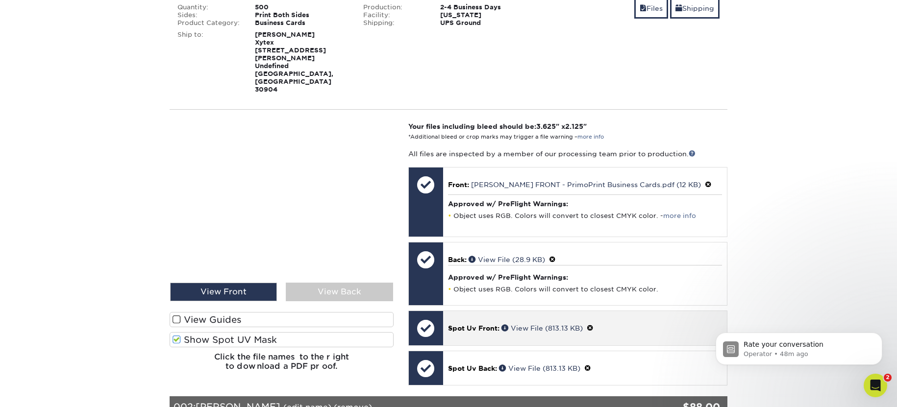
scroll to position [197, 0]
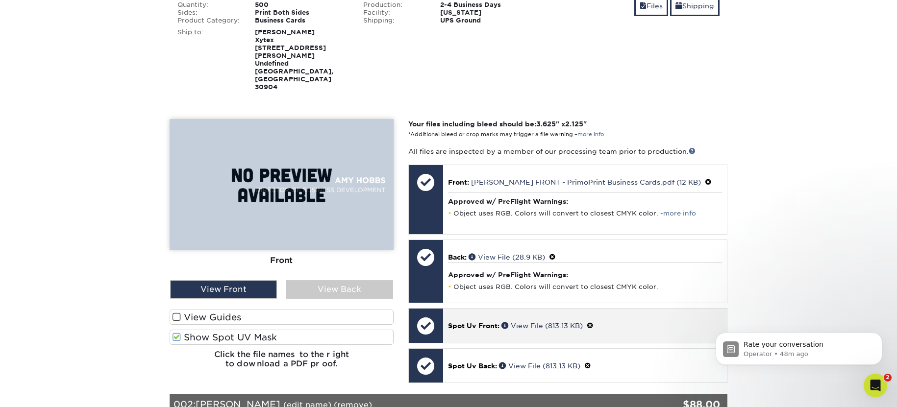
click at [613, 309] on div "Spot Uv Front: View File (813.13 KB)" at bounding box center [585, 326] width 284 height 34
click at [541, 309] on div "Spot Uv Front: View File (813.13 KB)" at bounding box center [585, 326] width 284 height 34
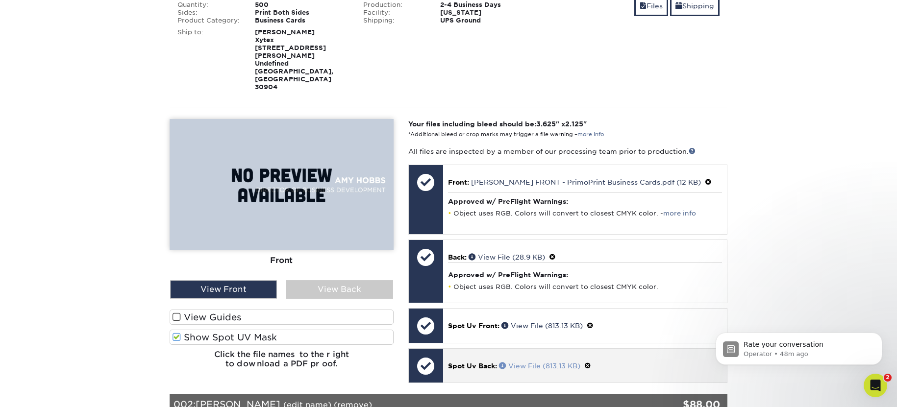
click at [547, 362] on link "View File (813.13 KB)" at bounding box center [539, 366] width 81 height 8
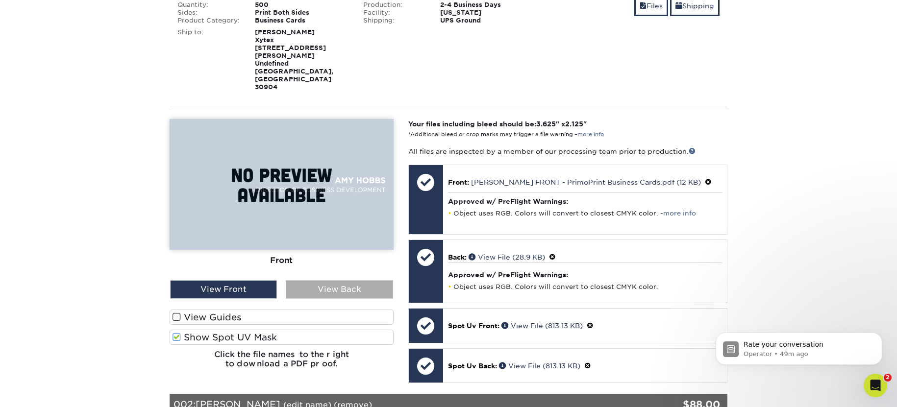
click at [341, 280] on div "View Back" at bounding box center [339, 289] width 107 height 19
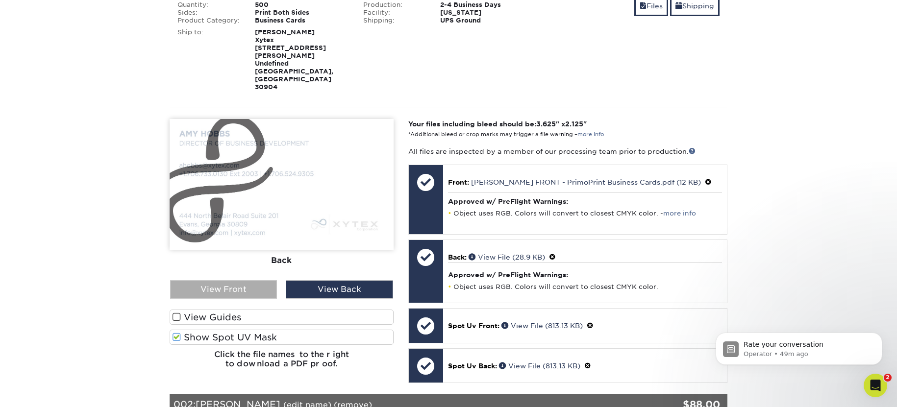
click at [265, 280] on div "View Front" at bounding box center [223, 289] width 107 height 19
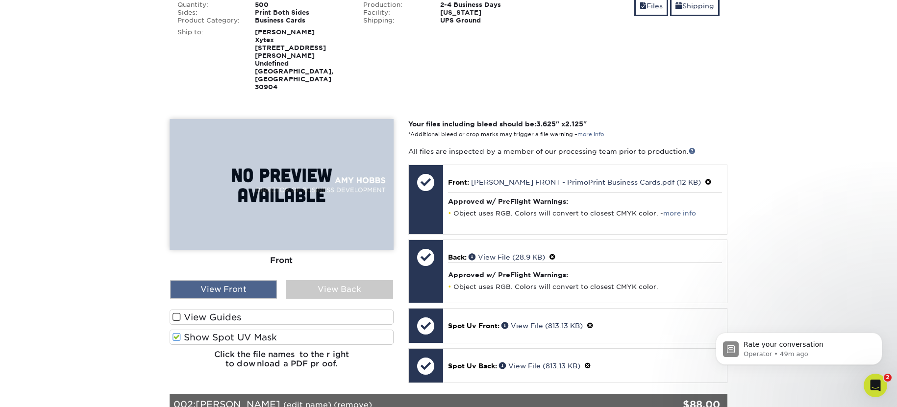
scroll to position [197, 0]
click at [251, 309] on label "View Guides" at bounding box center [282, 316] width 224 height 15
click at [0, 0] on input "View Guides" at bounding box center [0, 0] width 0 height 0
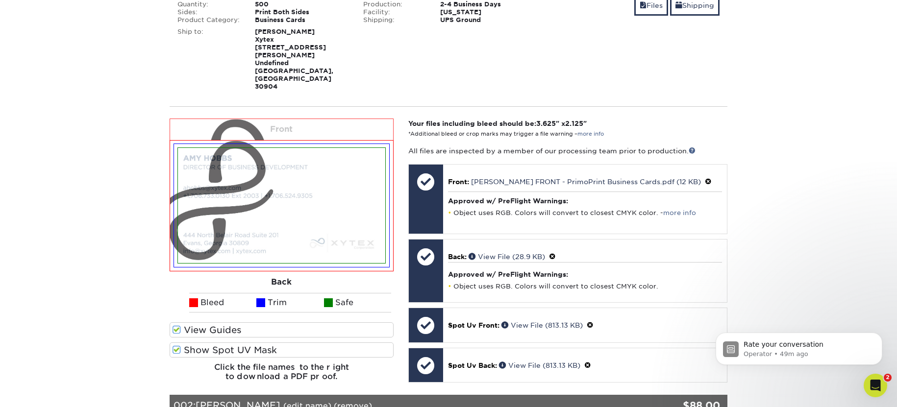
click at [222, 322] on label "View Guides" at bounding box center [282, 329] width 224 height 15
click at [0, 0] on input "View Guides" at bounding box center [0, 0] width 0 height 0
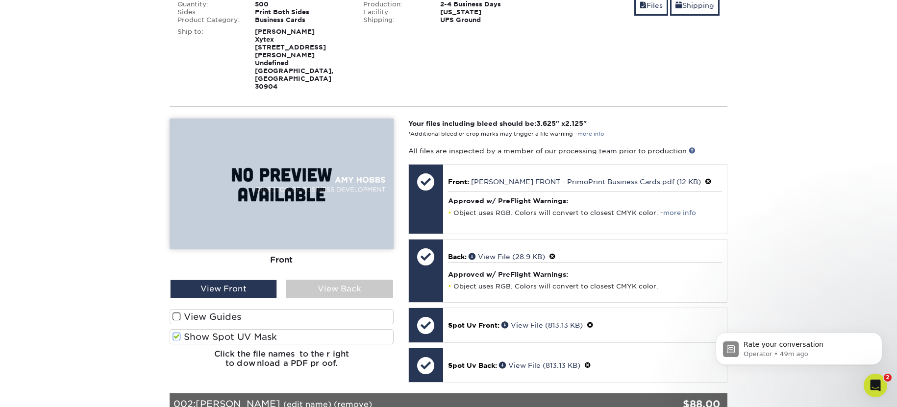
click at [237, 329] on label "Show Spot UV Mask" at bounding box center [282, 336] width 224 height 15
click at [0, 0] on input "Show Spot UV Mask" at bounding box center [0, 0] width 0 height 0
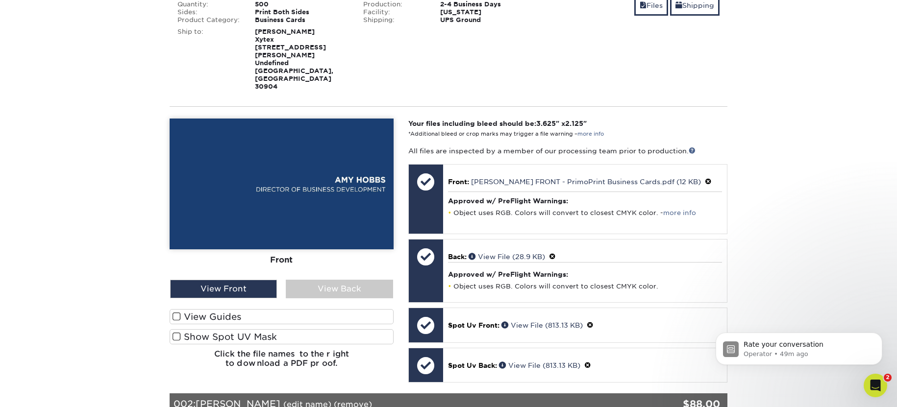
click at [236, 329] on label "Show Spot UV Mask" at bounding box center [282, 336] width 224 height 15
click at [0, 0] on input "Show Spot UV Mask" at bounding box center [0, 0] width 0 height 0
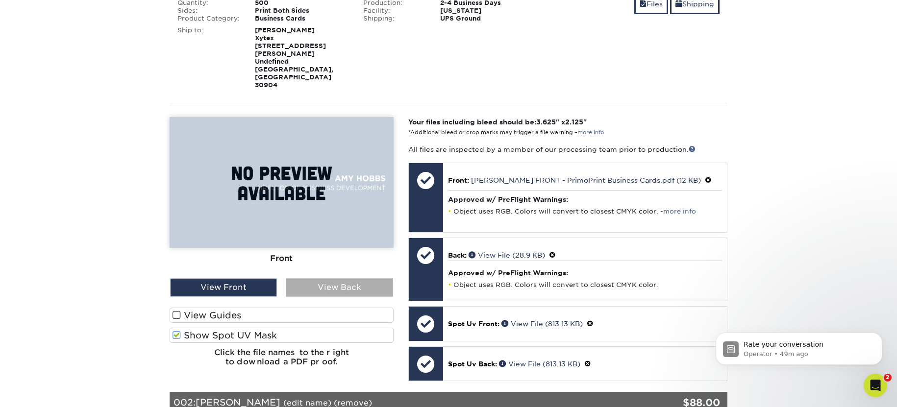
click at [357, 278] on div "View Back" at bounding box center [339, 287] width 107 height 19
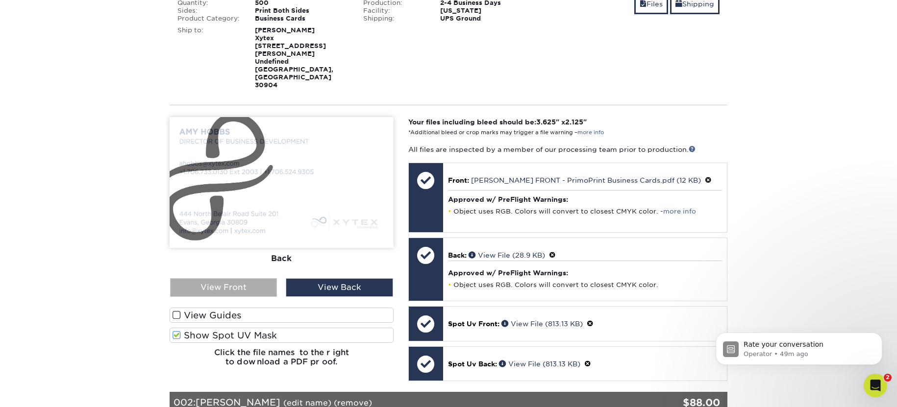
click at [253, 278] on div "View Front" at bounding box center [223, 287] width 107 height 19
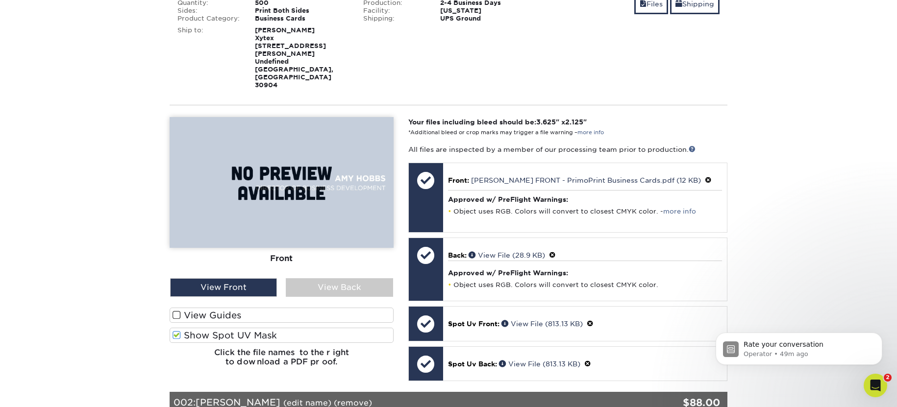
click at [267, 328] on label "Show Spot UV Mask" at bounding box center [282, 335] width 224 height 15
click at [0, 0] on input "Show Spot UV Mask" at bounding box center [0, 0] width 0 height 0
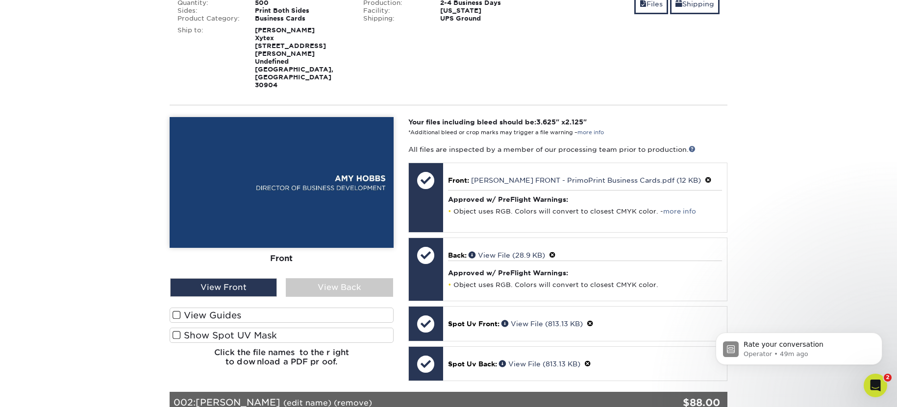
click at [811, 195] on section "YOUR CART Empty Cart Your Cart is Empty View Account Active Orders Order Histor…" at bounding box center [448, 353] width 897 height 925
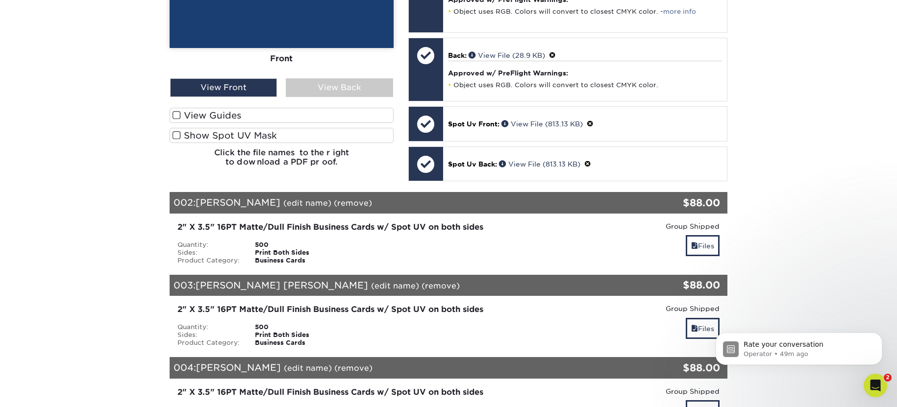
scroll to position [467, 0]
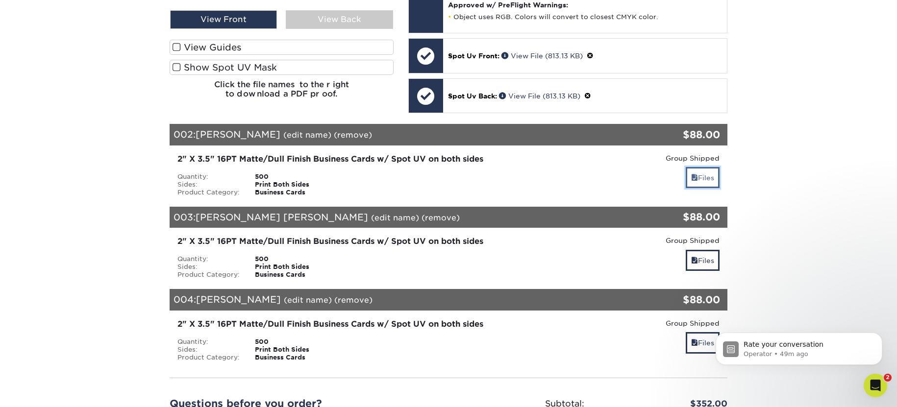
click at [711, 167] on link "Files" at bounding box center [703, 177] width 34 height 21
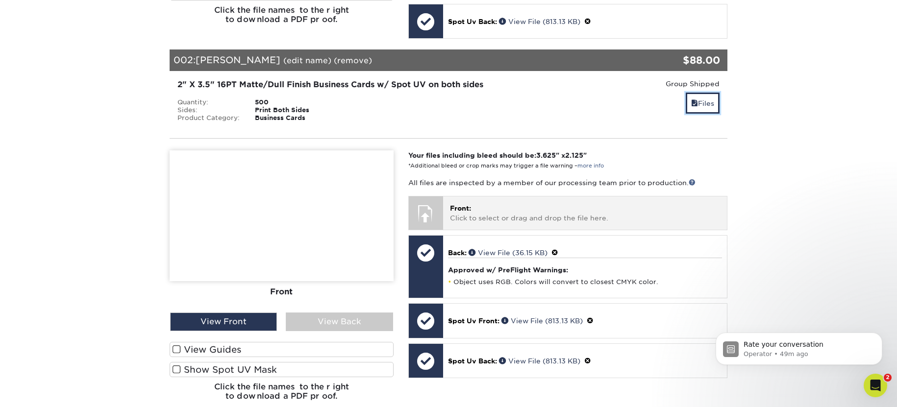
scroll to position [542, 0]
click at [605, 200] on div "Front: Click to select or drag and drop the file here. Choose file" at bounding box center [585, 212] width 284 height 33
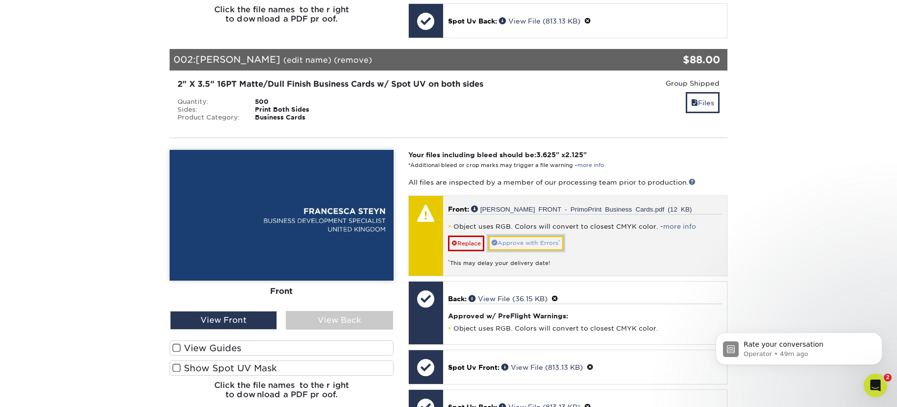
click at [533, 236] on link "Approve with Errors *" at bounding box center [525, 243] width 75 height 15
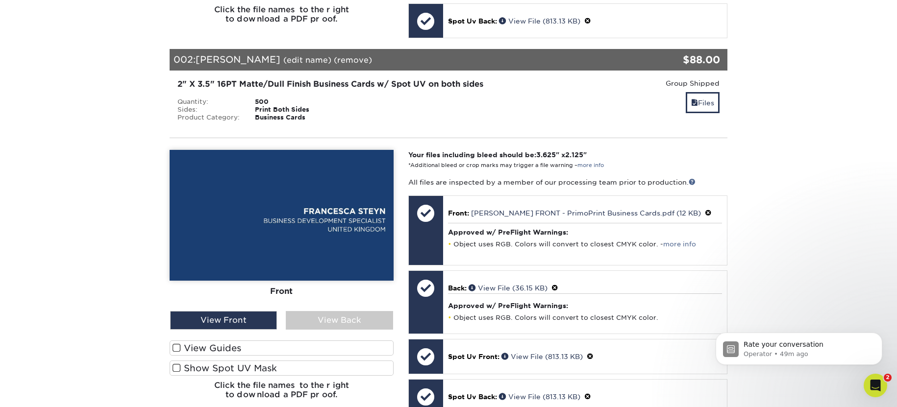
click at [248, 361] on label "Show Spot UV Mask" at bounding box center [282, 368] width 224 height 15
click at [0, 0] on input "Show Spot UV Mask" at bounding box center [0, 0] width 0 height 0
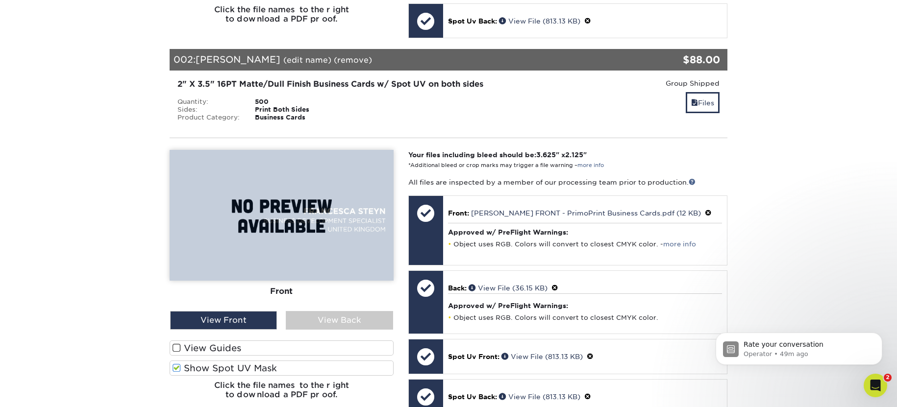
click at [248, 361] on label "Show Spot UV Mask" at bounding box center [282, 368] width 224 height 15
click at [0, 0] on input "Show Spot UV Mask" at bounding box center [0, 0] width 0 height 0
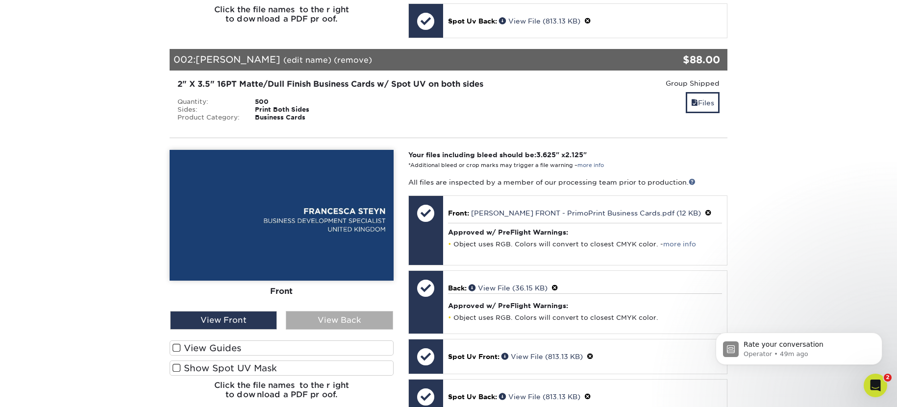
click at [369, 311] on div "View Back" at bounding box center [339, 320] width 107 height 19
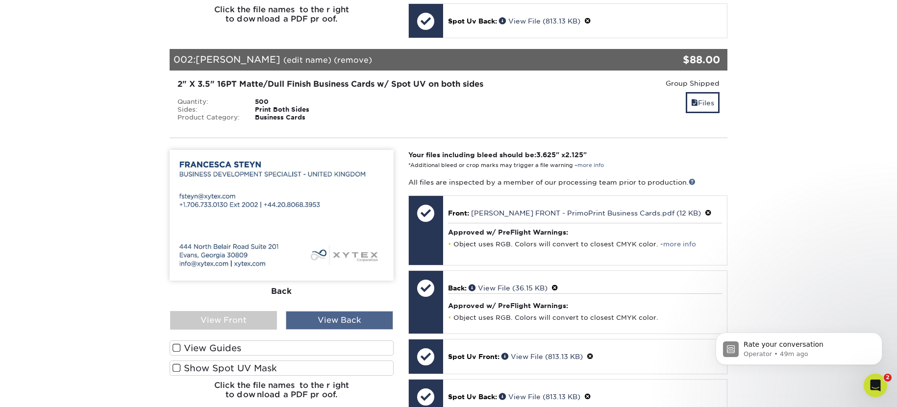
drag, startPoint x: 376, startPoint y: 292, endPoint x: 371, endPoint y: 292, distance: 5.4
click at [376, 311] on div "View Back" at bounding box center [339, 320] width 107 height 19
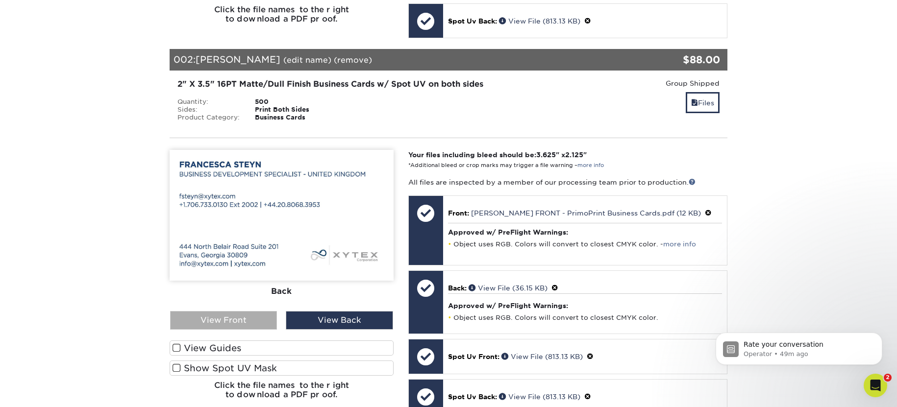
click at [251, 311] on div "View Front" at bounding box center [223, 320] width 107 height 19
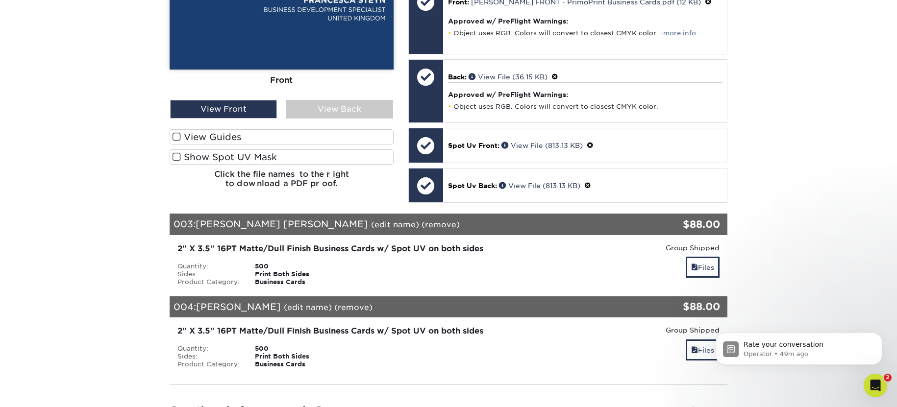
scroll to position [777, 0]
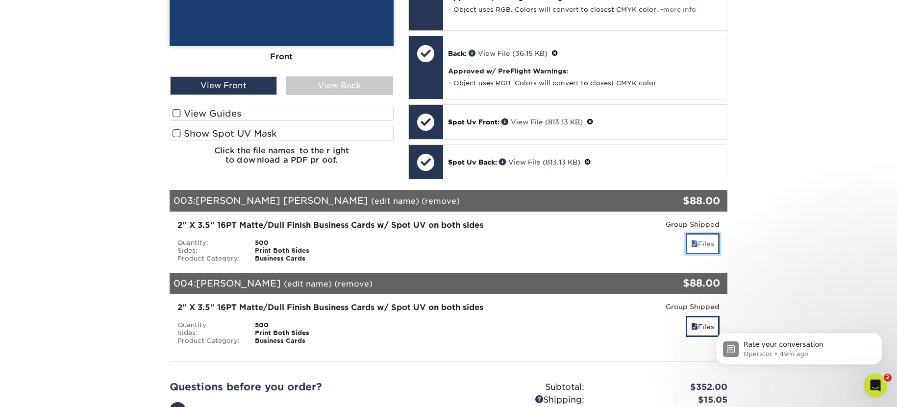
click at [713, 233] on link "Files" at bounding box center [703, 243] width 34 height 21
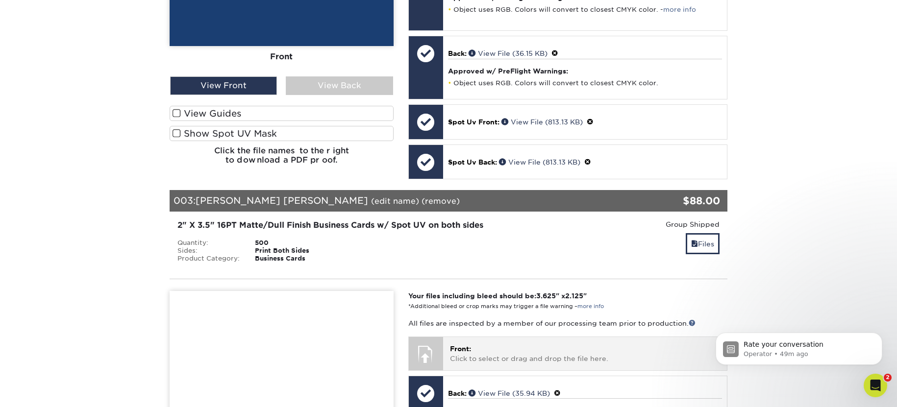
click at [471, 344] on p "Front: Click to select or drag and drop the file here." at bounding box center [585, 354] width 270 height 20
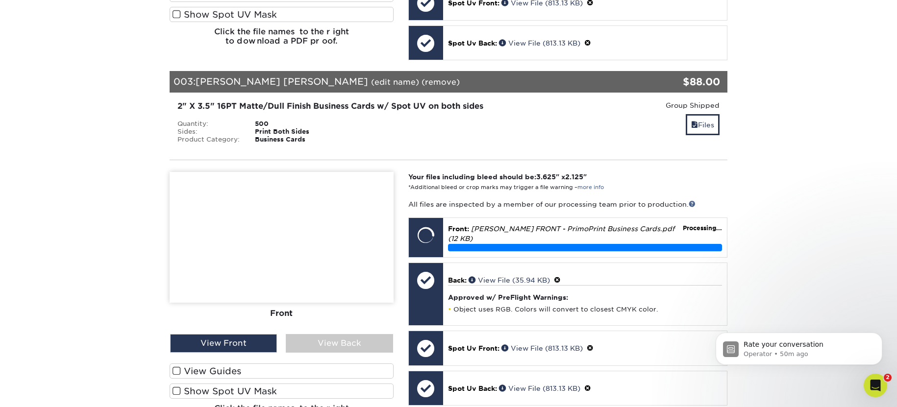
scroll to position [931, 0]
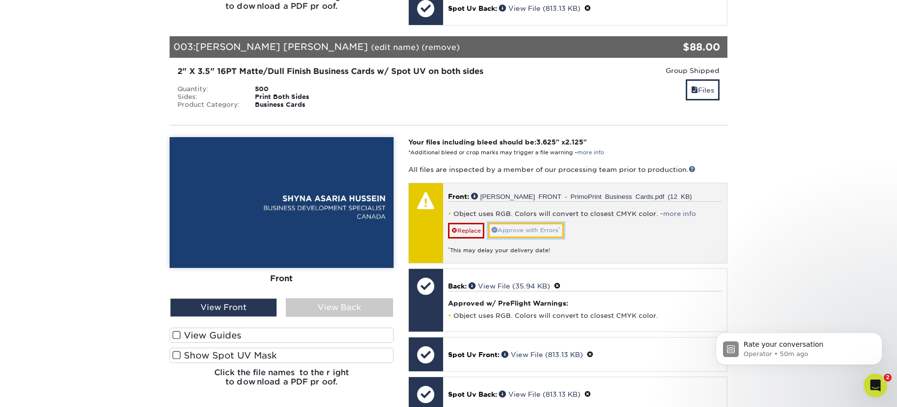
click at [523, 223] on link "Approve with Errors *" at bounding box center [525, 230] width 75 height 15
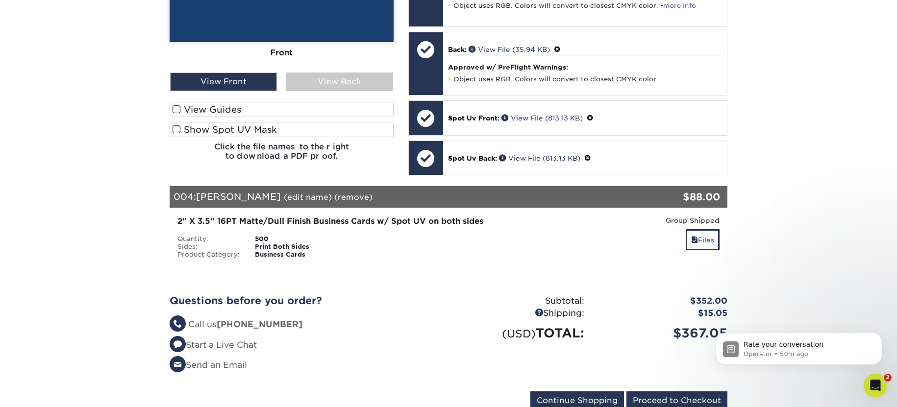
scroll to position [1173, 0]
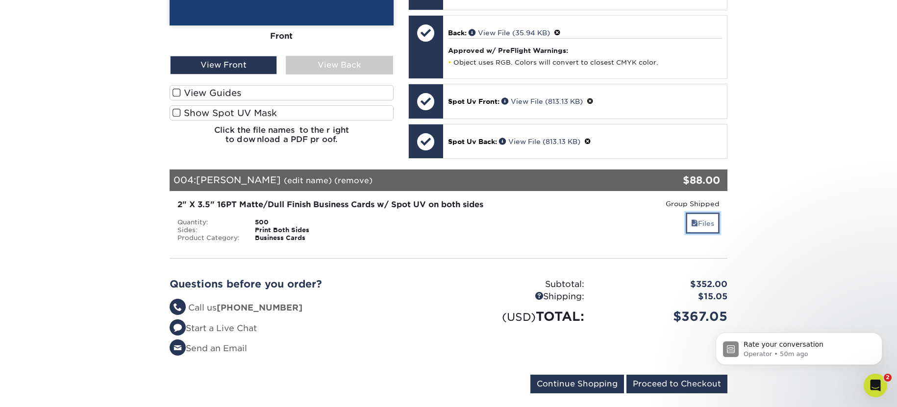
click at [713, 213] on link "Files" at bounding box center [703, 223] width 34 height 21
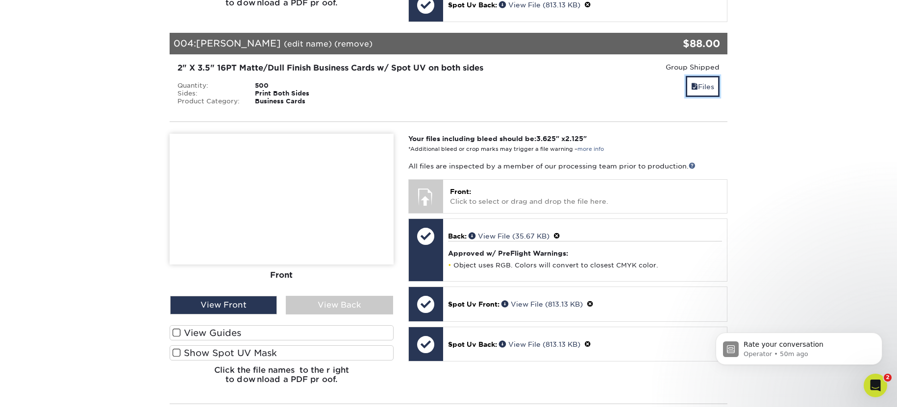
scroll to position [1309, 0]
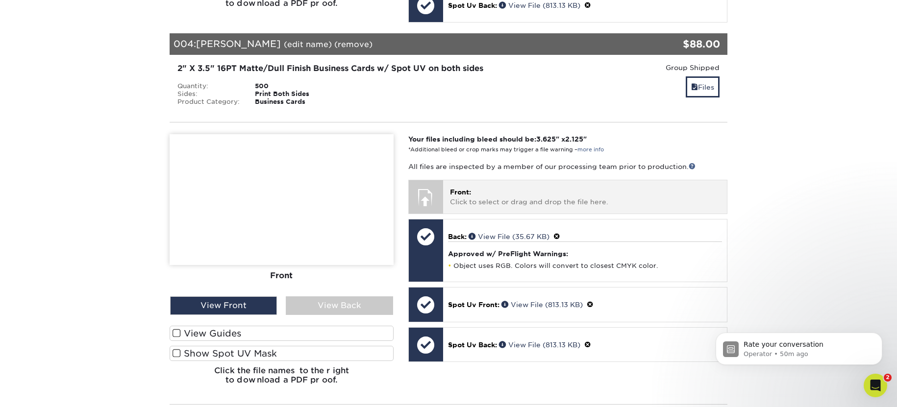
click at [594, 187] on p "Front: Click to select or drag and drop the file here." at bounding box center [585, 197] width 270 height 20
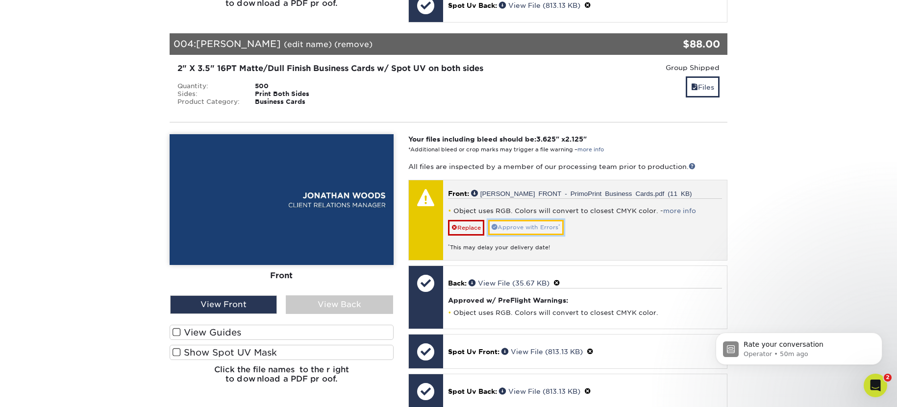
click at [516, 220] on link "Approve with Errors *" at bounding box center [525, 227] width 75 height 15
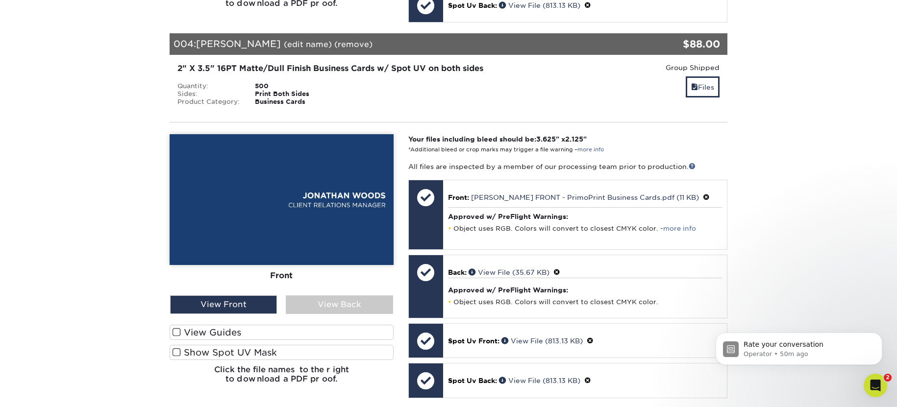
click at [305, 345] on label "Show Spot UV Mask" at bounding box center [282, 352] width 224 height 15
click at [0, 0] on input "Show Spot UV Mask" at bounding box center [0, 0] width 0 height 0
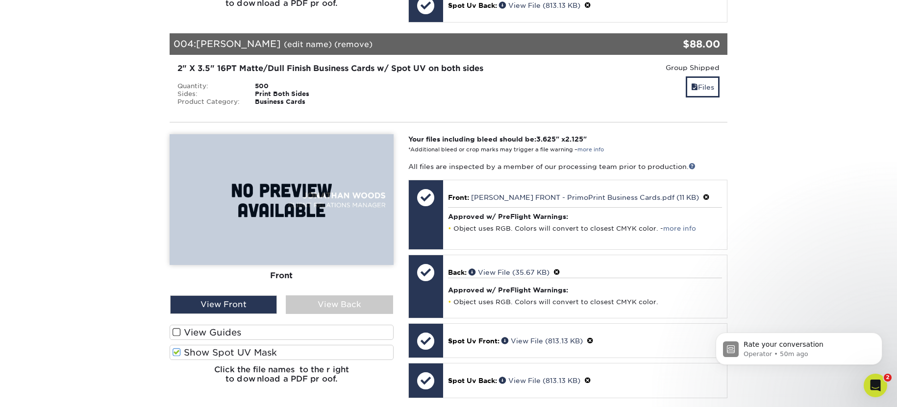
click at [305, 345] on label "Show Spot UV Mask" at bounding box center [282, 352] width 224 height 15
click at [0, 0] on input "Show Spot UV Mask" at bounding box center [0, 0] width 0 height 0
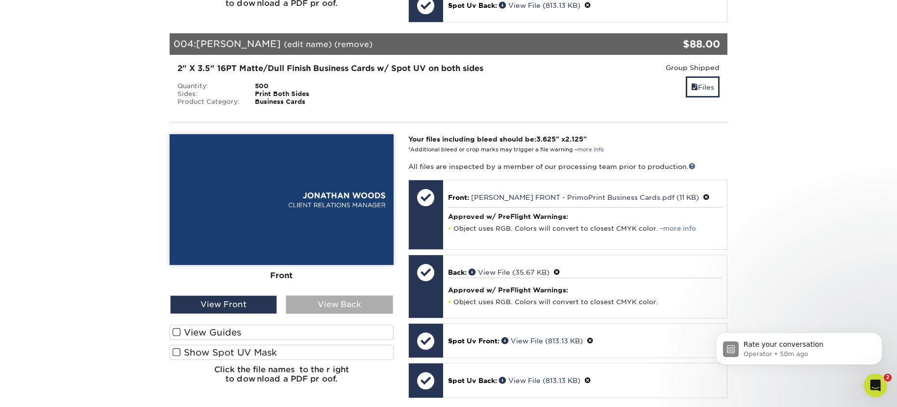
click at [353, 296] on div "View Back" at bounding box center [339, 305] width 107 height 19
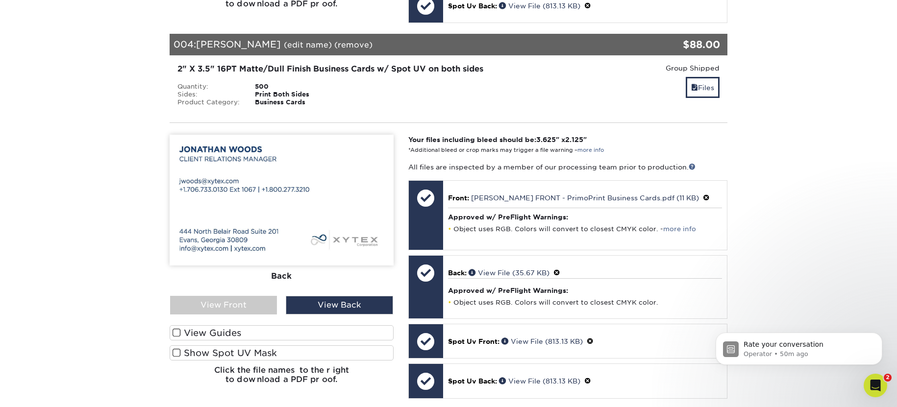
scroll to position [1310, 0]
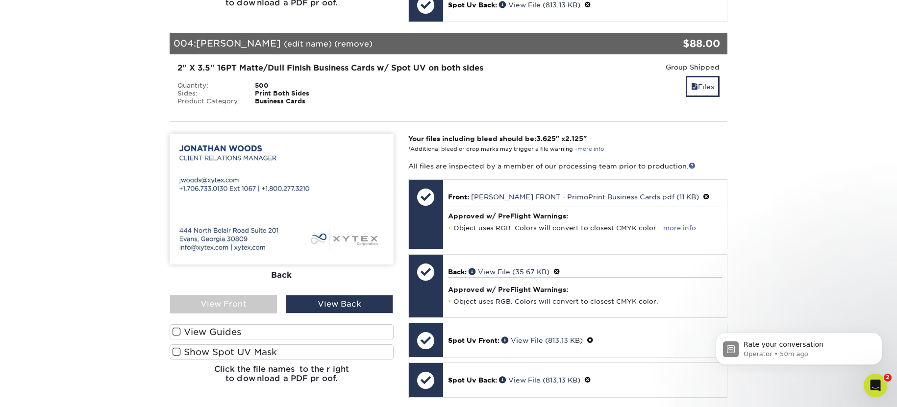
click at [316, 345] on label "Show Spot UV Mask" at bounding box center [282, 352] width 224 height 15
click at [0, 0] on input "Show Spot UV Mask" at bounding box center [0, 0] width 0 height 0
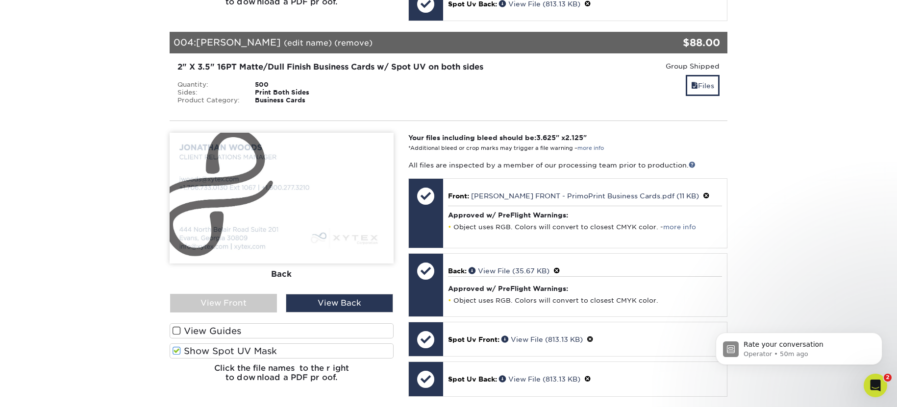
scroll to position [1312, 0]
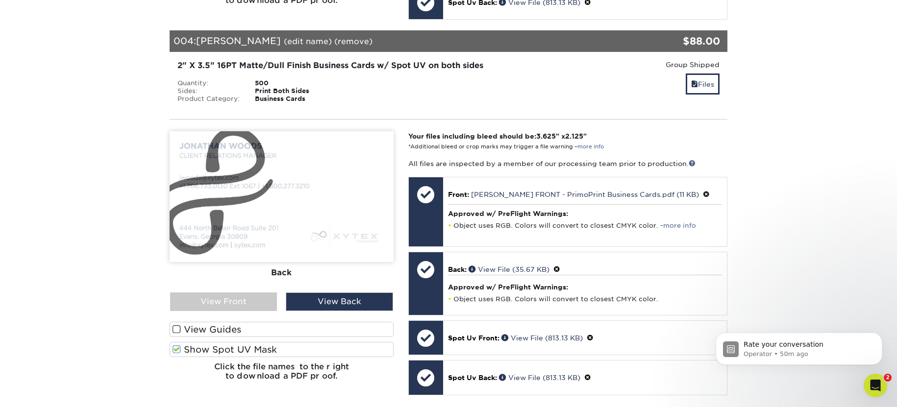
click at [338, 342] on label "Show Spot UV Mask" at bounding box center [282, 349] width 224 height 15
click at [0, 0] on input "Show Spot UV Mask" at bounding box center [0, 0] width 0 height 0
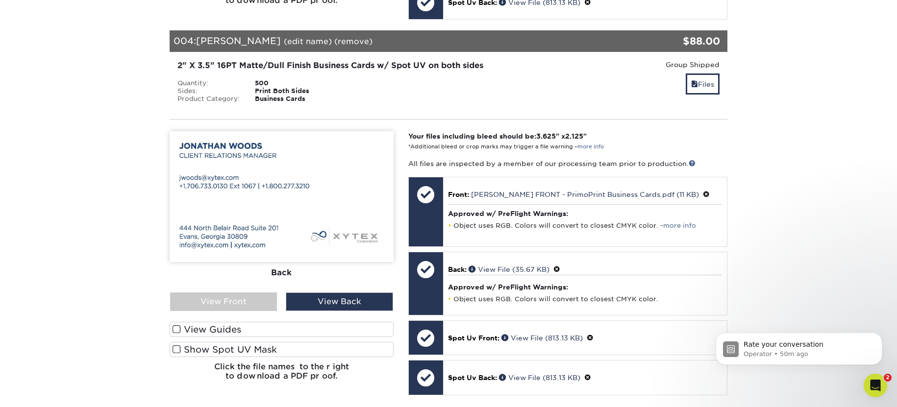
click at [302, 322] on label "View Guides" at bounding box center [282, 329] width 224 height 15
click at [0, 0] on input "View Guides" at bounding box center [0, 0] width 0 height 0
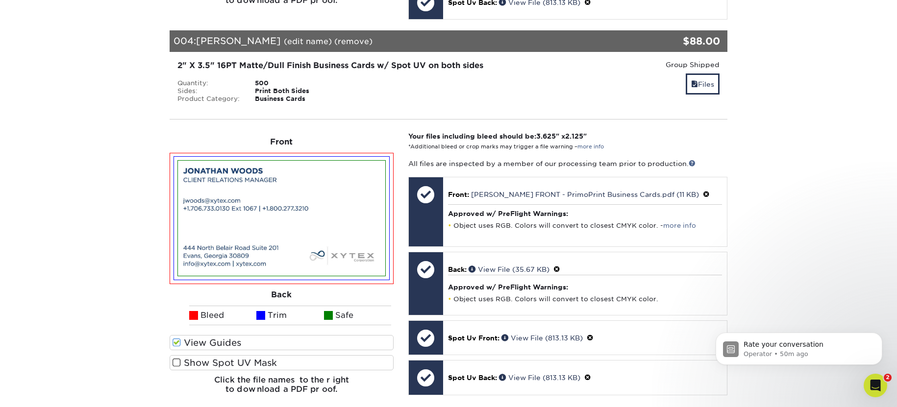
click at [280, 335] on label "View Guides" at bounding box center [282, 342] width 224 height 15
click at [0, 0] on input "View Guides" at bounding box center [0, 0] width 0 height 0
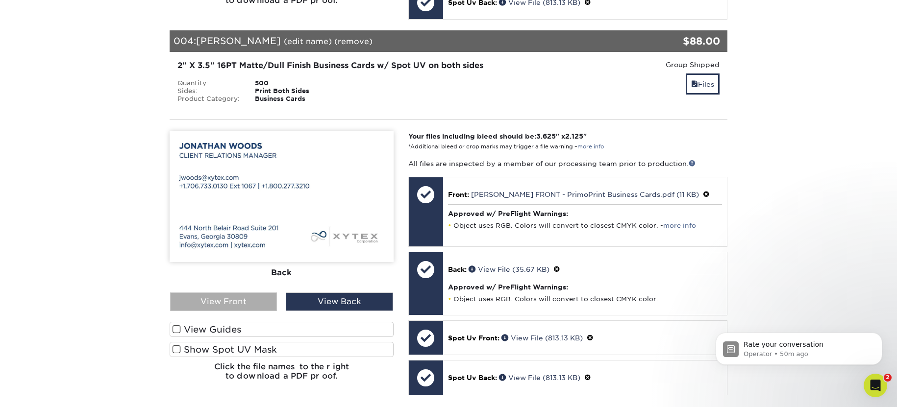
click at [252, 293] on div "View Front" at bounding box center [223, 302] width 107 height 19
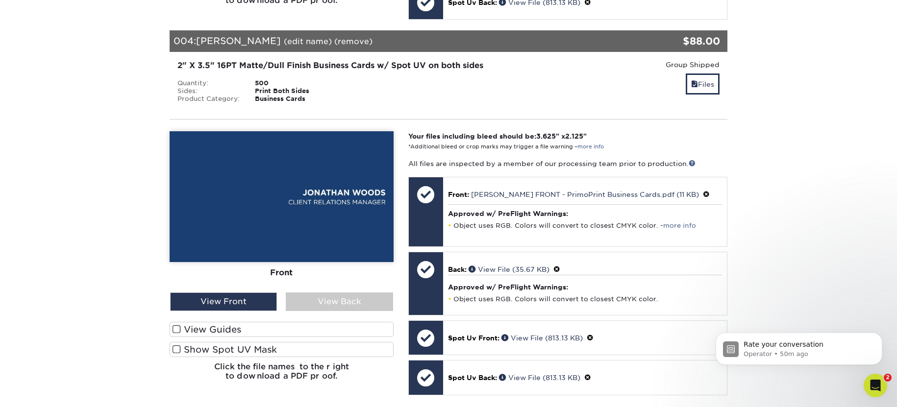
click at [268, 322] on label "View Guides" at bounding box center [282, 329] width 224 height 15
click at [0, 0] on input "View Guides" at bounding box center [0, 0] width 0 height 0
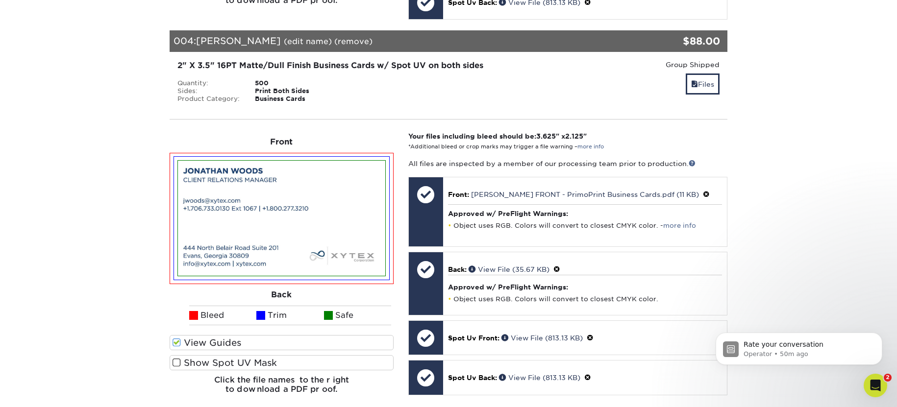
click at [253, 335] on label "View Guides" at bounding box center [282, 342] width 224 height 15
click at [0, 0] on input "View Guides" at bounding box center [0, 0] width 0 height 0
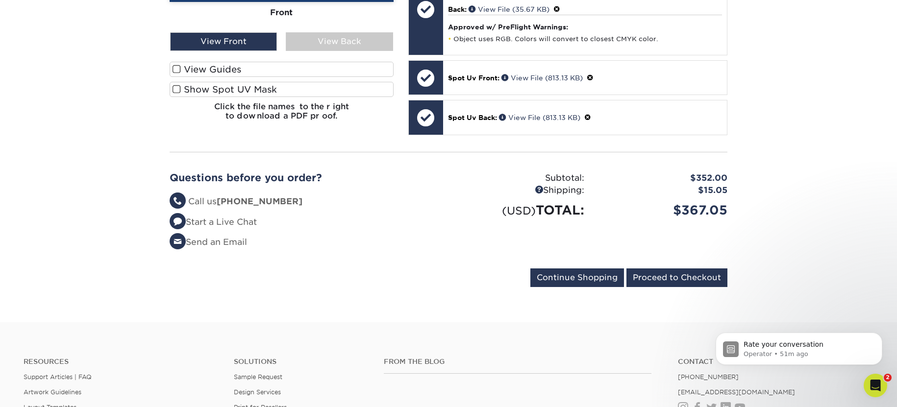
scroll to position [1587, 0]
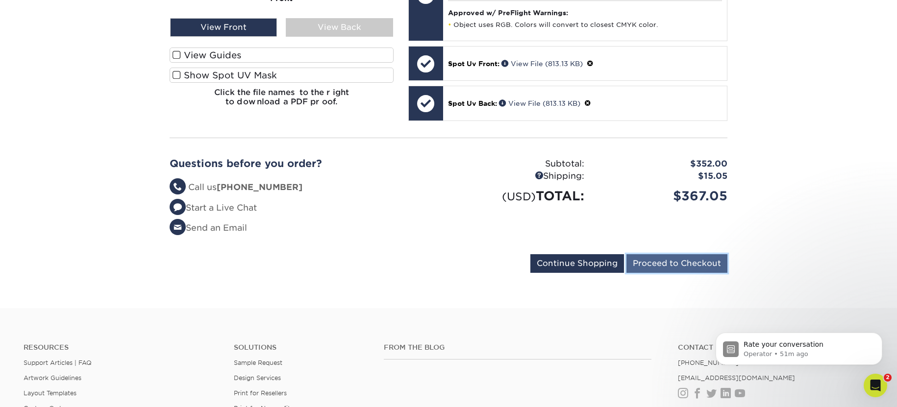
click at [671, 254] on input "Proceed to Checkout" at bounding box center [676, 263] width 101 height 19
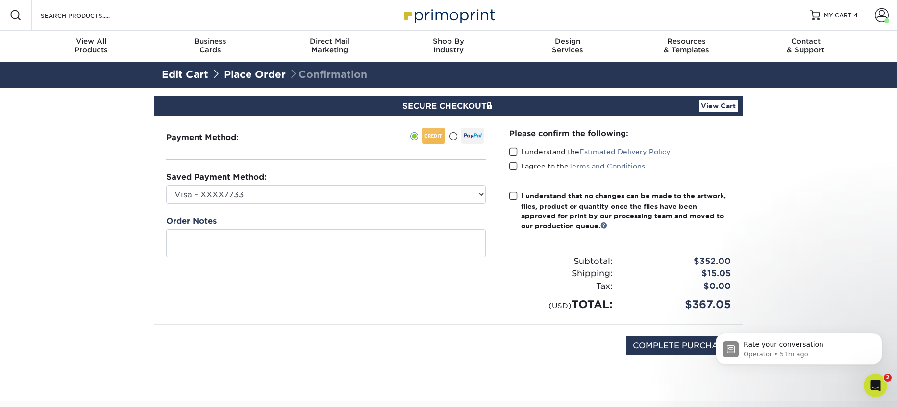
scroll to position [1, 0]
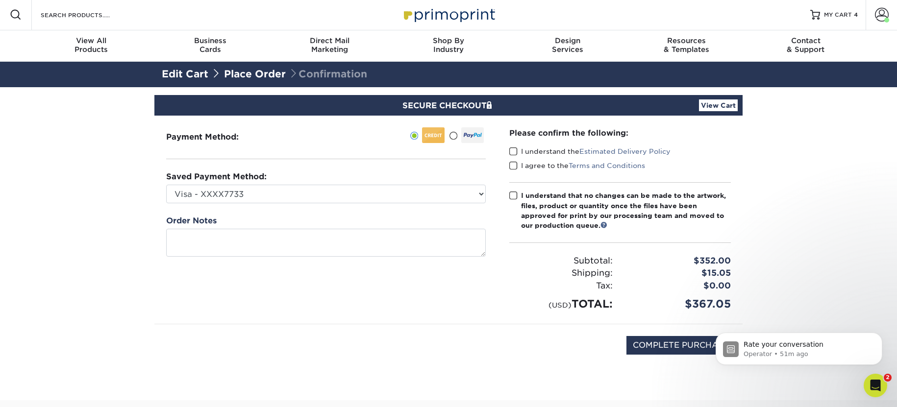
drag, startPoint x: 517, startPoint y: 150, endPoint x: 513, endPoint y: 159, distance: 9.9
click at [517, 150] on label "I understand the Estimated Delivery Policy" at bounding box center [589, 152] width 161 height 10
click at [0, 0] on input "I understand the Estimated Delivery Policy" at bounding box center [0, 0] width 0 height 0
click at [513, 161] on span at bounding box center [513, 165] width 8 height 9
click at [0, 0] on input "I agree to the Terms and Conditions" at bounding box center [0, 0] width 0 height 0
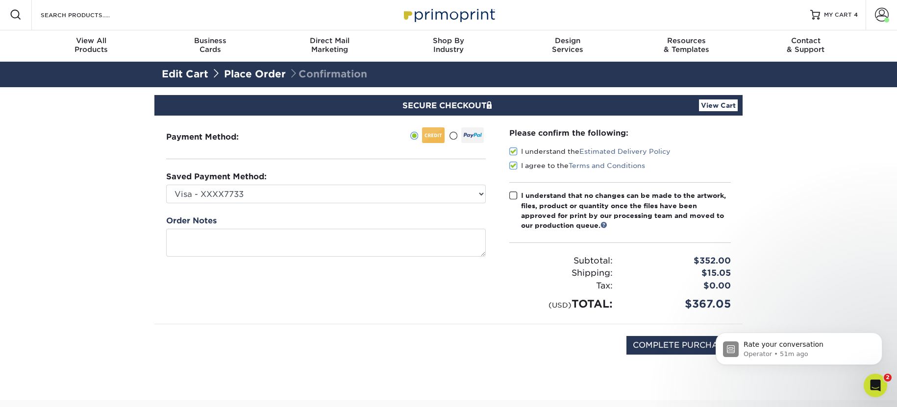
drag, startPoint x: 509, startPoint y: 194, endPoint x: 618, endPoint y: 189, distance: 108.9
click at [509, 194] on span at bounding box center [513, 195] width 8 height 9
click at [0, 0] on input "I understand that no changes can be made to the artwork, files, product or quan…" at bounding box center [0, 0] width 0 height 0
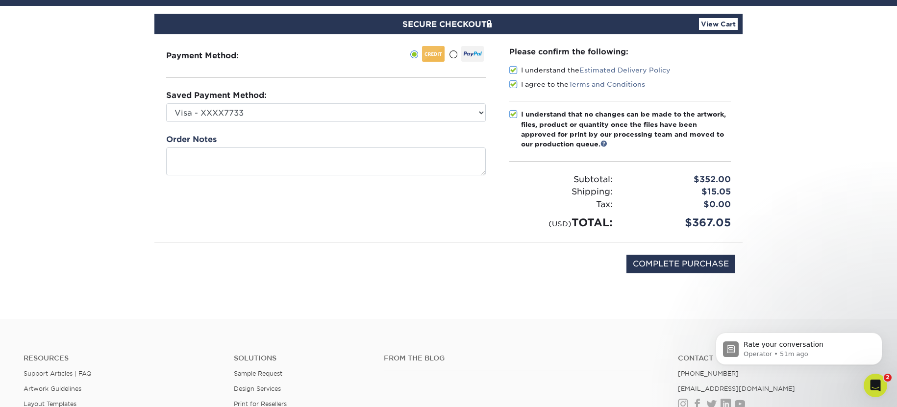
scroll to position [0, 0]
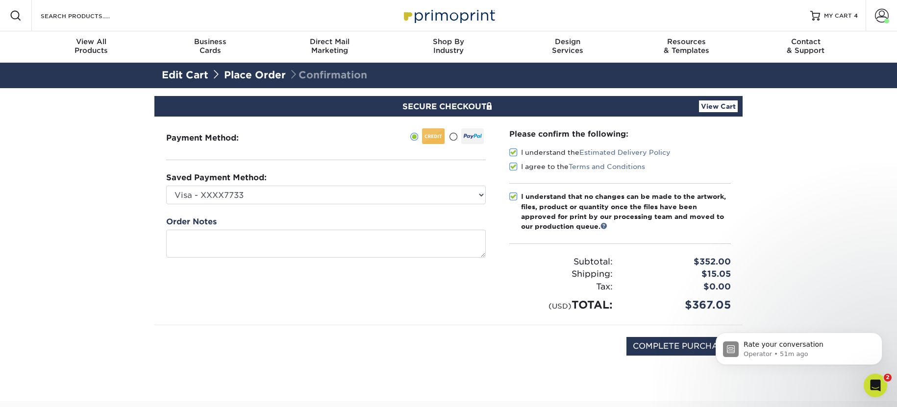
click at [714, 104] on link "View Cart" at bounding box center [718, 106] width 39 height 12
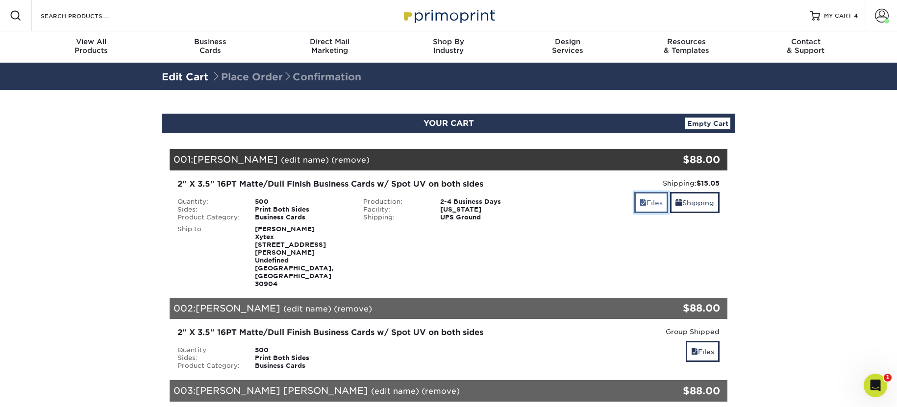
click at [641, 202] on span at bounding box center [643, 203] width 7 height 8
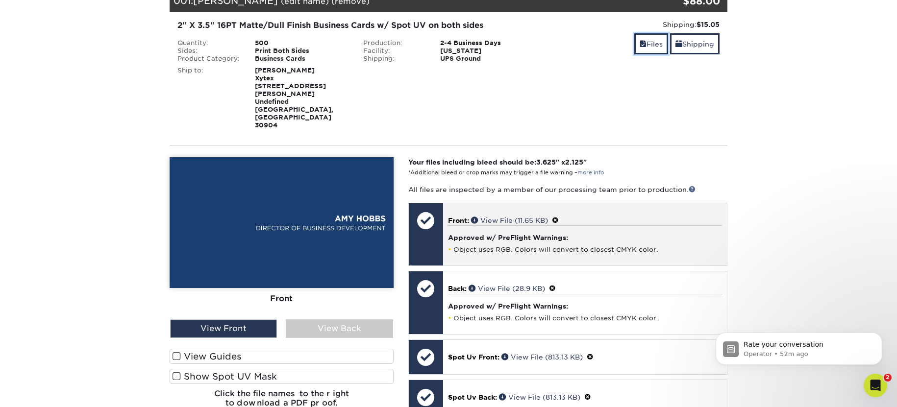
scroll to position [207, 0]
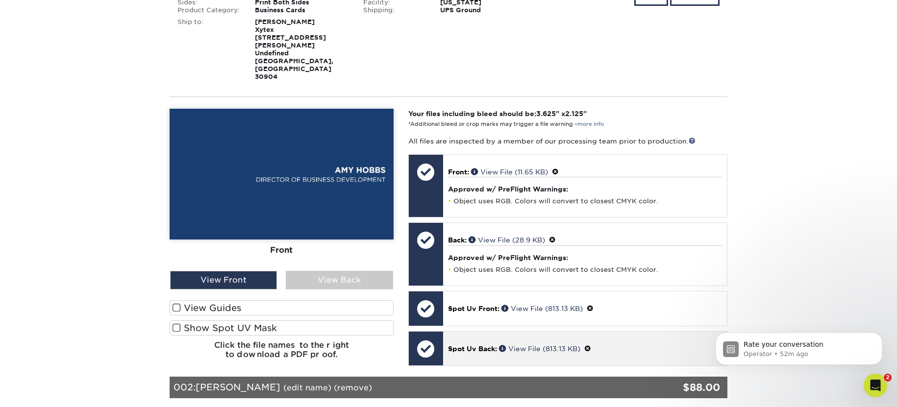
click at [480, 345] on span "Spot Uv Back:" at bounding box center [472, 349] width 49 height 8
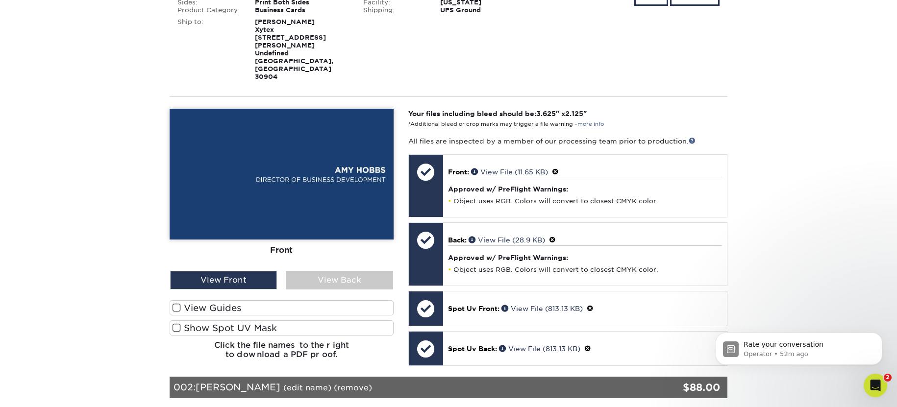
click at [364, 341] on h6 "Click the file names to the right to download a PDF proof." at bounding box center [282, 354] width 224 height 26
click at [294, 341] on h6 "Click the file names to the right to download a PDF proof." at bounding box center [282, 354] width 224 height 26
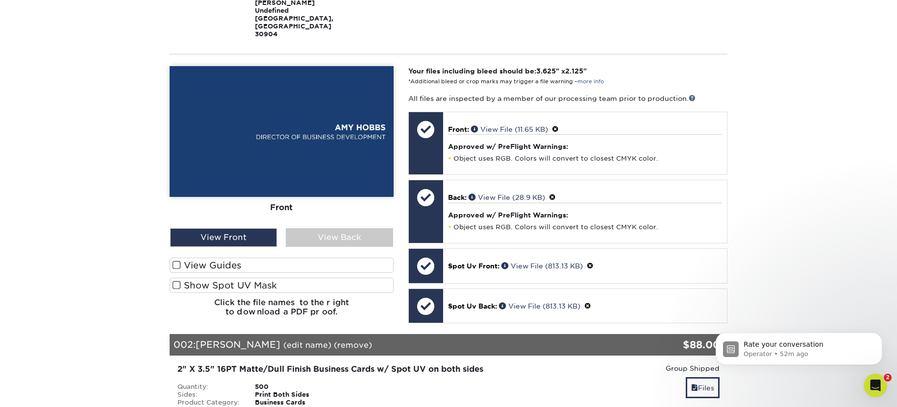
scroll to position [290, 0]
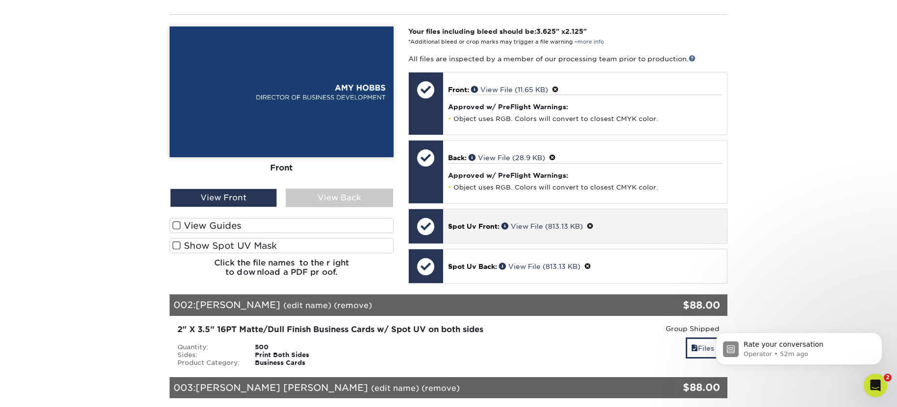
click at [616, 221] on p "Spot Uv Front: View File (813.13 KB)" at bounding box center [585, 226] width 274 height 10
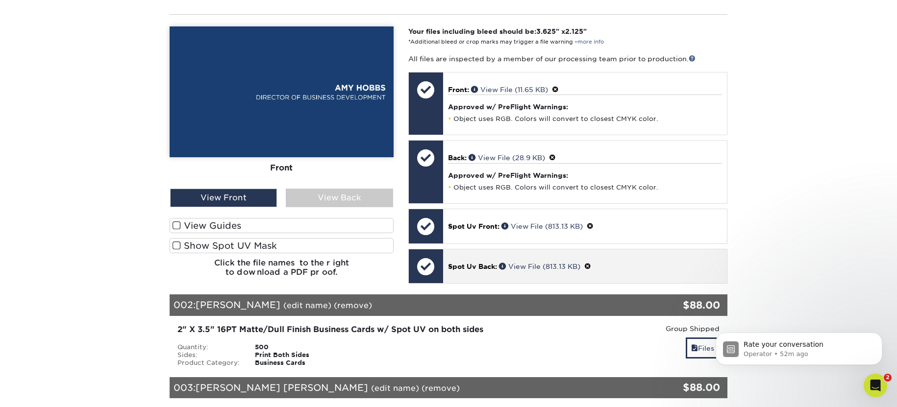
drag, startPoint x: 639, startPoint y: 236, endPoint x: 660, endPoint y: 234, distance: 20.7
click at [639, 249] on div "Spot Uv Back: View File (813.13 KB)" at bounding box center [585, 266] width 284 height 34
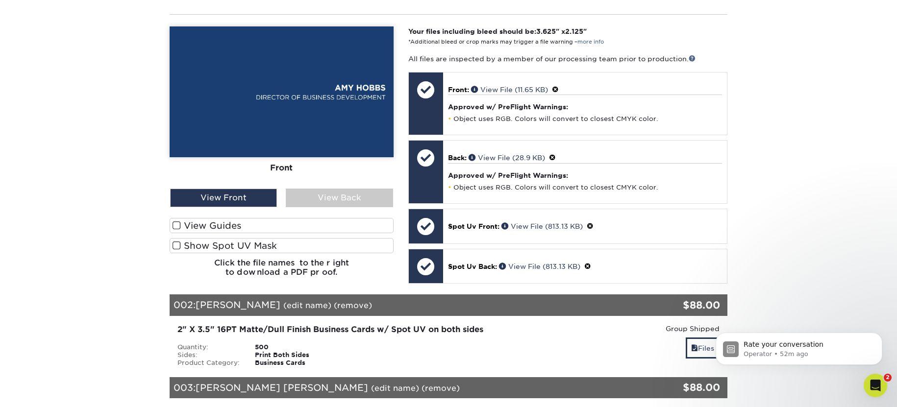
click at [794, 232] on section "YOUR CART Empty Cart Your Cart is Empty View Account Active Orders Order Histor…" at bounding box center [448, 260] width 897 height 918
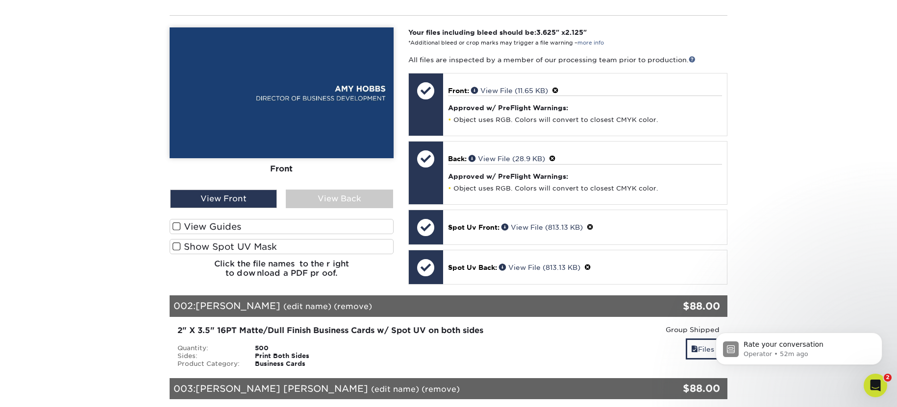
scroll to position [296, 0]
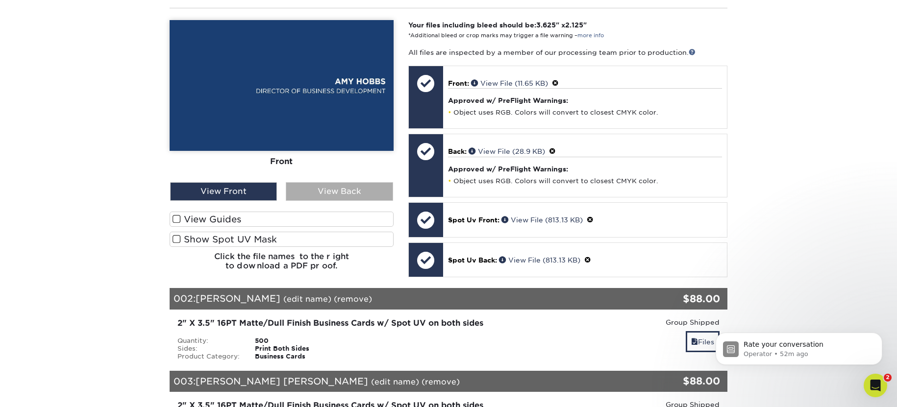
click at [356, 182] on div "View Back" at bounding box center [339, 191] width 107 height 19
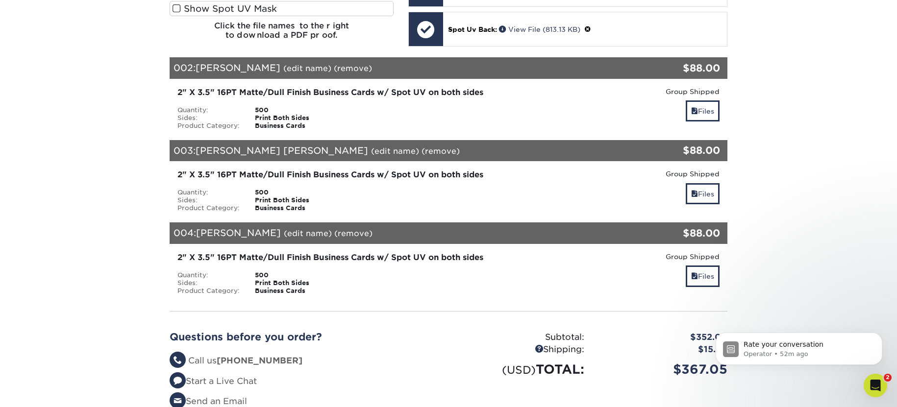
scroll to position [402, 0]
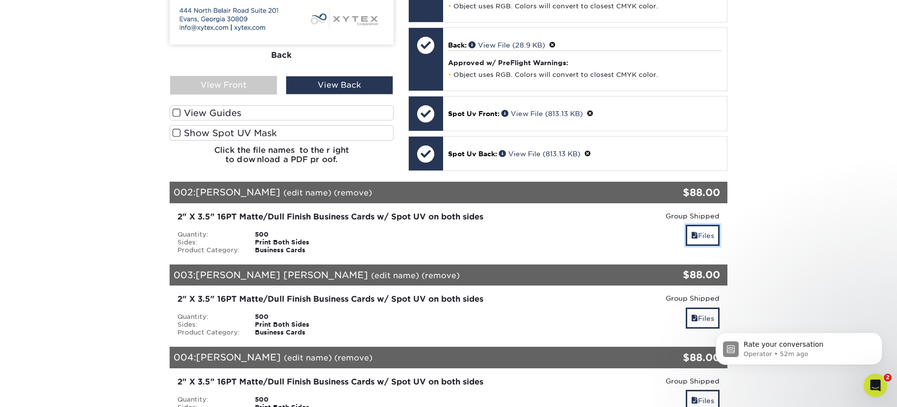
drag, startPoint x: 702, startPoint y: 214, endPoint x: 648, endPoint y: 211, distance: 54.5
click at [702, 225] on link "Files" at bounding box center [703, 235] width 34 height 21
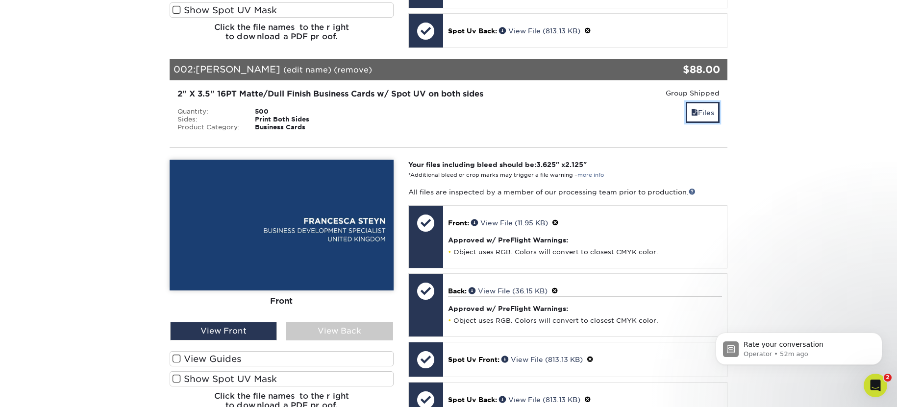
scroll to position [535, 0]
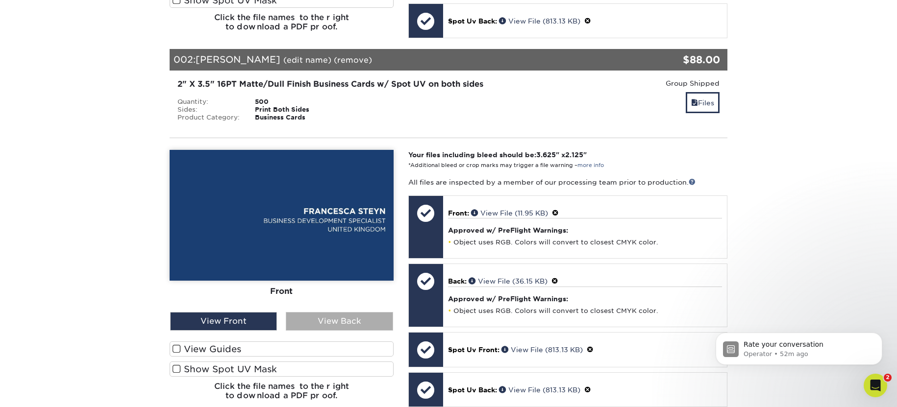
click at [321, 312] on div "View Back" at bounding box center [339, 321] width 107 height 19
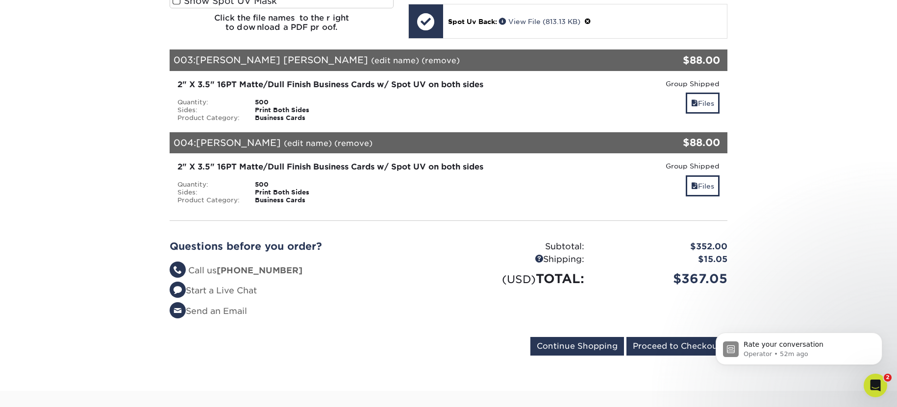
scroll to position [904, 0]
click at [706, 92] on link "Files" at bounding box center [703, 102] width 34 height 21
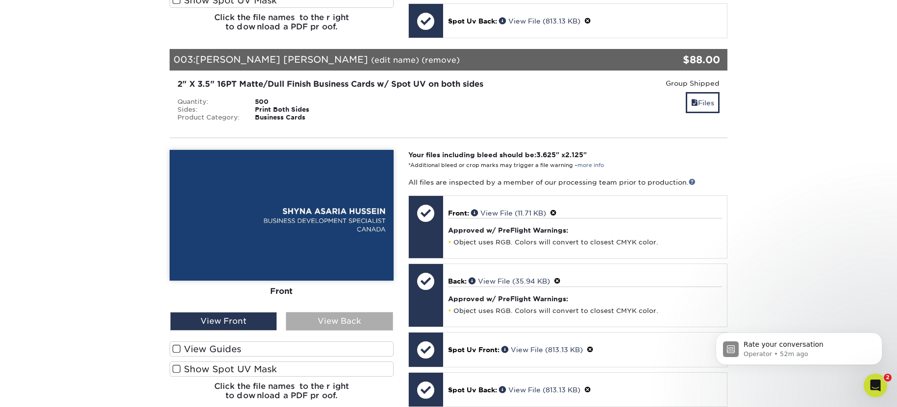
click at [366, 312] on div "View Back" at bounding box center [339, 321] width 107 height 19
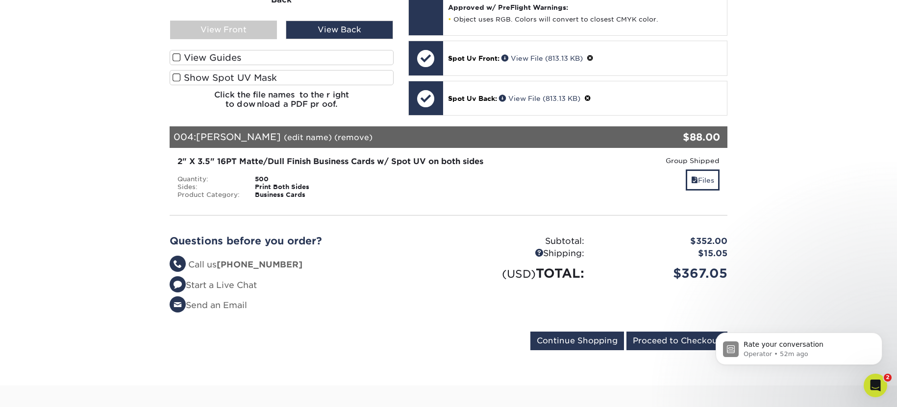
scroll to position [1207, 0]
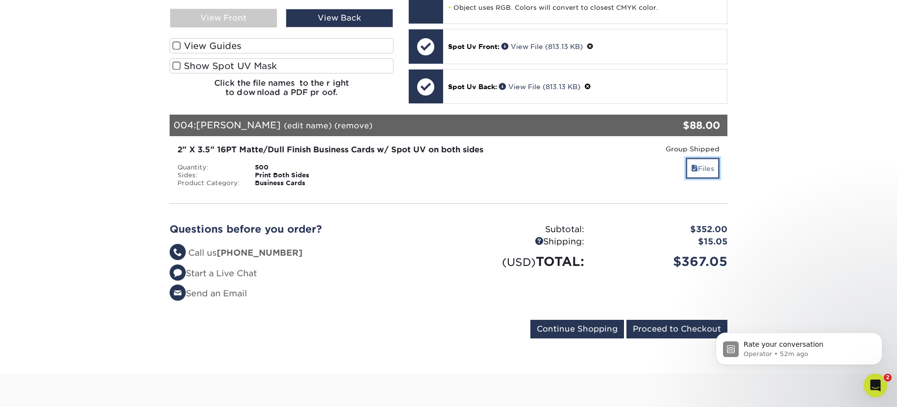
click at [703, 158] on link "Files" at bounding box center [703, 168] width 34 height 21
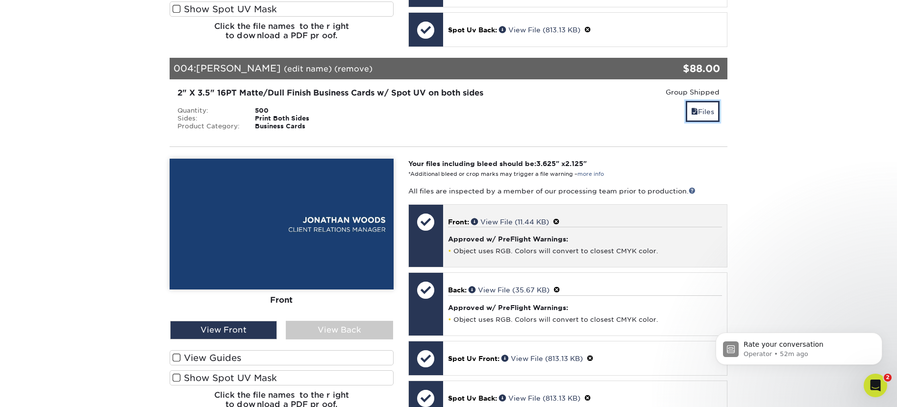
scroll to position [1265, 0]
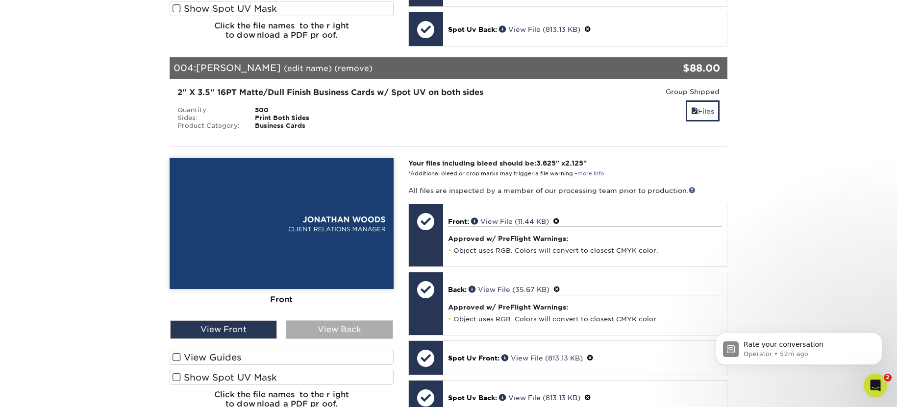
click at [343, 320] on div "View Back" at bounding box center [339, 329] width 107 height 19
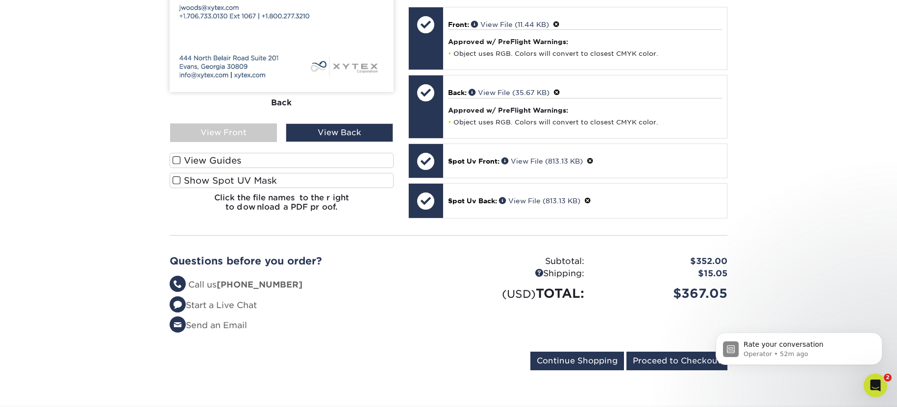
scroll to position [1476, 0]
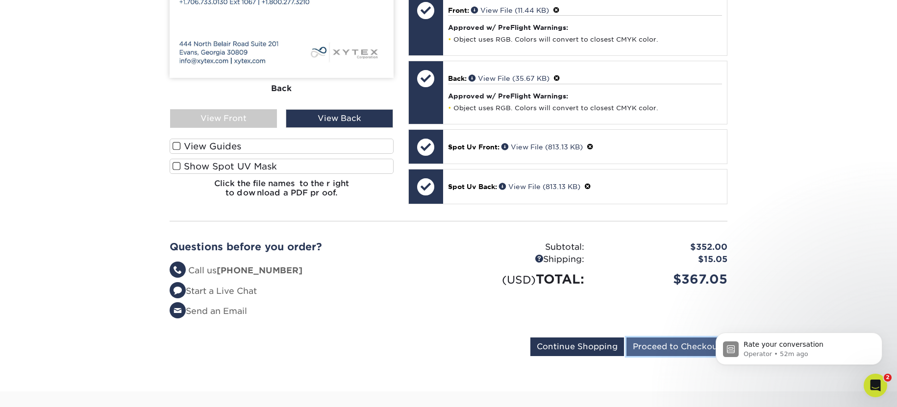
drag, startPoint x: 698, startPoint y: 323, endPoint x: 691, endPoint y: 323, distance: 6.9
click at [698, 338] on input "Proceed to Checkout" at bounding box center [676, 347] width 101 height 19
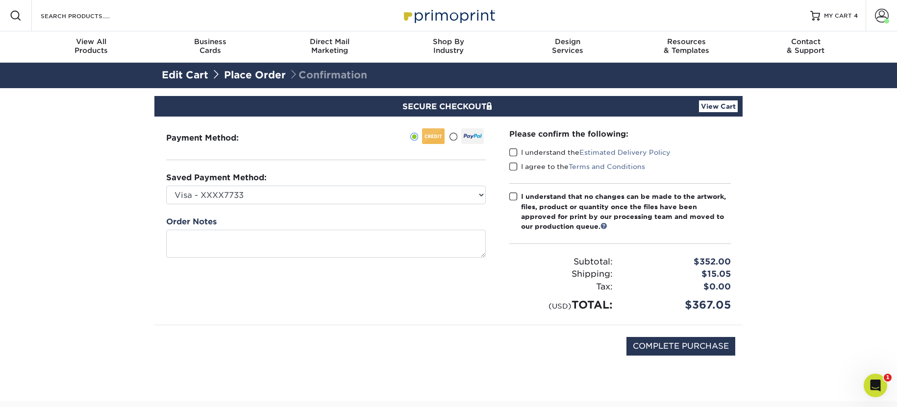
click at [517, 154] on span at bounding box center [513, 152] width 8 height 9
click at [0, 0] on input "I understand the Estimated Delivery Policy" at bounding box center [0, 0] width 0 height 0
click at [513, 166] on span at bounding box center [513, 166] width 8 height 9
click at [0, 0] on input "I agree to the Terms and Conditions" at bounding box center [0, 0] width 0 height 0
click at [515, 197] on span at bounding box center [513, 196] width 8 height 9
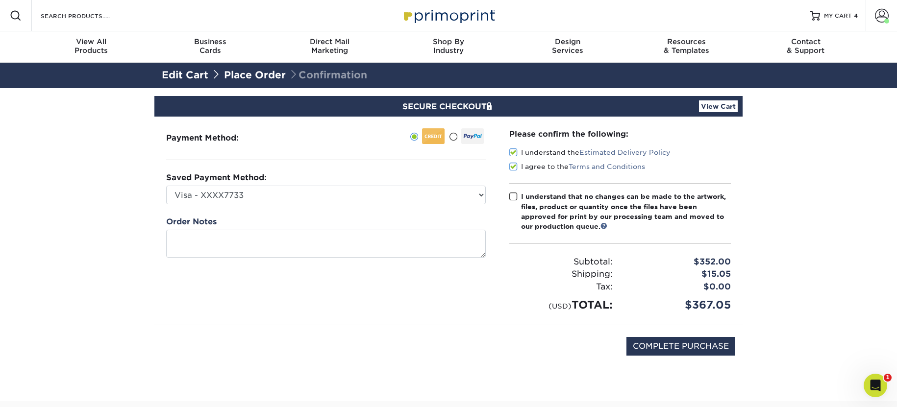
click at [0, 0] on input "I understand that no changes can be made to the artwork, files, product or quan…" at bounding box center [0, 0] width 0 height 0
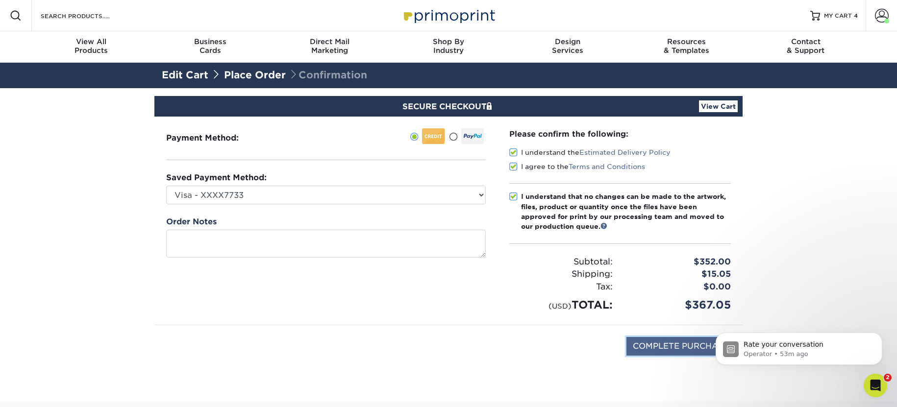
click at [694, 349] on input "COMPLETE PURCHASE" at bounding box center [680, 346] width 109 height 19
type input "PROCESSING, PLEASE WAIT..."
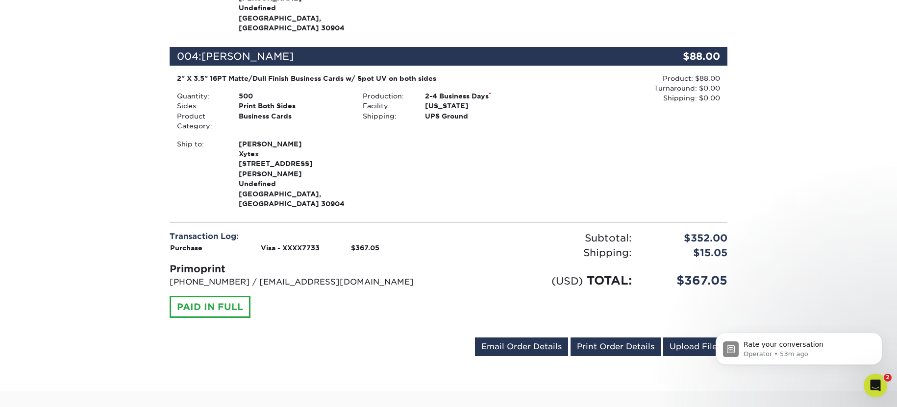
scroll to position [804, 0]
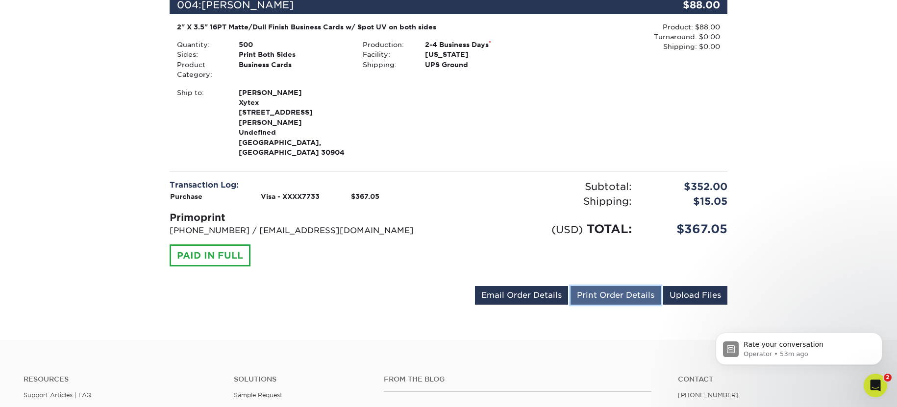
click at [623, 286] on link "Print Order Details" at bounding box center [615, 295] width 90 height 19
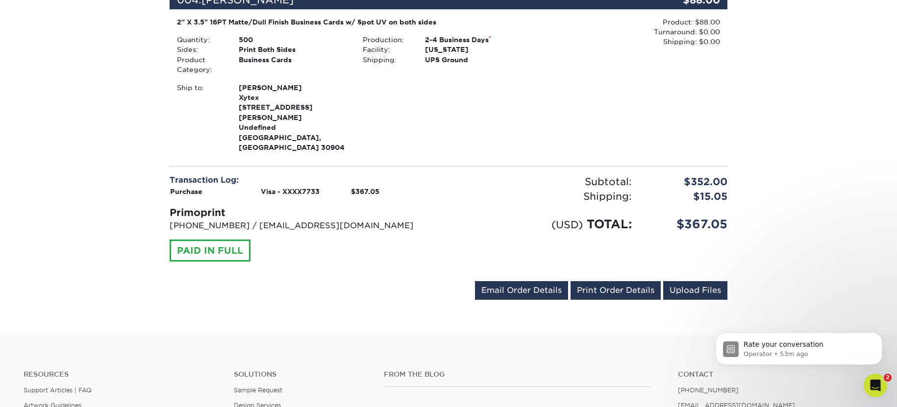
click at [621, 281] on link "Print Order Details" at bounding box center [615, 290] width 90 height 19
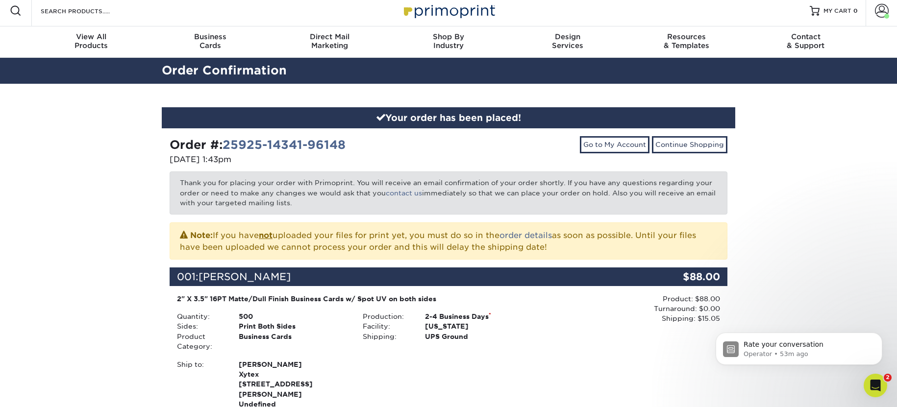
scroll to position [0, 0]
